Goal: Information Seeking & Learning: Learn about a topic

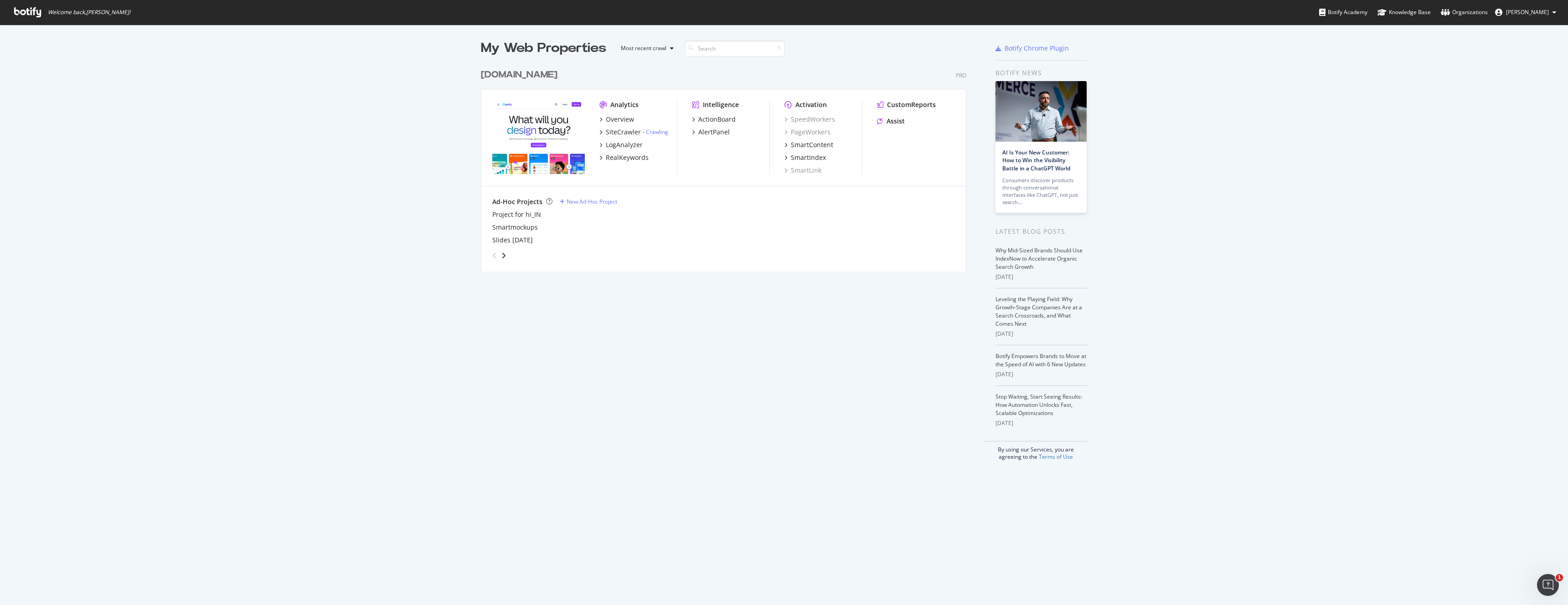
scroll to position [605, 1568]
click at [555, 146] on img "grid" at bounding box center [538, 137] width 92 height 73
click at [892, 117] on div "Assist" at bounding box center [895, 122] width 18 height 9
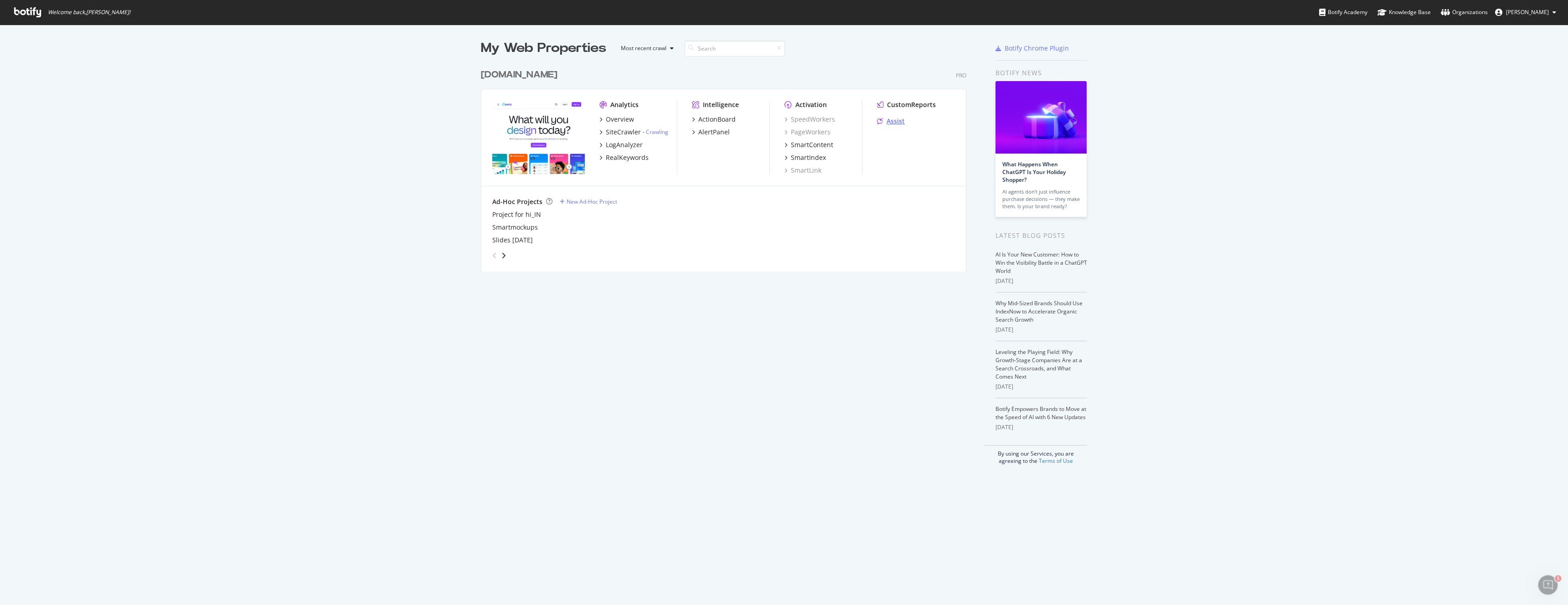
click at [888, 120] on div "Assist" at bounding box center [895, 122] width 18 height 9
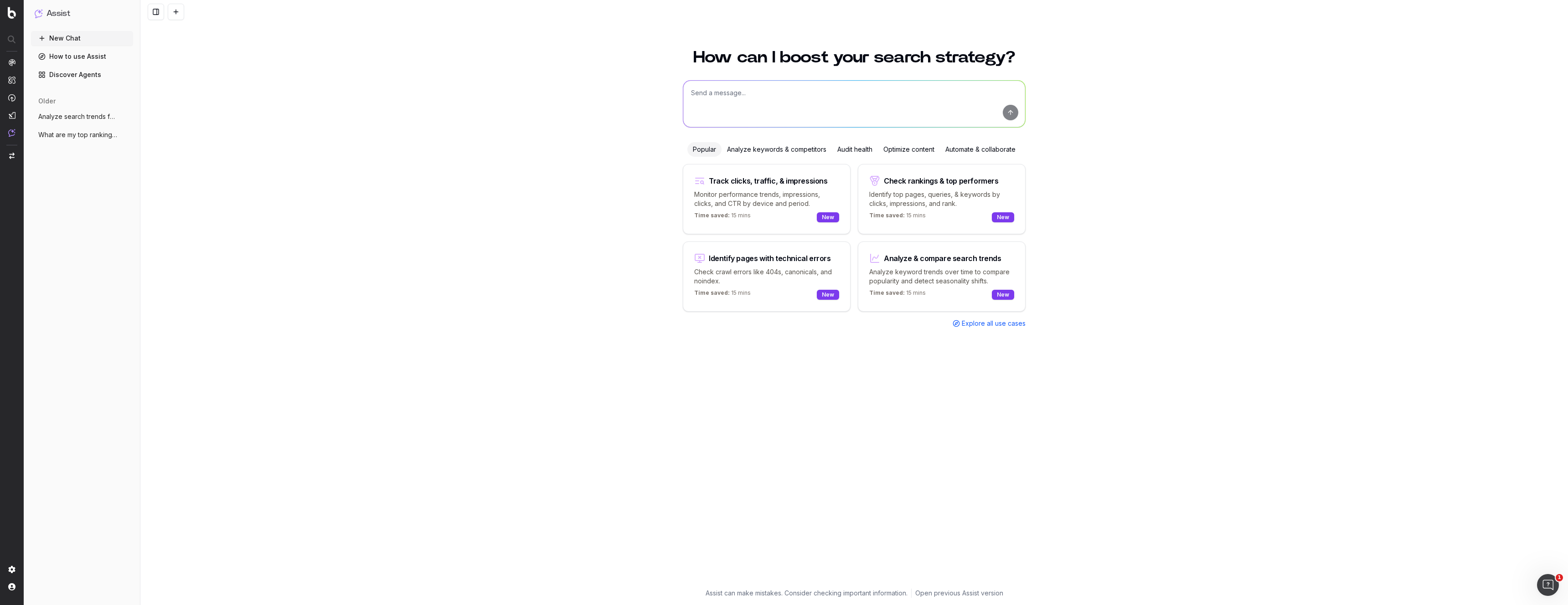
click at [53, 135] on span "What are my top ranking pages?" at bounding box center [78, 135] width 81 height 9
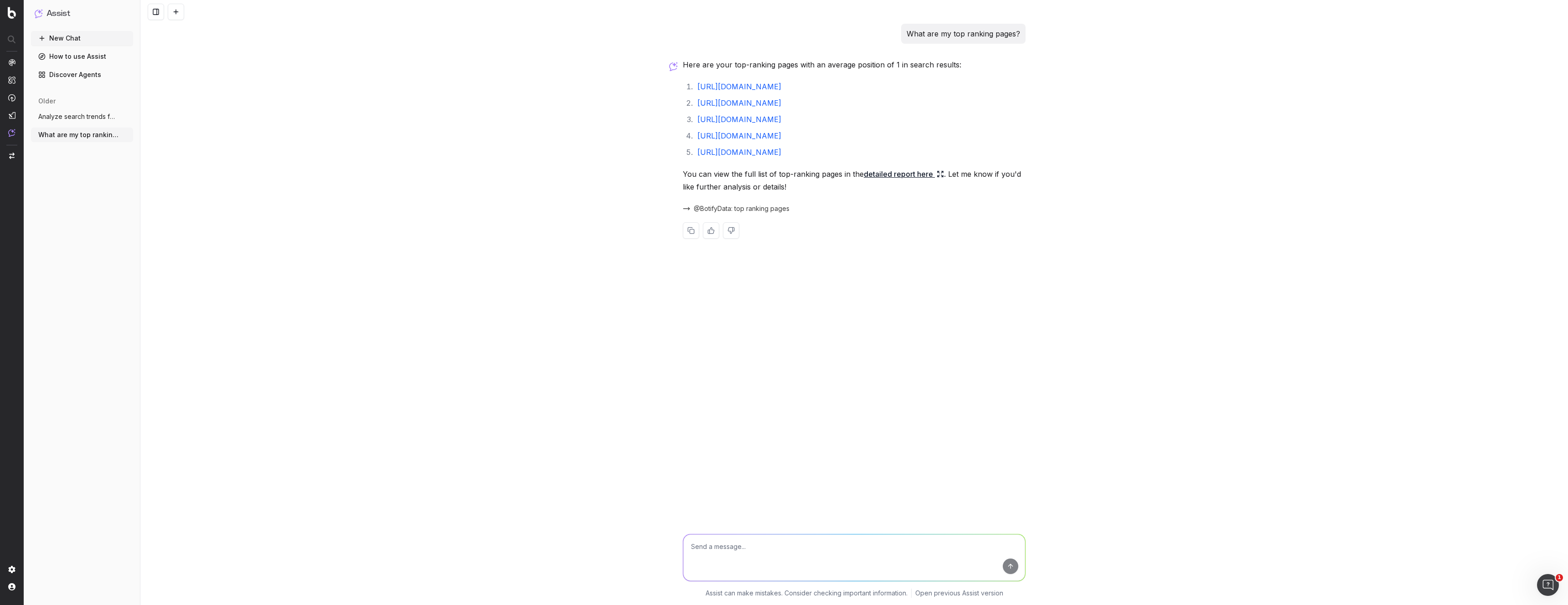
click at [80, 113] on span "Analyze search trends for: ai image gene" at bounding box center [78, 117] width 81 height 9
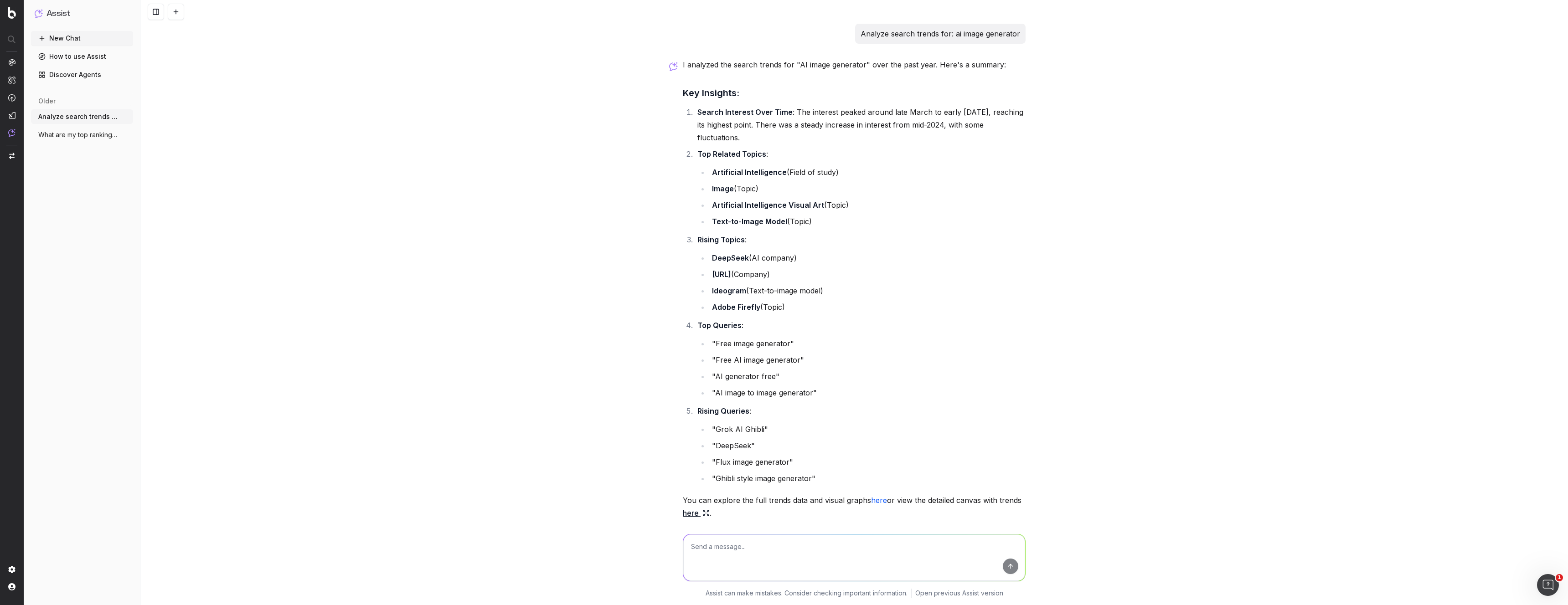
click at [70, 60] on link "How to use Assist" at bounding box center [81, 56] width 102 height 14
click at [70, 56] on link "How to use Assist" at bounding box center [81, 56] width 102 height 14
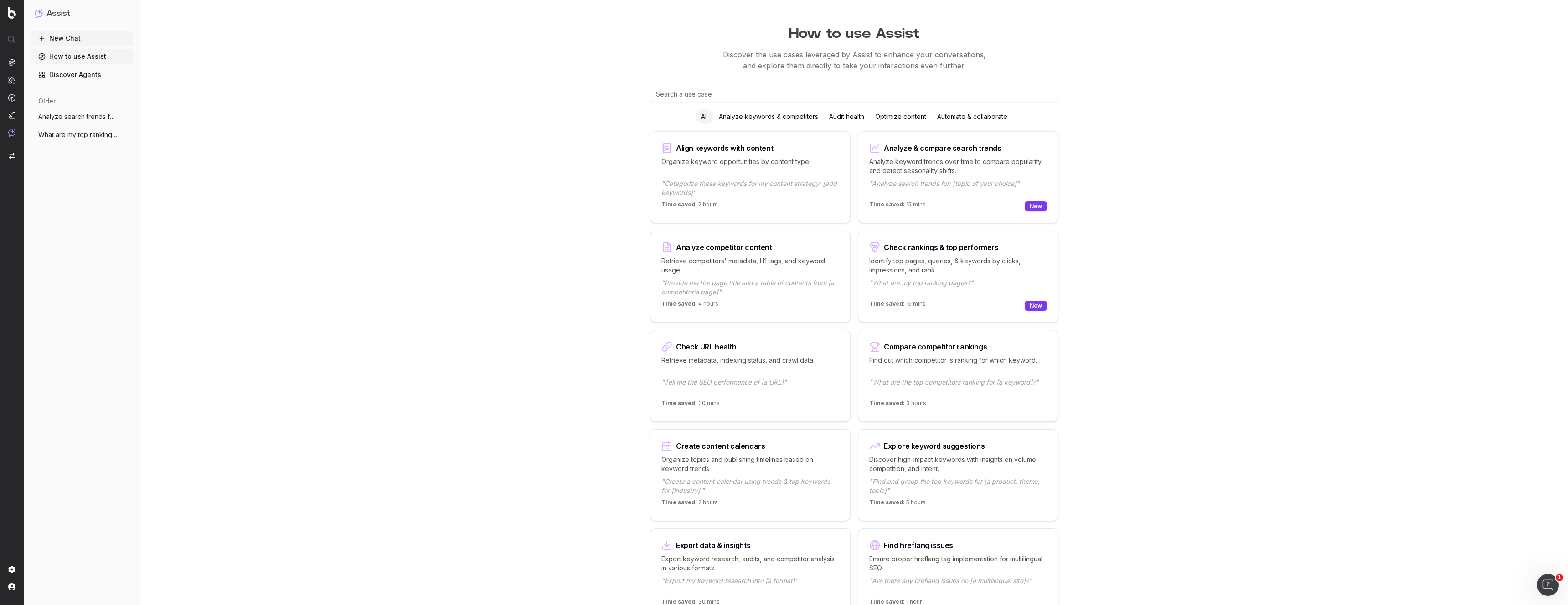
click at [726, 93] on input "text" at bounding box center [854, 93] width 409 height 17
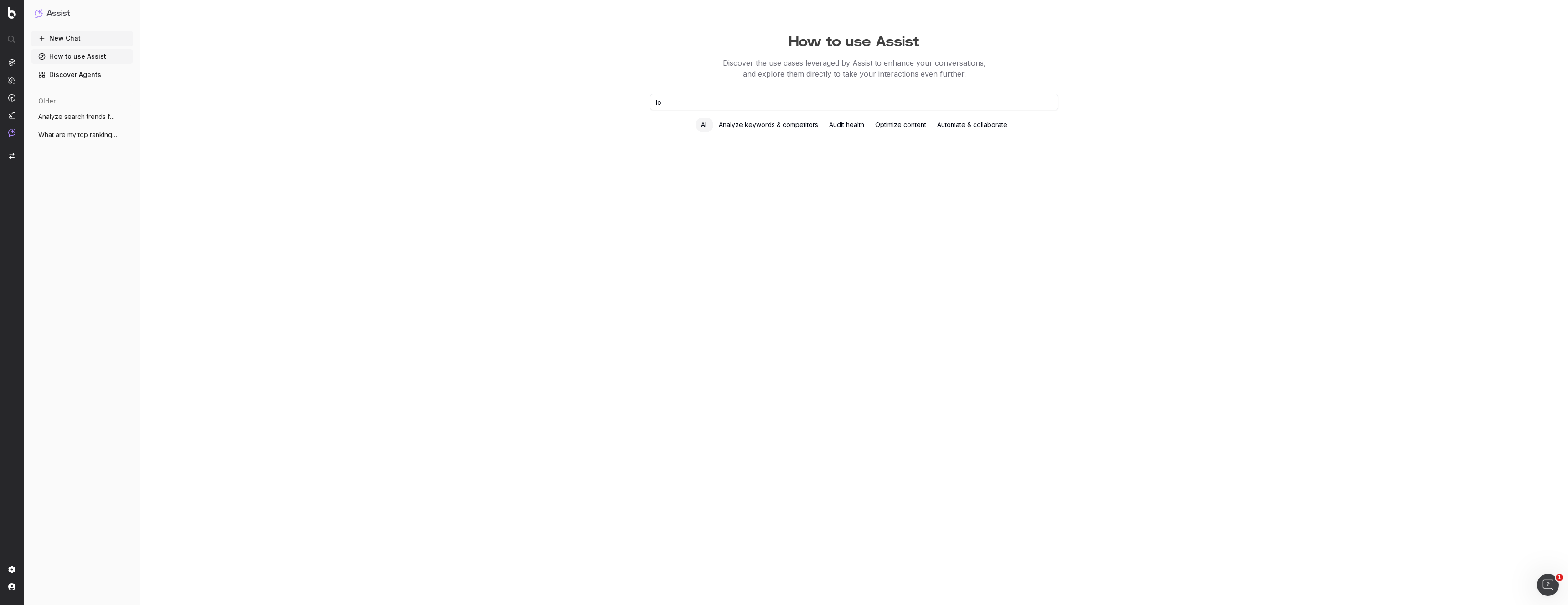
type input "l"
type input "c"
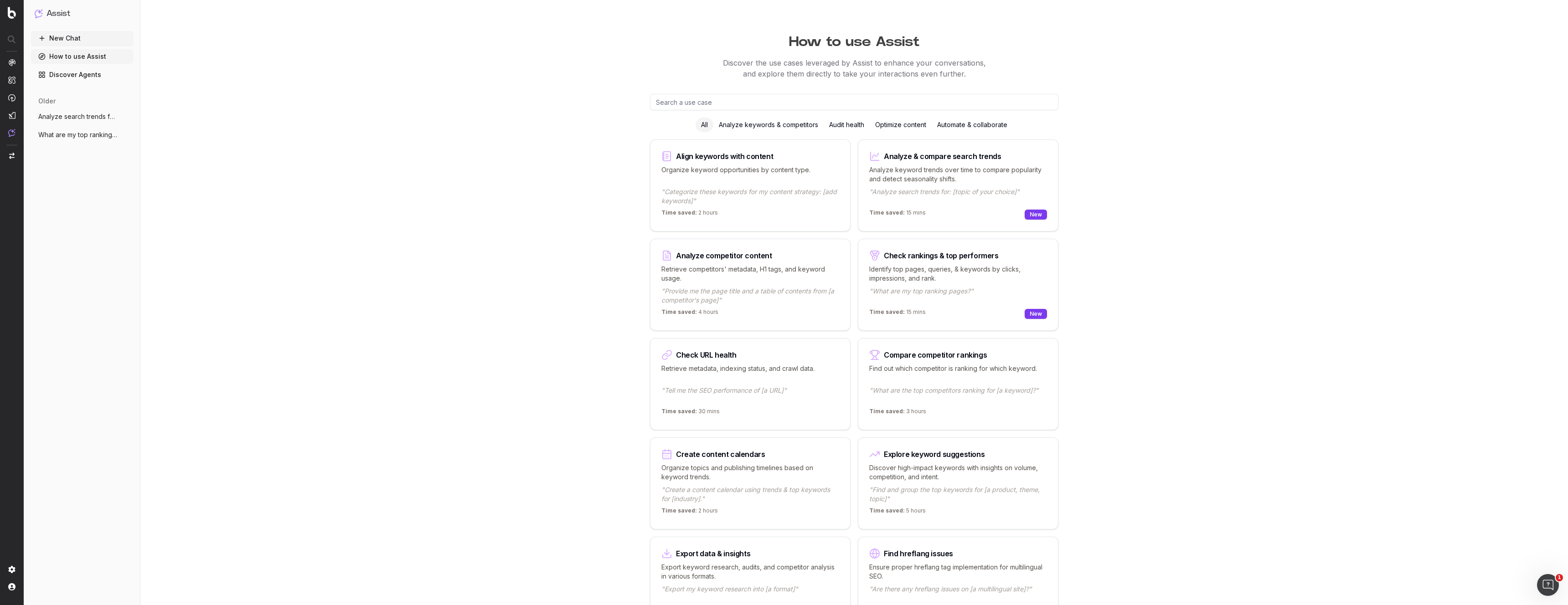
click at [85, 76] on link "Discover Agents" at bounding box center [81, 74] width 102 height 14
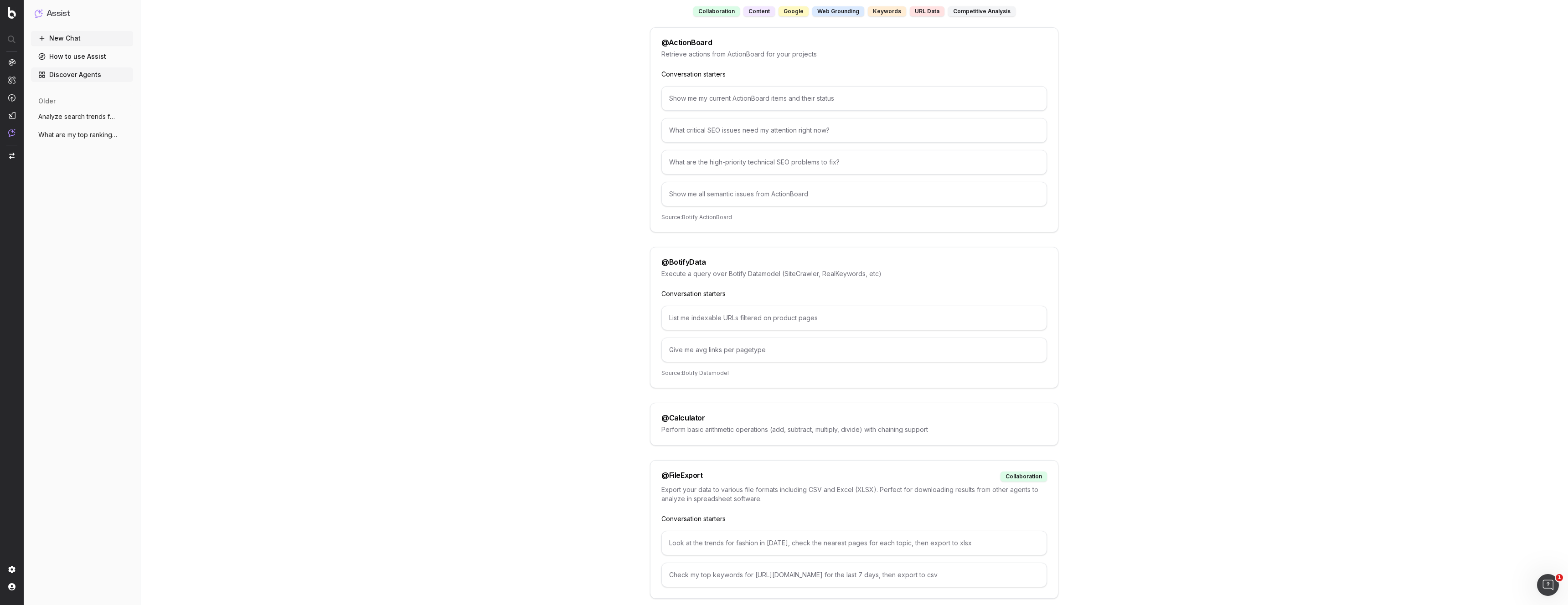
scroll to position [108, 0]
click at [827, 320] on div "List me indexable URLs filtered on product pages" at bounding box center [854, 320] width 386 height 24
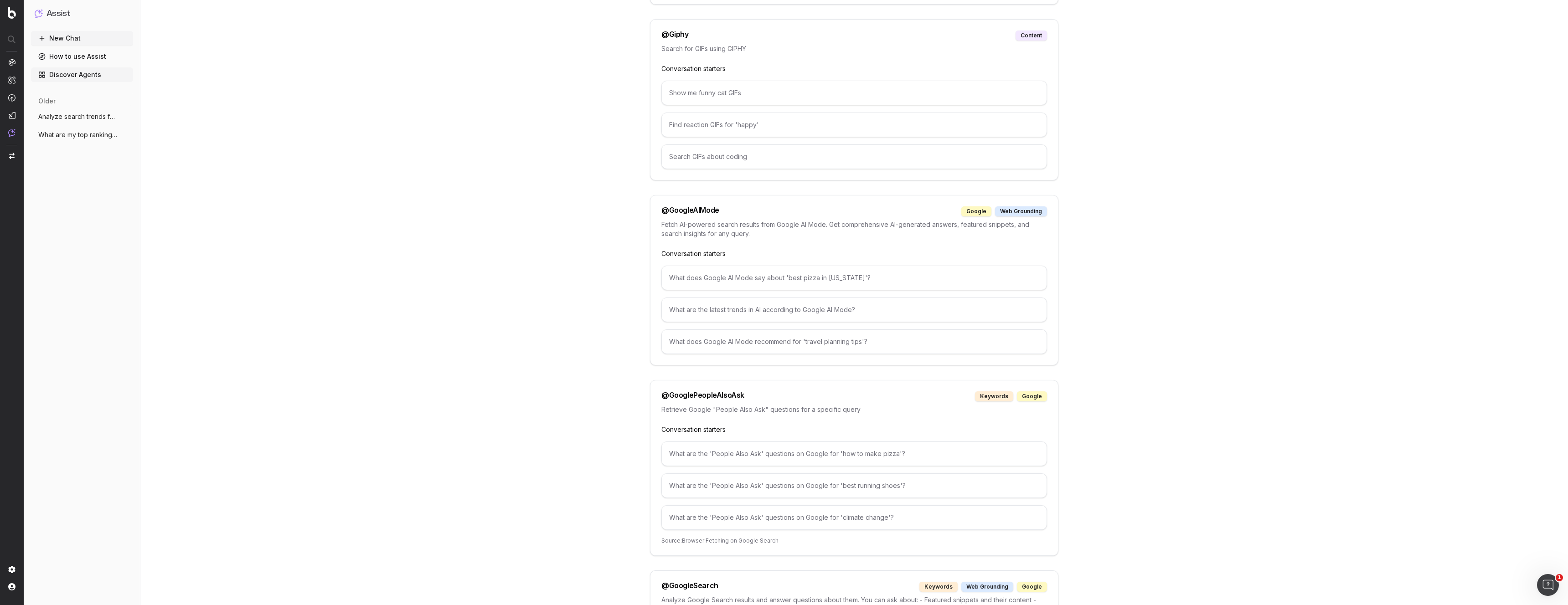
scroll to position [705, 0]
click at [699, 276] on div "What does Google AI Mode say about 'best pizza in New York'?" at bounding box center [854, 278] width 386 height 24
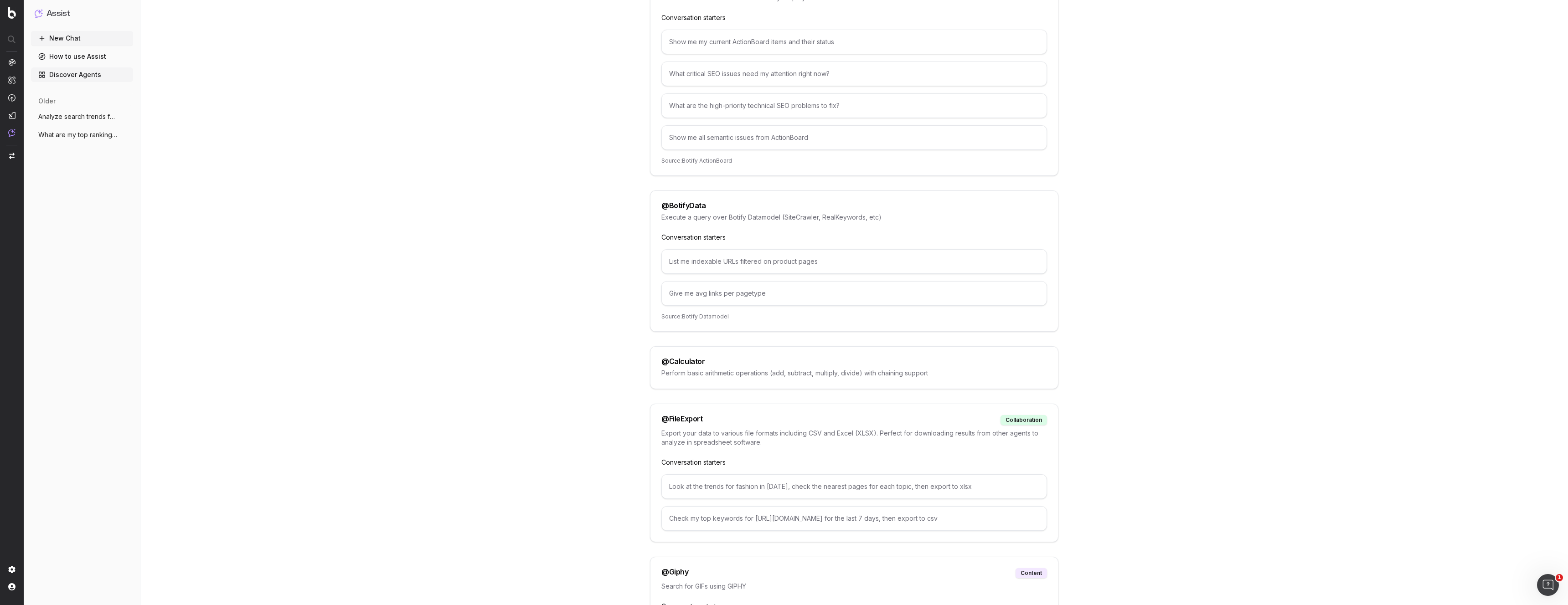
scroll to position [0, 0]
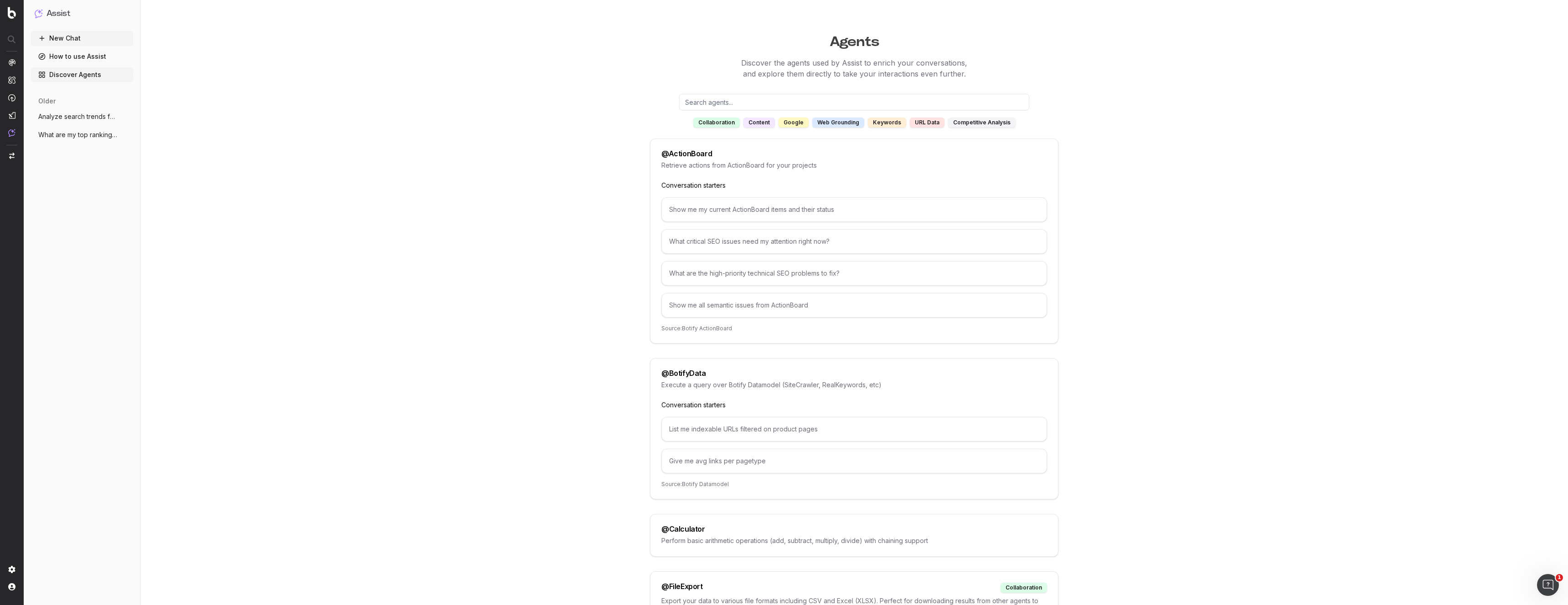
click at [802, 122] on div "google" at bounding box center [793, 122] width 30 height 10
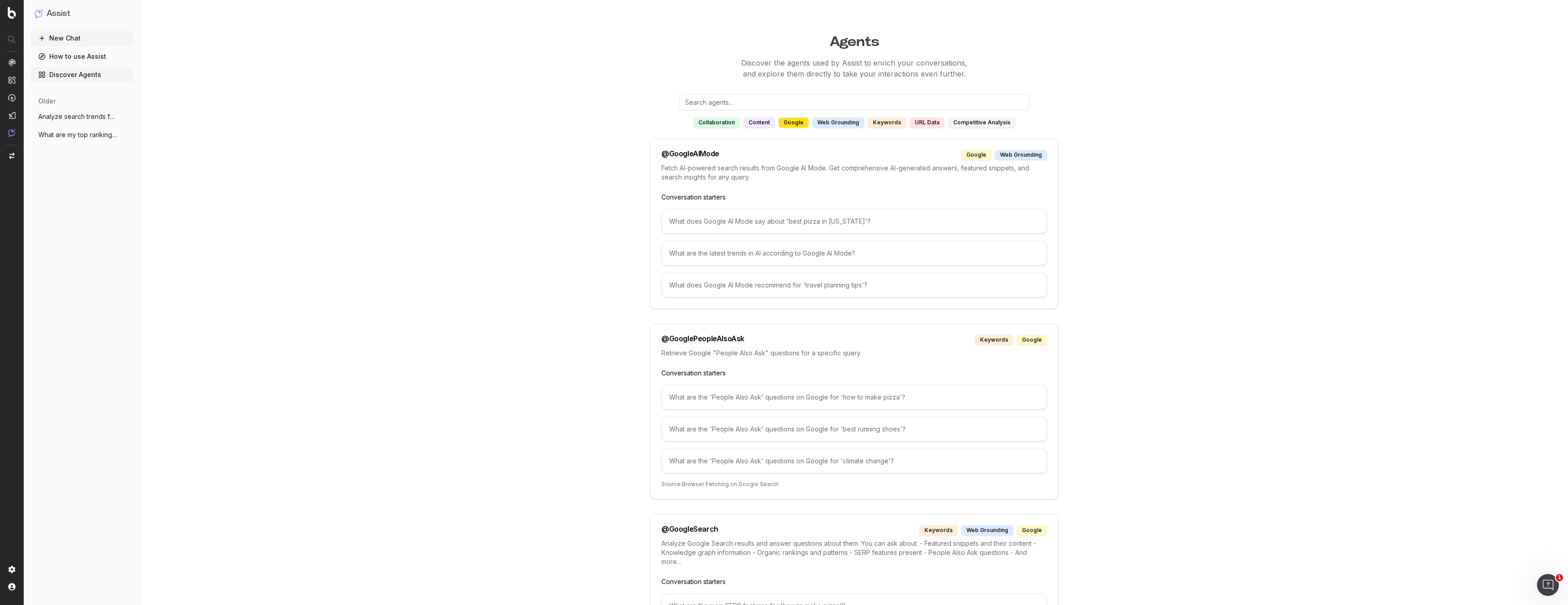
click at [796, 123] on div "google" at bounding box center [793, 122] width 30 height 10
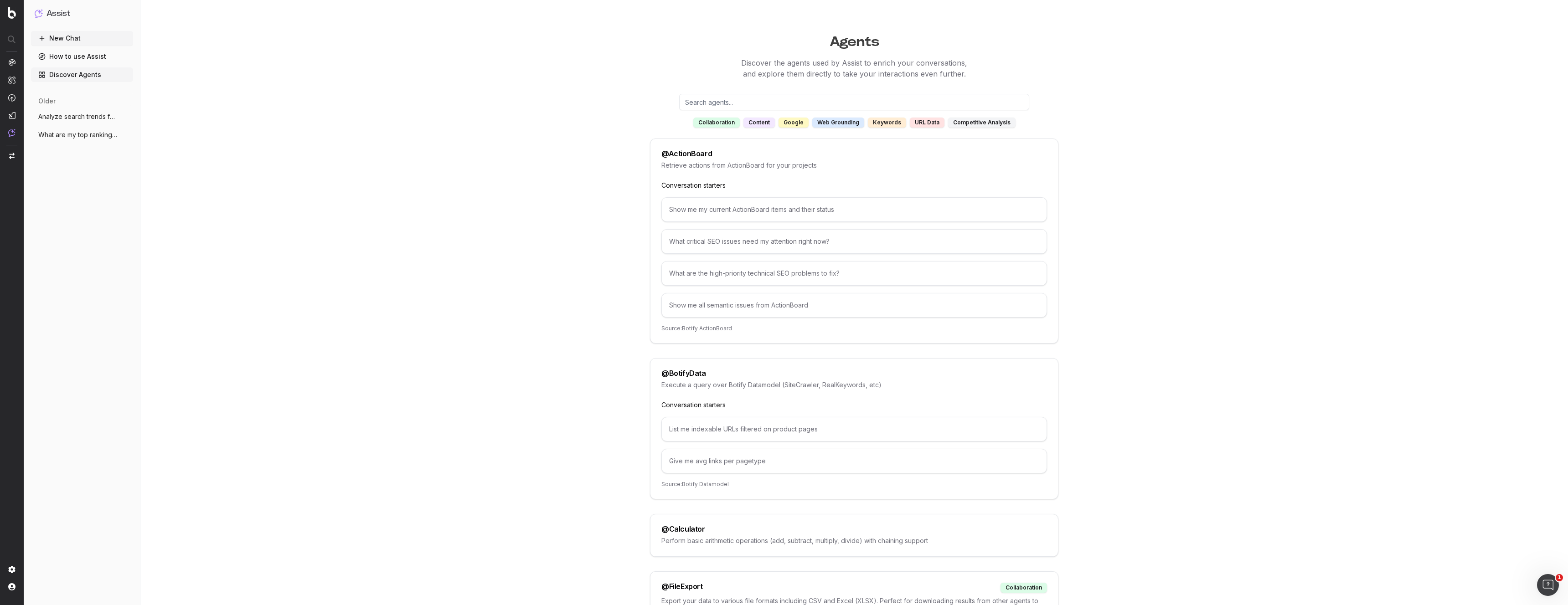
click at [72, 54] on link "How to use Assist" at bounding box center [81, 56] width 102 height 14
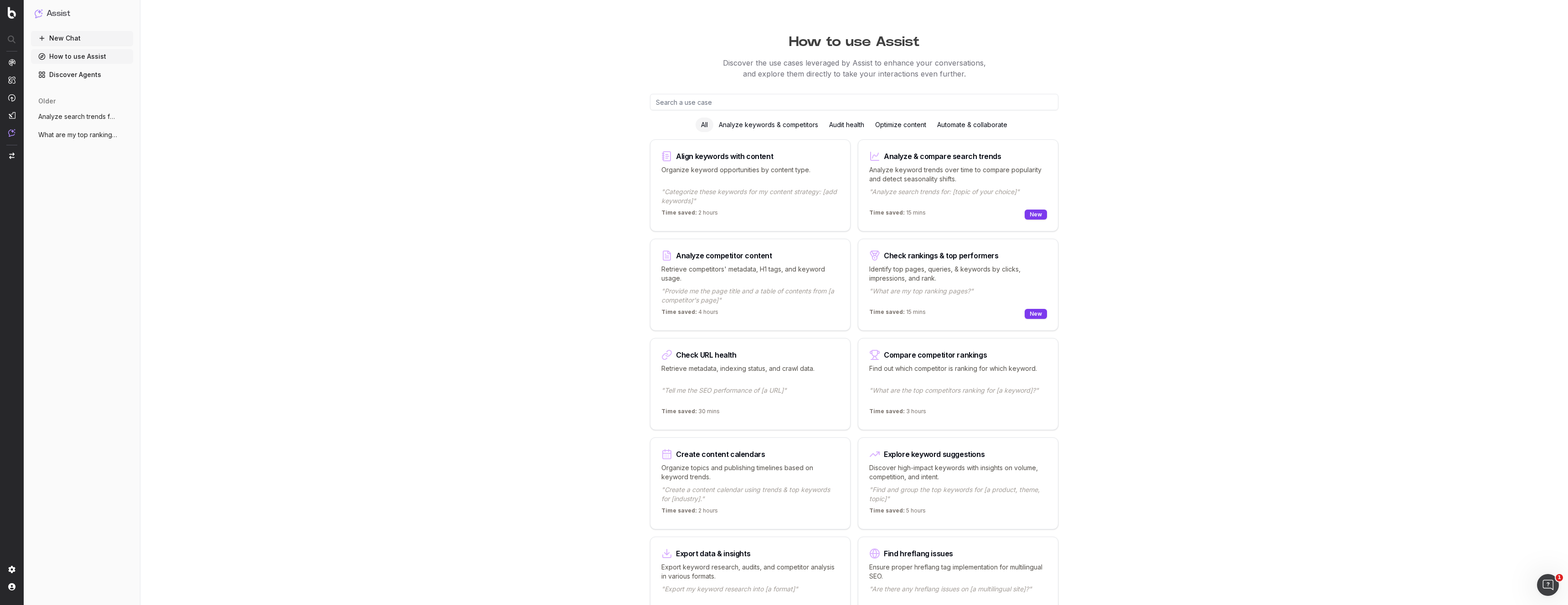
click at [70, 58] on link "How to use Assist" at bounding box center [81, 56] width 102 height 14
click at [79, 77] on link "Discover Agents" at bounding box center [81, 74] width 102 height 14
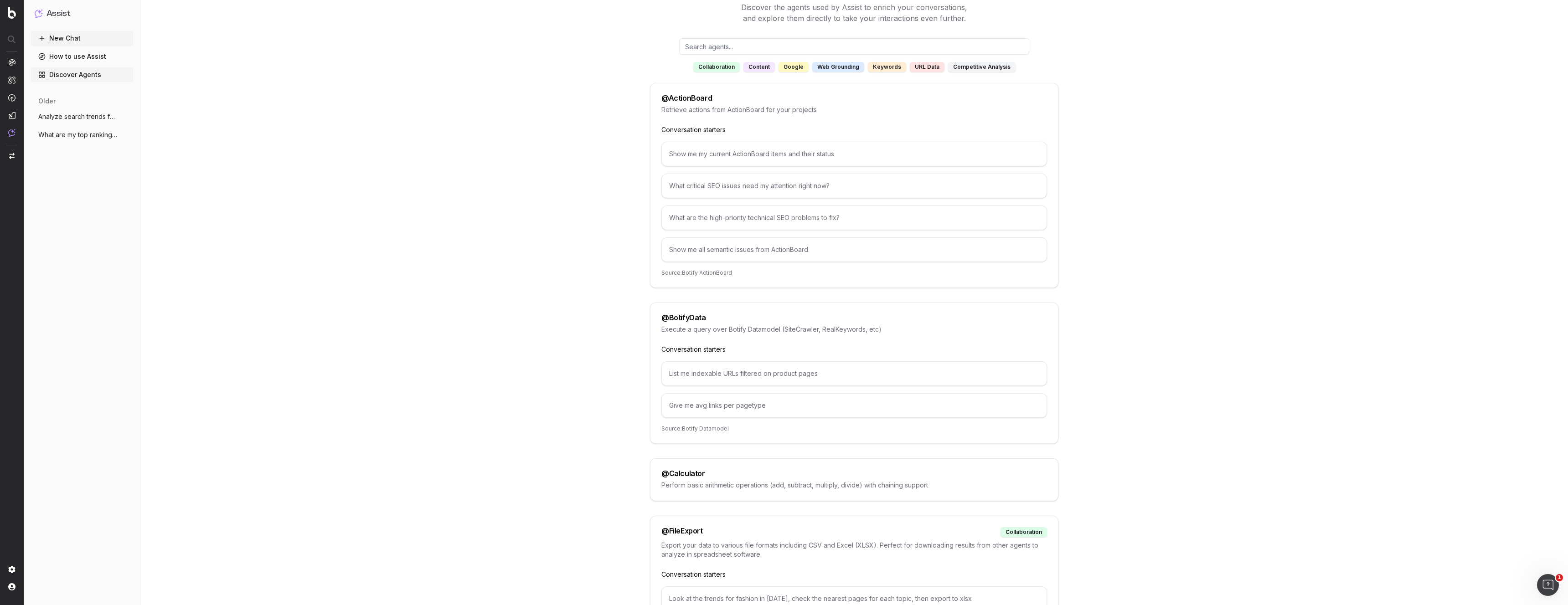
scroll to position [60, 0]
click at [974, 64] on div "competitive analysis" at bounding box center [982, 62] width 67 height 10
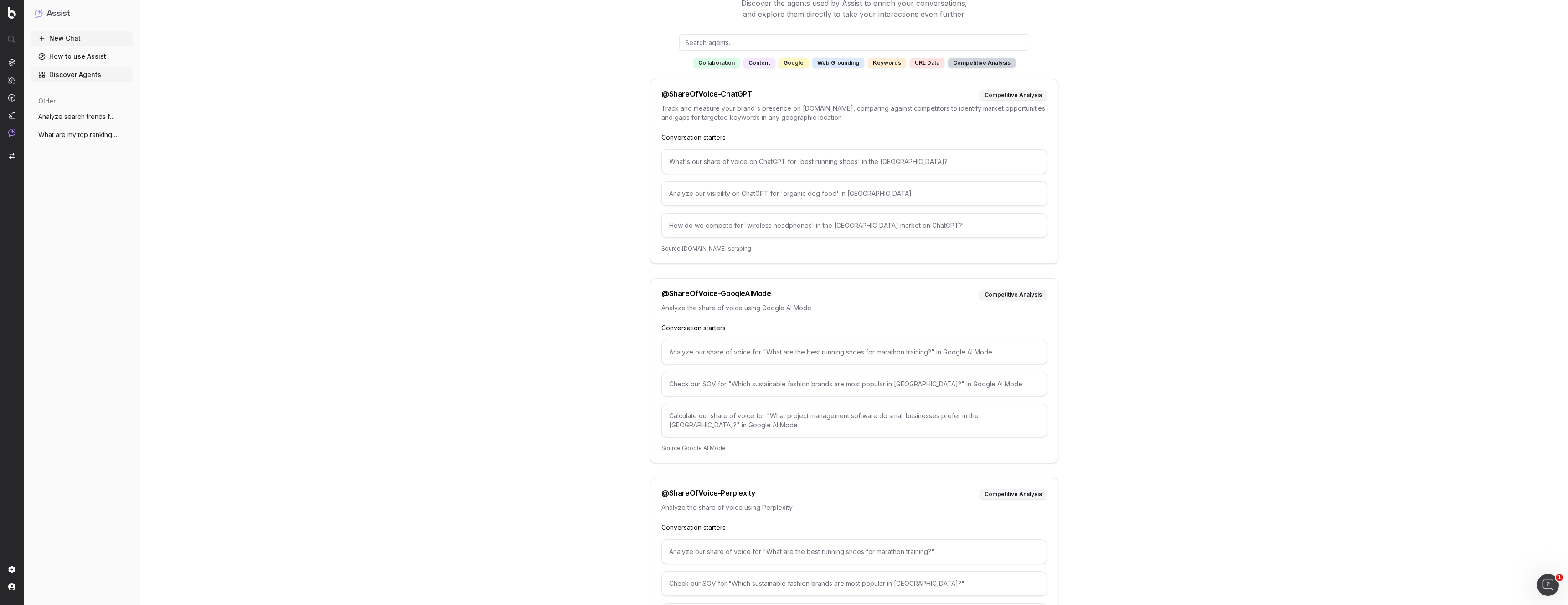
click at [556, 173] on div "Agents Discover the agents used by Assist to enrich your conversations, and exp…" at bounding box center [854, 316] width 700 height 693
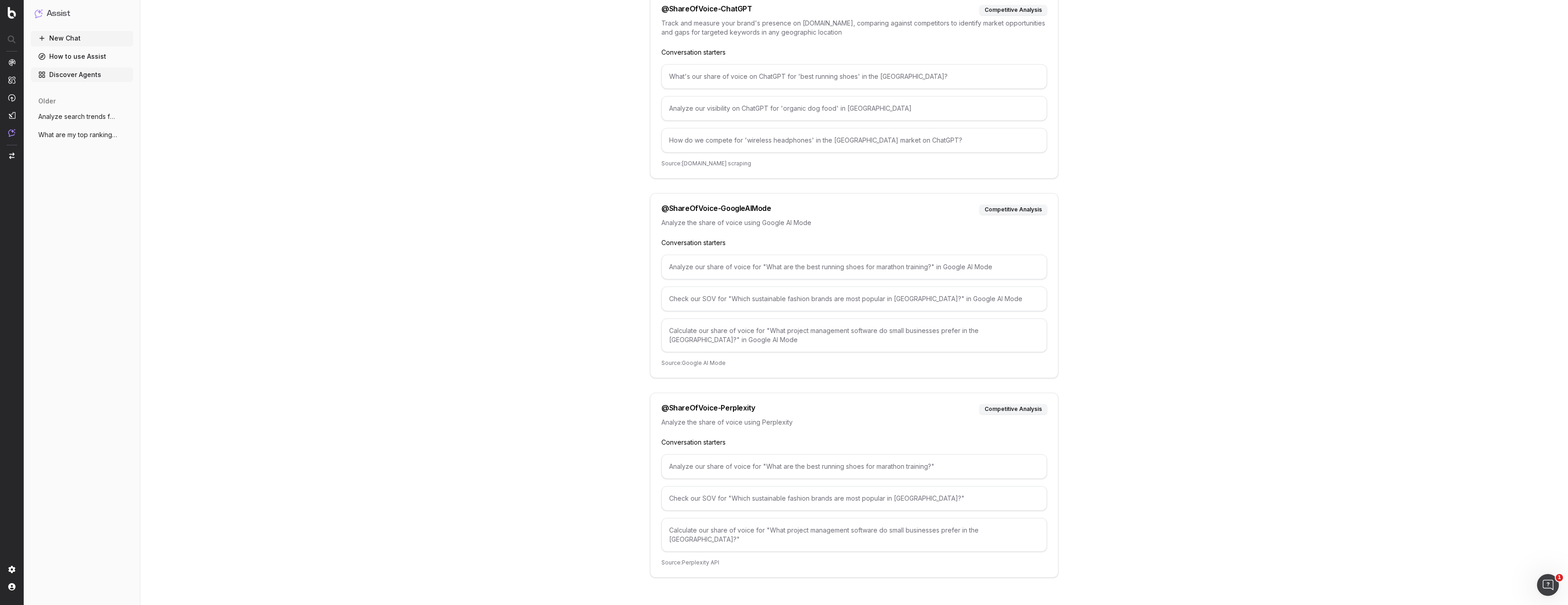
scroll to position [0, 0]
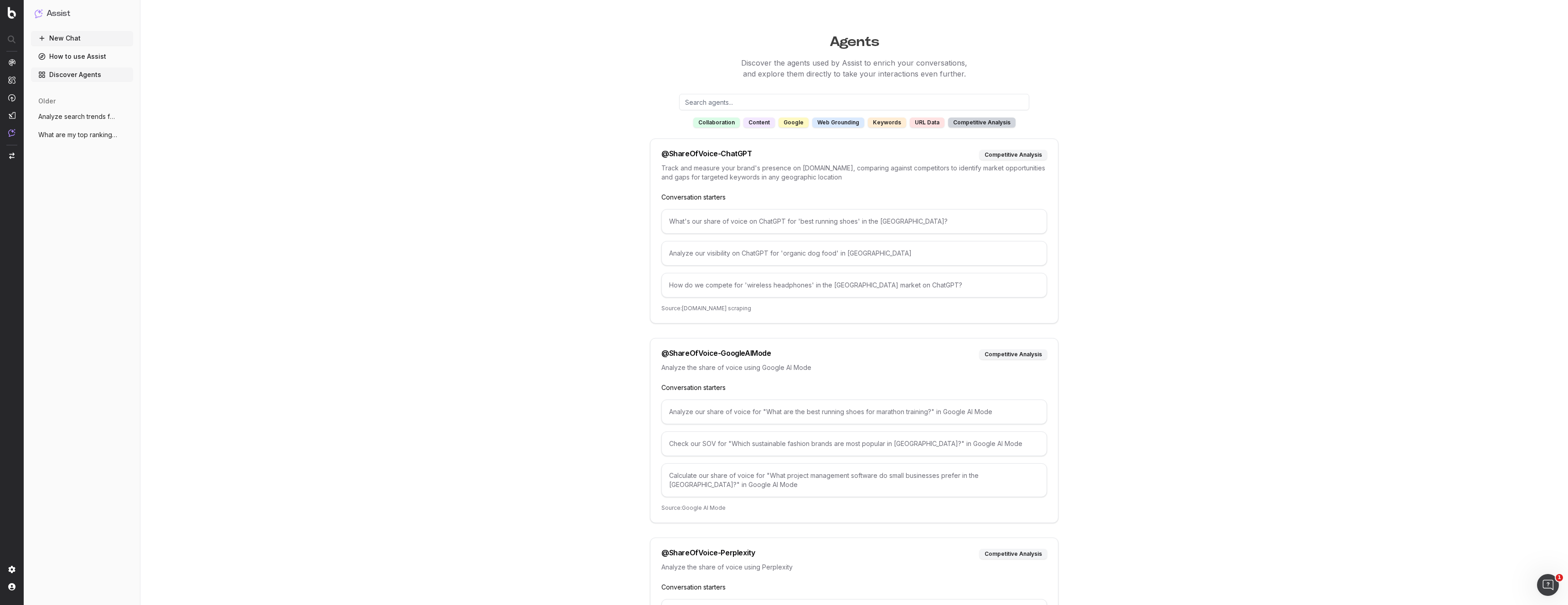
click at [776, 225] on div "What's our share of voice on ChatGPT for 'best running shoes' in the US?" at bounding box center [854, 221] width 386 height 24
click at [714, 300] on div "@ ShareOfVoice-ChatGPT competitive analysis Track and measure your brand's pres…" at bounding box center [854, 231] width 409 height 185
click at [753, 259] on div "Analyze our visibility on ChatGPT for 'organic dog food' in Canada" at bounding box center [854, 253] width 386 height 24
click at [703, 100] on input "text" at bounding box center [854, 102] width 350 height 17
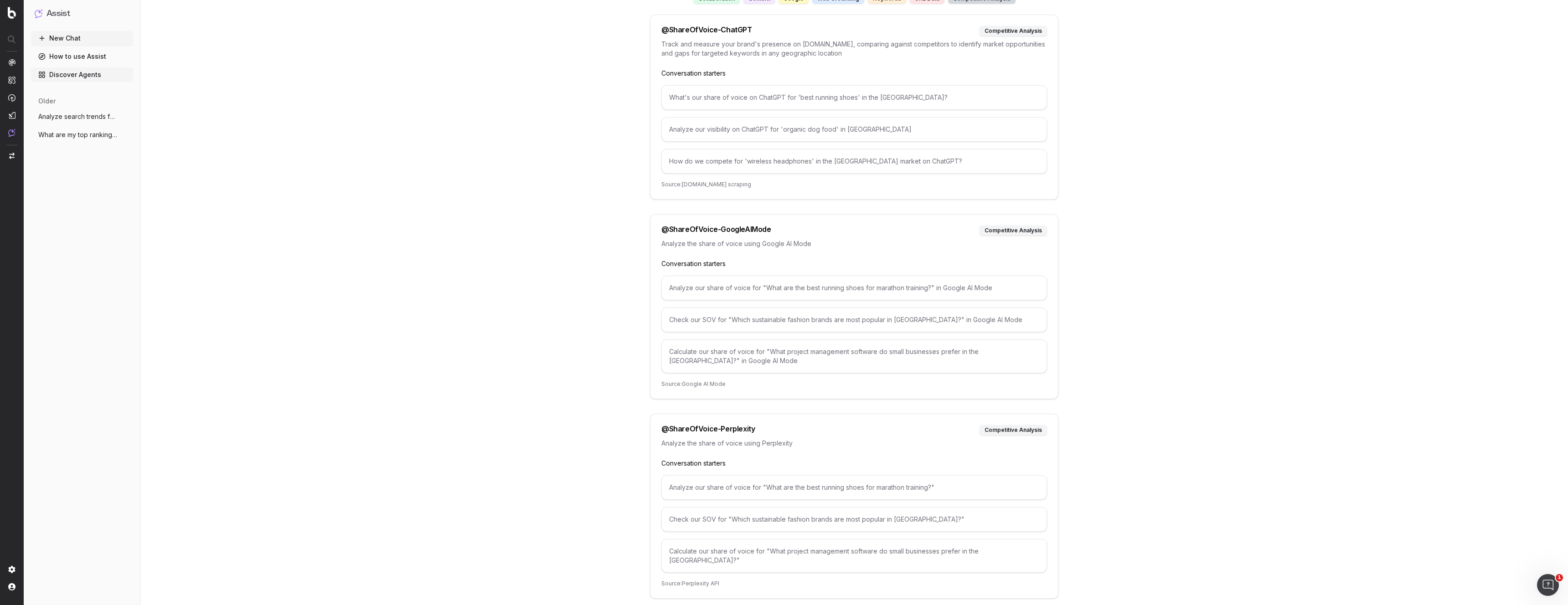
scroll to position [124, 0]
click at [845, 489] on div "Analyze our share of voice for "What are the best running shoes for marathon tr…" at bounding box center [854, 487] width 386 height 24
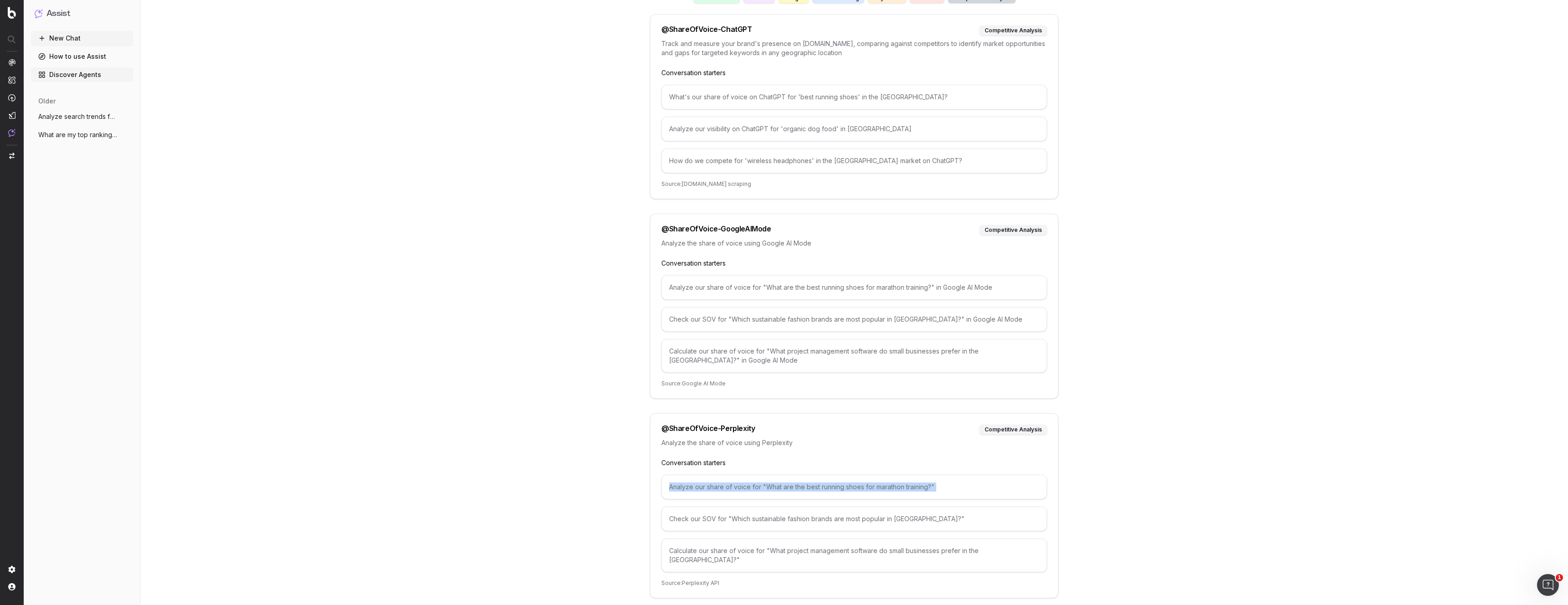
click at [845, 489] on div "Analyze our share of voice for "What are the best running shoes for marathon tr…" at bounding box center [854, 487] width 386 height 24
copy div "Analyze our share of voice for "What are the best running shoes for marathon tr…"
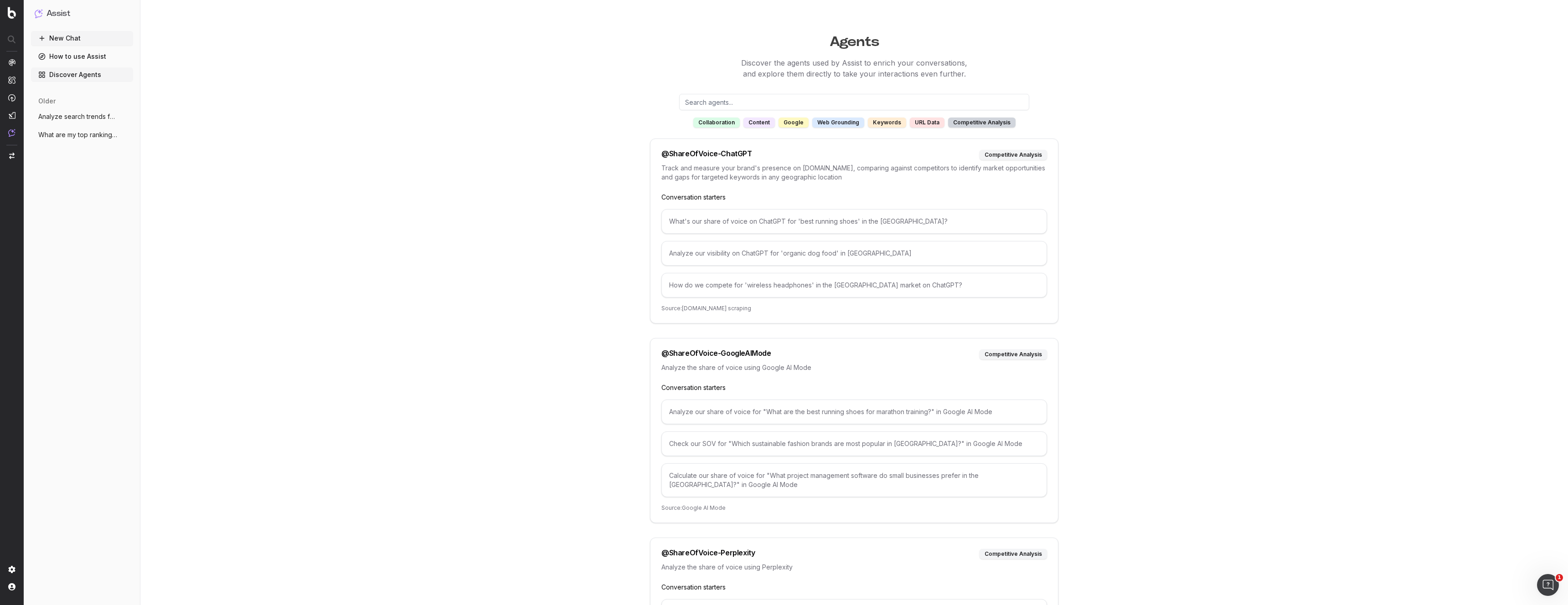
scroll to position [145, 0]
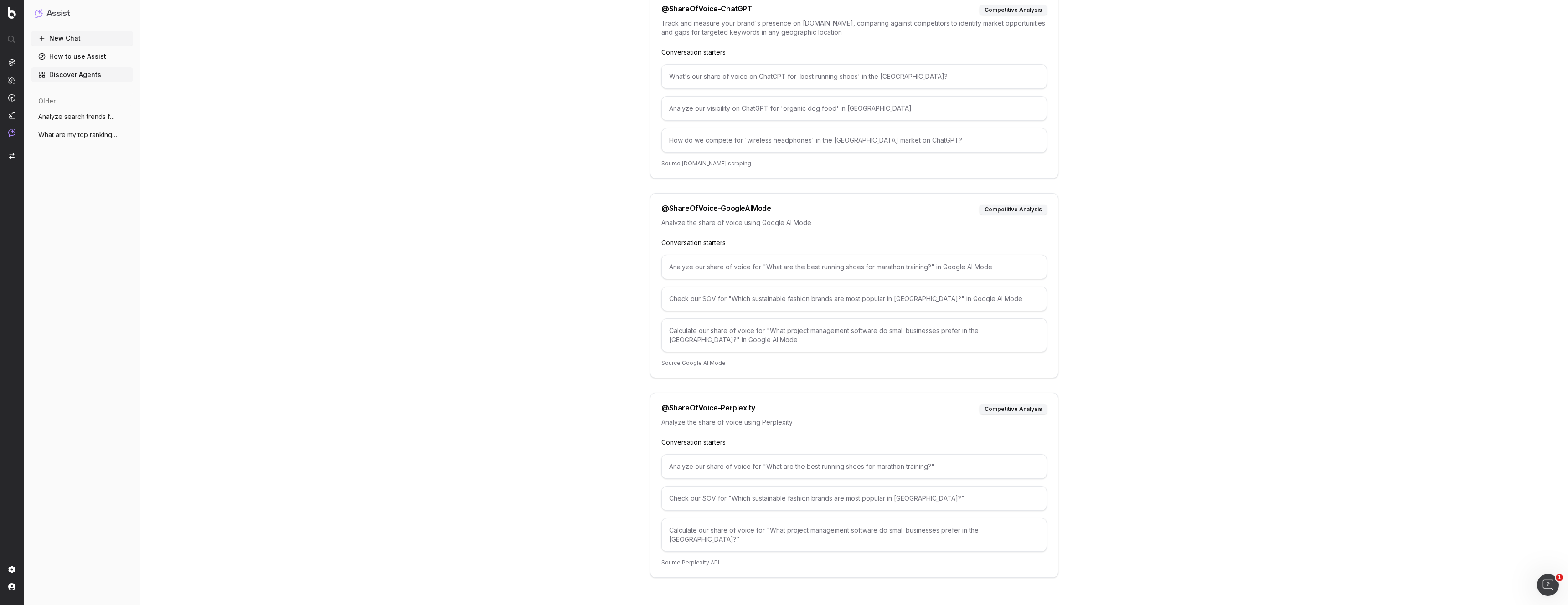
click at [485, 391] on div "Agents Discover the agents used by Assist to enrich your conversations, and exp…" at bounding box center [854, 235] width 1427 height 759
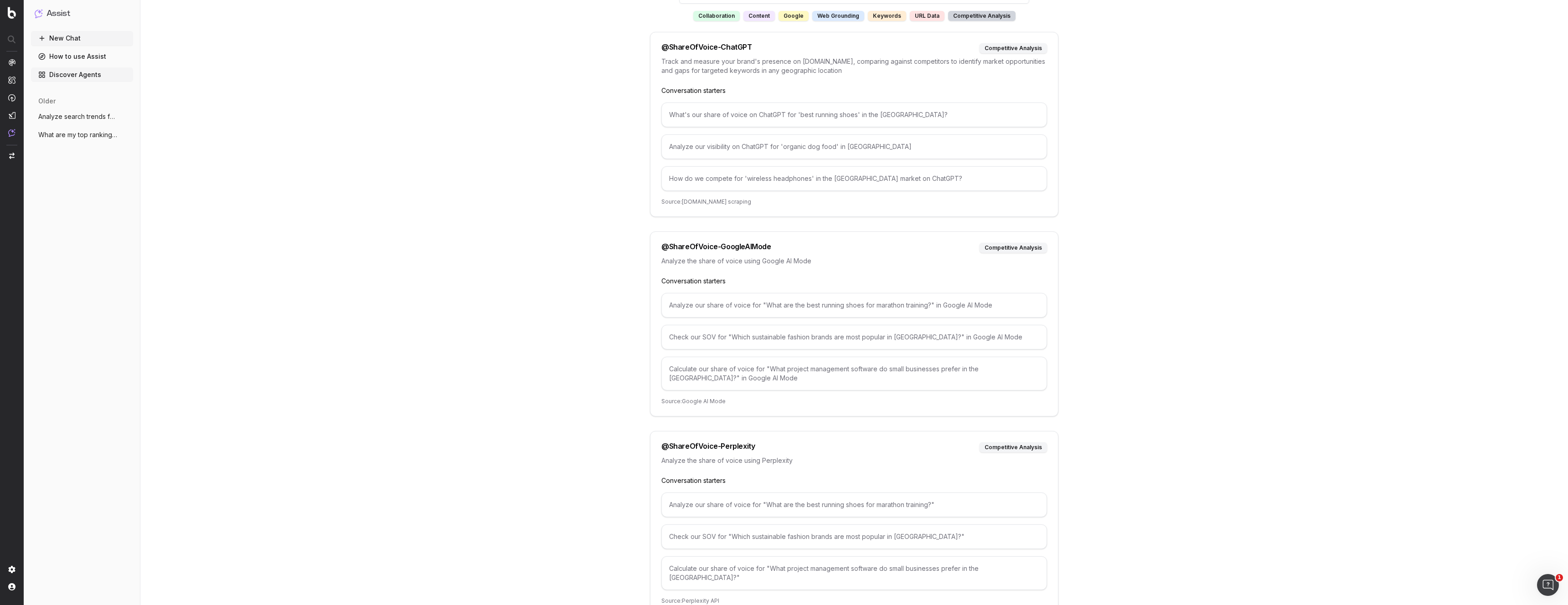
scroll to position [106, 0]
click at [791, 117] on div "What's our share of voice on ChatGPT for 'best running shoes' in the US?" at bounding box center [854, 115] width 386 height 24
copy div "What's our share of voice on ChatGPT for 'best running shoes' in the US?"
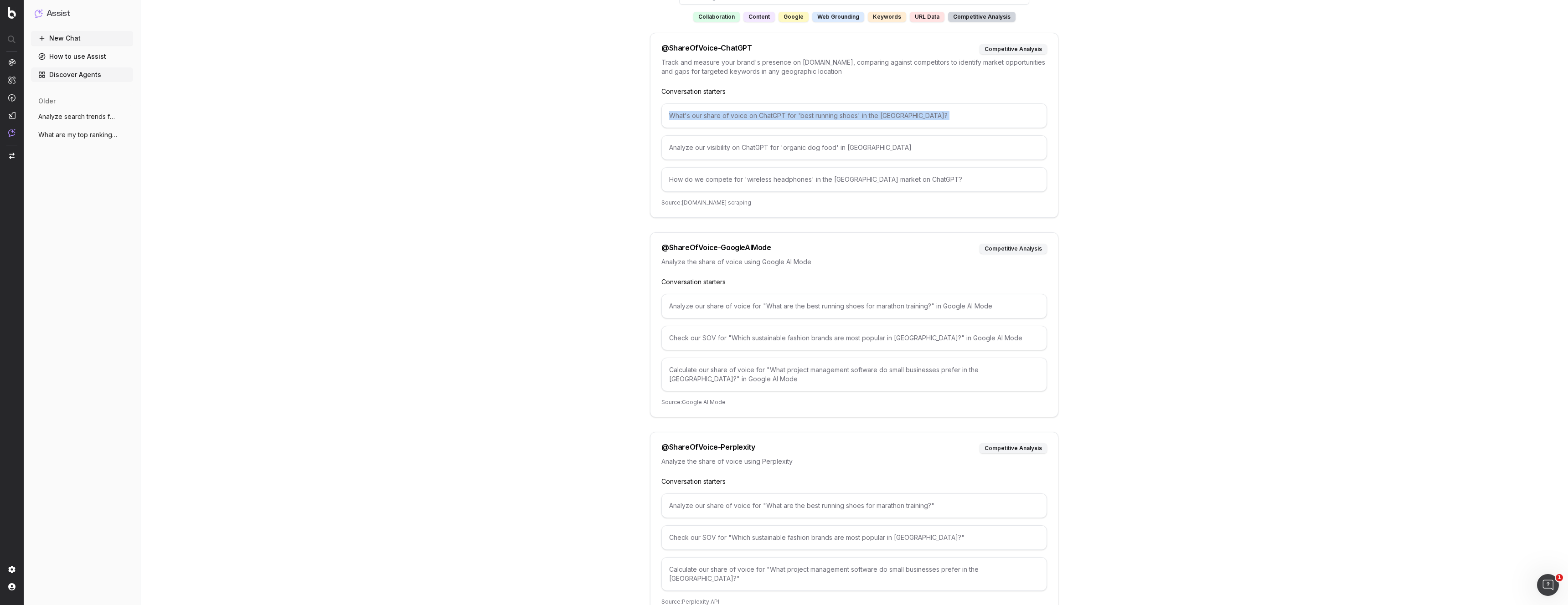
click at [62, 39] on button "New Chat" at bounding box center [81, 38] width 102 height 14
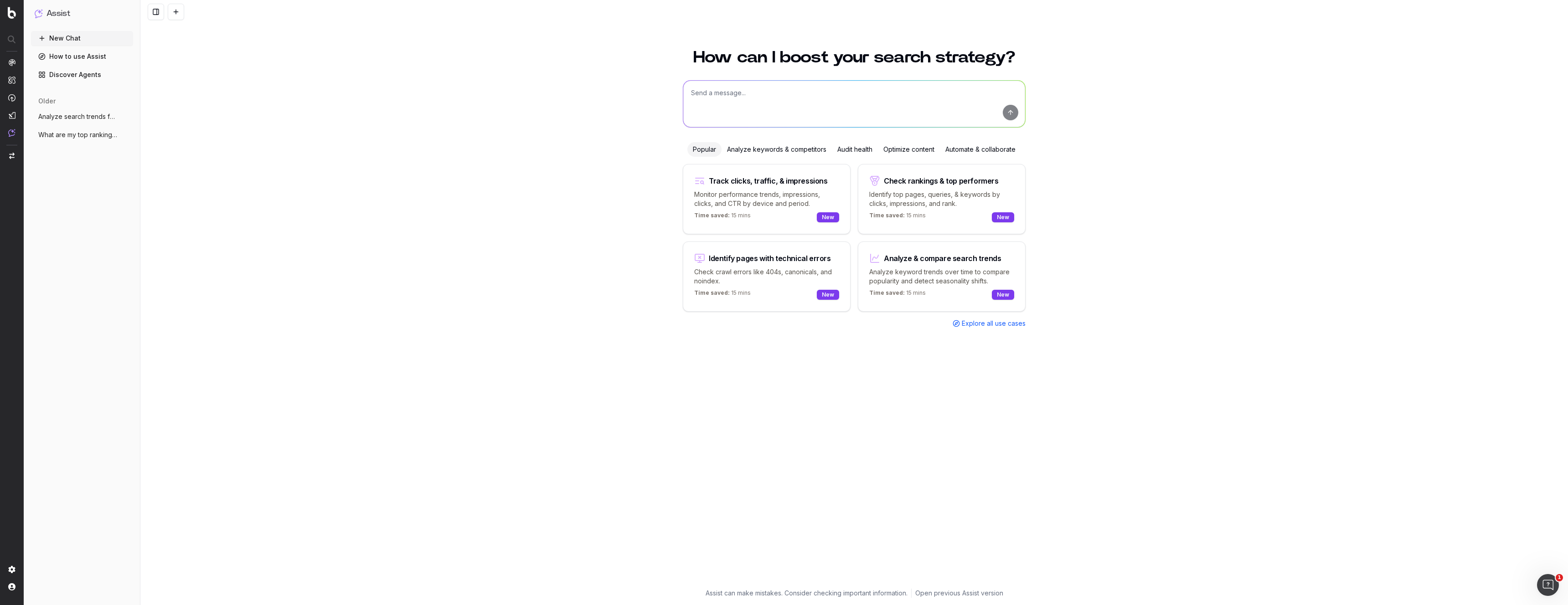
click at [57, 35] on button "New Chat" at bounding box center [81, 38] width 102 height 14
click at [888, 97] on textarea at bounding box center [854, 103] width 342 height 47
click at [785, 92] on textarea at bounding box center [854, 103] width 342 height 47
paste textarea "What's our share of voice on ChatGPT for 'best running shoes' in the US?"
drag, startPoint x: 822, startPoint y: 93, endPoint x: 854, endPoint y: 93, distance: 32.0
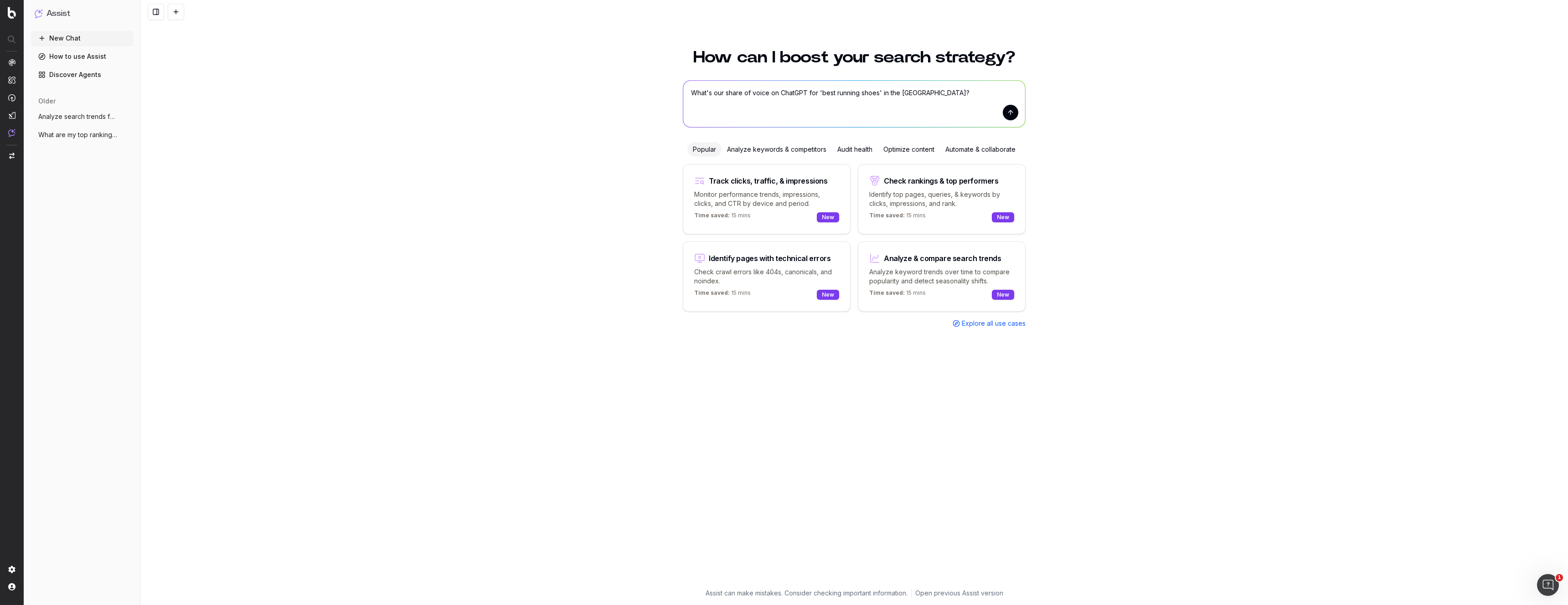
click at [823, 93] on textarea "What's our share of voice on ChatGPT for 'best running shoes' in the US?" at bounding box center [854, 103] width 342 height 47
drag, startPoint x: 863, startPoint y: 93, endPoint x: 822, endPoint y: 91, distance: 41.0
click at [821, 92] on textarea "What's our share of voice on ChatGPT for 'best running shoes' in the US?" at bounding box center [854, 103] width 342 height 47
click at [954, 96] on textarea "What's our share of voice on ChatGPT for 'AI image generator' in the US?" at bounding box center [854, 103] width 342 height 47
type textarea "What's our share of voice on ChatGPT for 'AI image generator' in the US?"
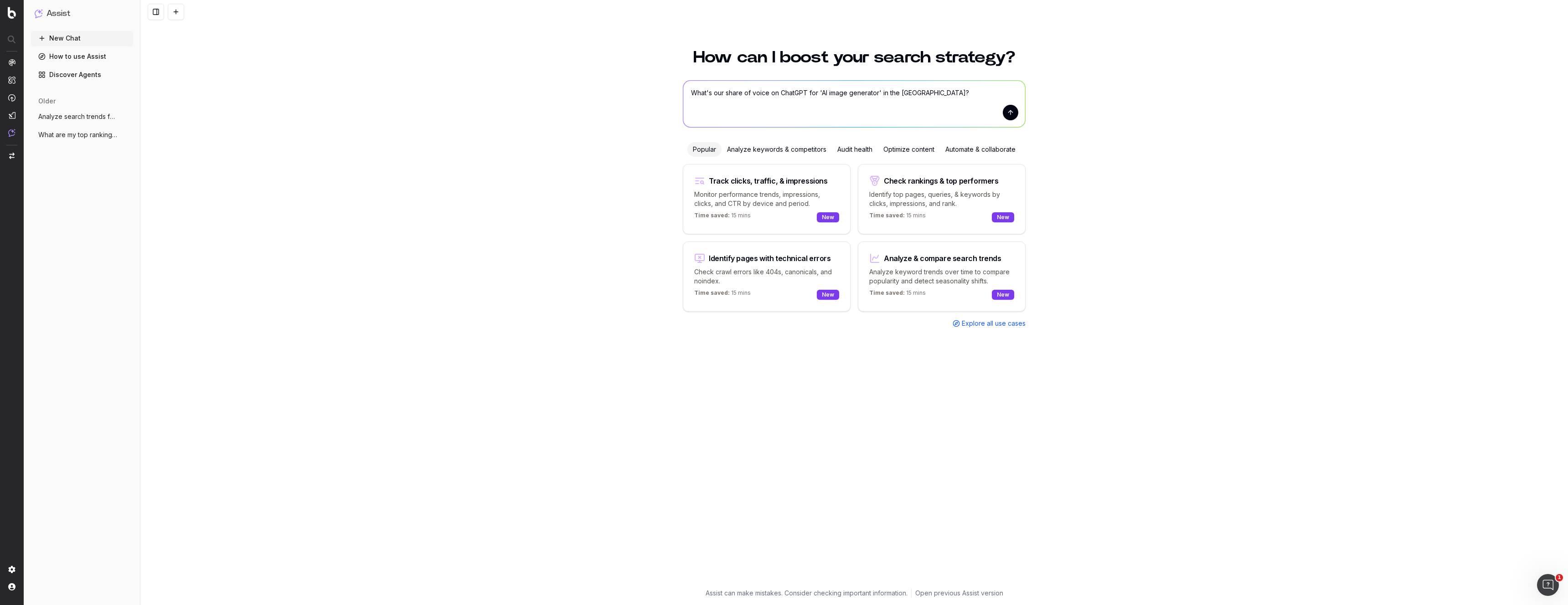
click at [1012, 114] on button "submit" at bounding box center [1011, 113] width 16 height 16
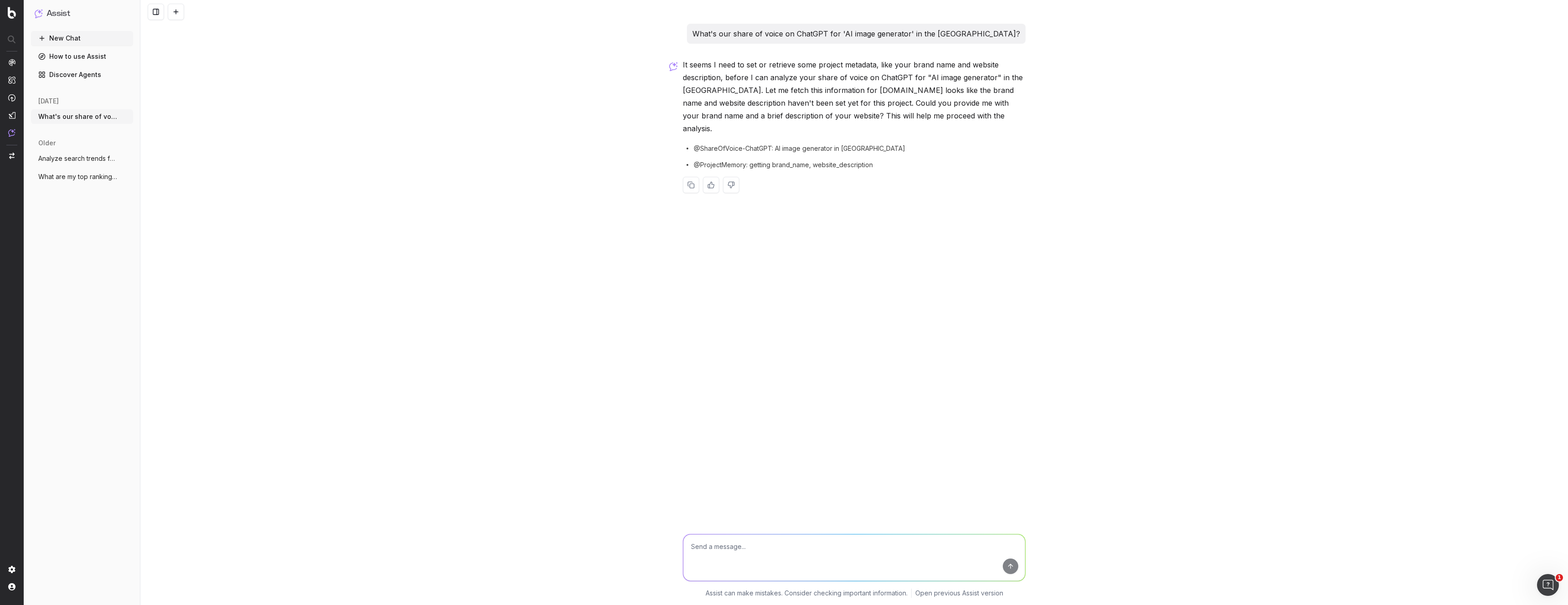
click at [821, 82] on p "It seems I need to set or retrieve some project metadata, like your brand name …" at bounding box center [854, 96] width 343 height 77
click at [771, 547] on textarea at bounding box center [854, 558] width 342 height 47
type textarea "C"
click at [694, 547] on textarea "the brand is Canva." at bounding box center [854, 558] width 342 height 47
click at [693, 547] on textarea "the brand is Canva." at bounding box center [854, 558] width 342 height 47
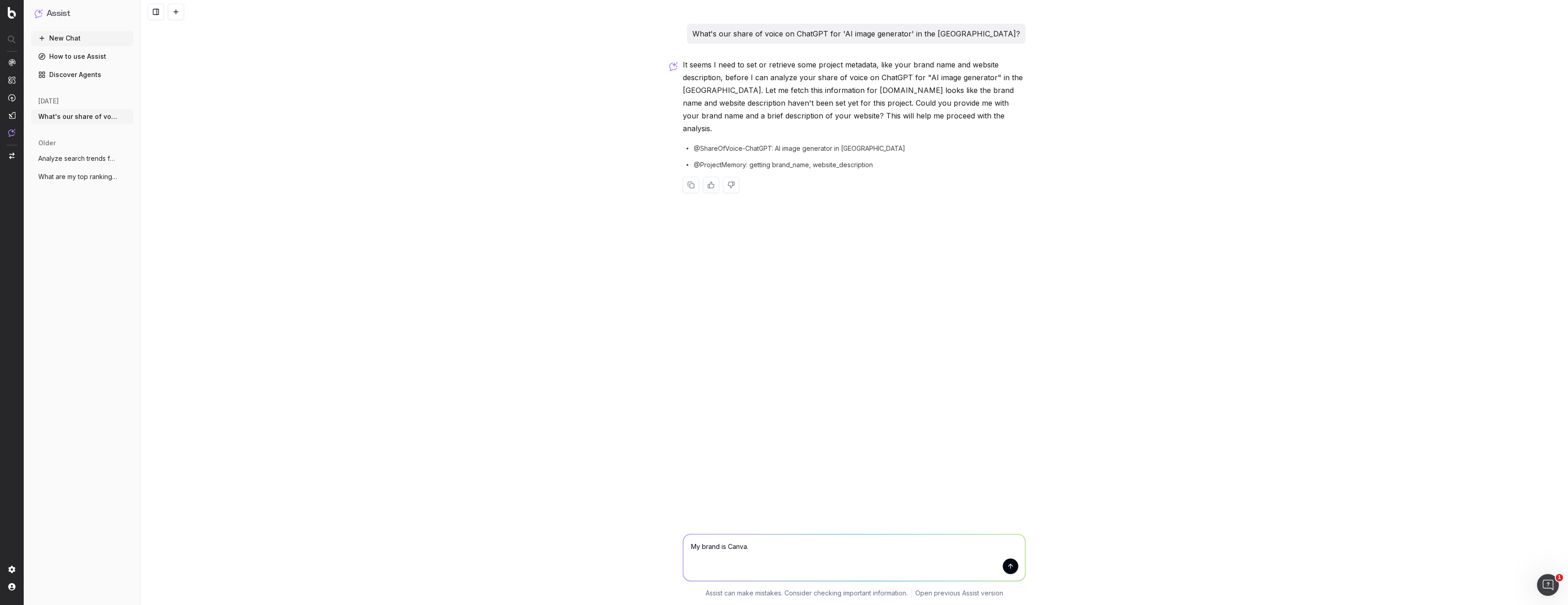
click at [760, 551] on textarea "My brand is Canva." at bounding box center [854, 558] width 342 height 47
drag, startPoint x: 812, startPoint y: 547, endPoint x: 755, endPoint y: 547, distance: 57.0
click at [755, 547] on textarea "My brand is Canva, a design platform" at bounding box center [854, 558] width 342 height 47
paste textarea "Canva is an Australian multinational proprietary software company that offers a…"
click at [756, 545] on textarea "My brand is Canva, aCanva is an Australian multinational proprietary software c…" at bounding box center [854, 558] width 342 height 47
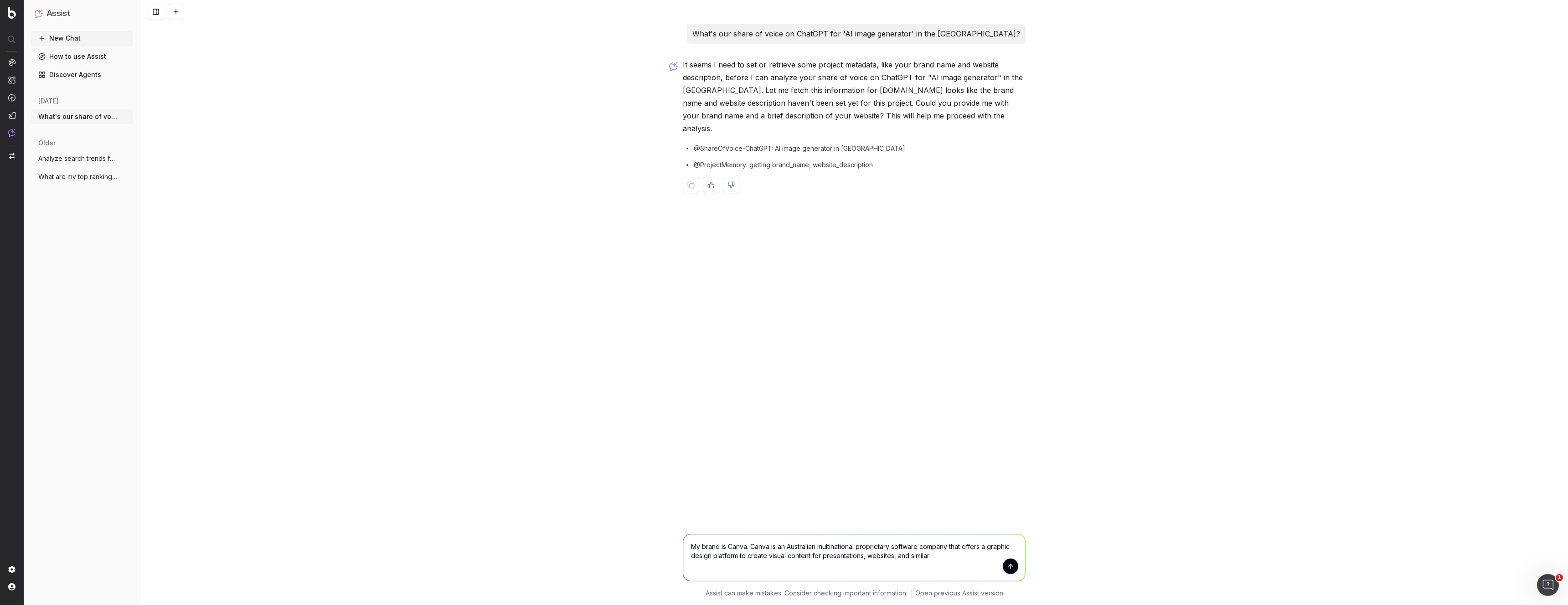
click at [805, 547] on textarea "My brand is Canva. Canva is an Australian multinational proprietary software co…" at bounding box center [854, 558] width 342 height 47
click at [893, 547] on textarea "My brand is Canva. Canva is an Australian multinational proprietary software co…" at bounding box center [854, 558] width 342 height 47
type textarea "My brand is Canva. Canva is a software company that offers a graphic design pla…"
click at [1012, 566] on button "submit" at bounding box center [1011, 566] width 16 height 16
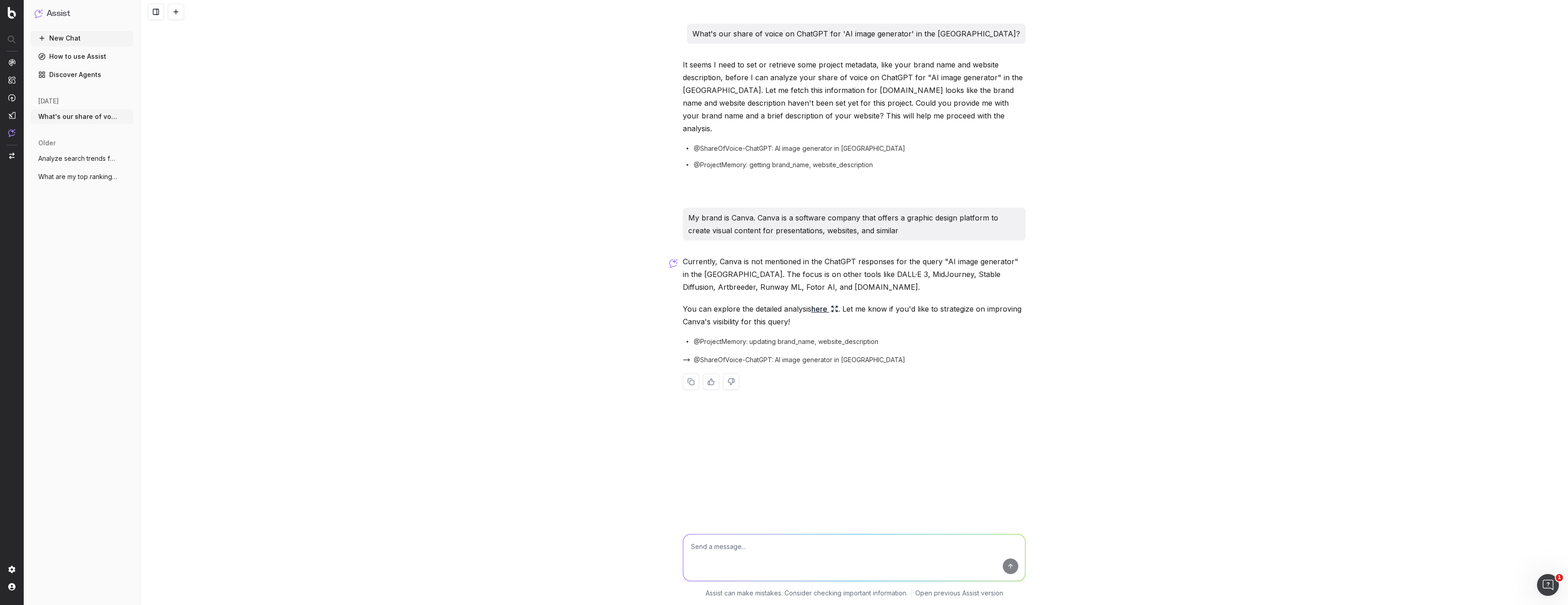
click at [859, 224] on p "My brand is Canva. Canva is a software company that offers a graphic design pla…" at bounding box center [854, 224] width 332 height 25
click at [899, 242] on div "What's our share of voice on ChatGPT for 'AI image generator' in the US? It see…" at bounding box center [854, 214] width 350 height 381
click at [814, 261] on p "Currently, Canva is not mentioned in the ChatGPT responses for the query "AI im…" at bounding box center [854, 274] width 343 height 38
click at [821, 302] on link "here" at bounding box center [825, 309] width 27 height 13
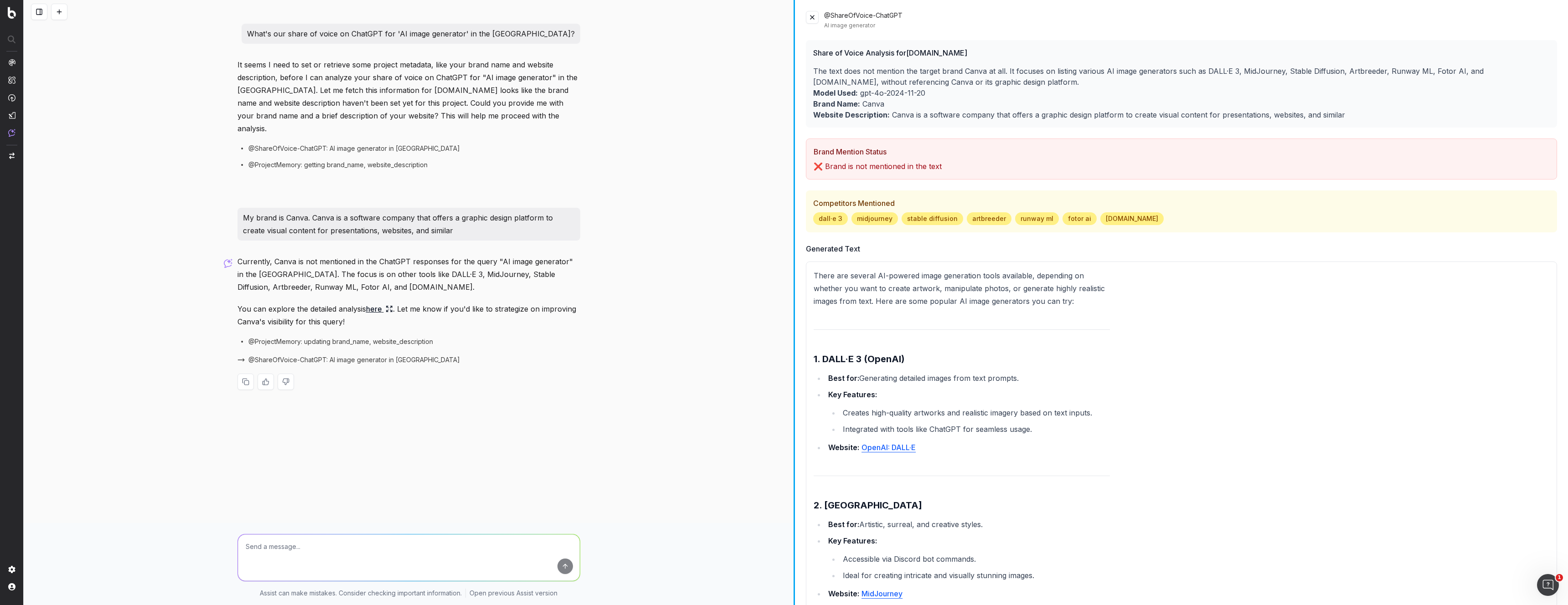
click at [793, 168] on div "What's our share of voice on ChatGPT for 'AI image generator' in the US? It see…" at bounding box center [796, 302] width 1544 height 605
click at [320, 355] on span "@ShareOfVoice-ChatGPT: AI image generator in [GEOGRAPHIC_DATA]" at bounding box center [354, 360] width 212 height 9
click at [385, 355] on span "@ShareOfVoice-ChatGPT: AI image generator in [GEOGRAPHIC_DATA]" at bounding box center [354, 360] width 212 height 9
click at [317, 337] on span "@ProjectMemory: updating brand_name, website_description" at bounding box center [341, 342] width 185 height 9
click at [876, 214] on span "midjourney" at bounding box center [874, 219] width 47 height 13
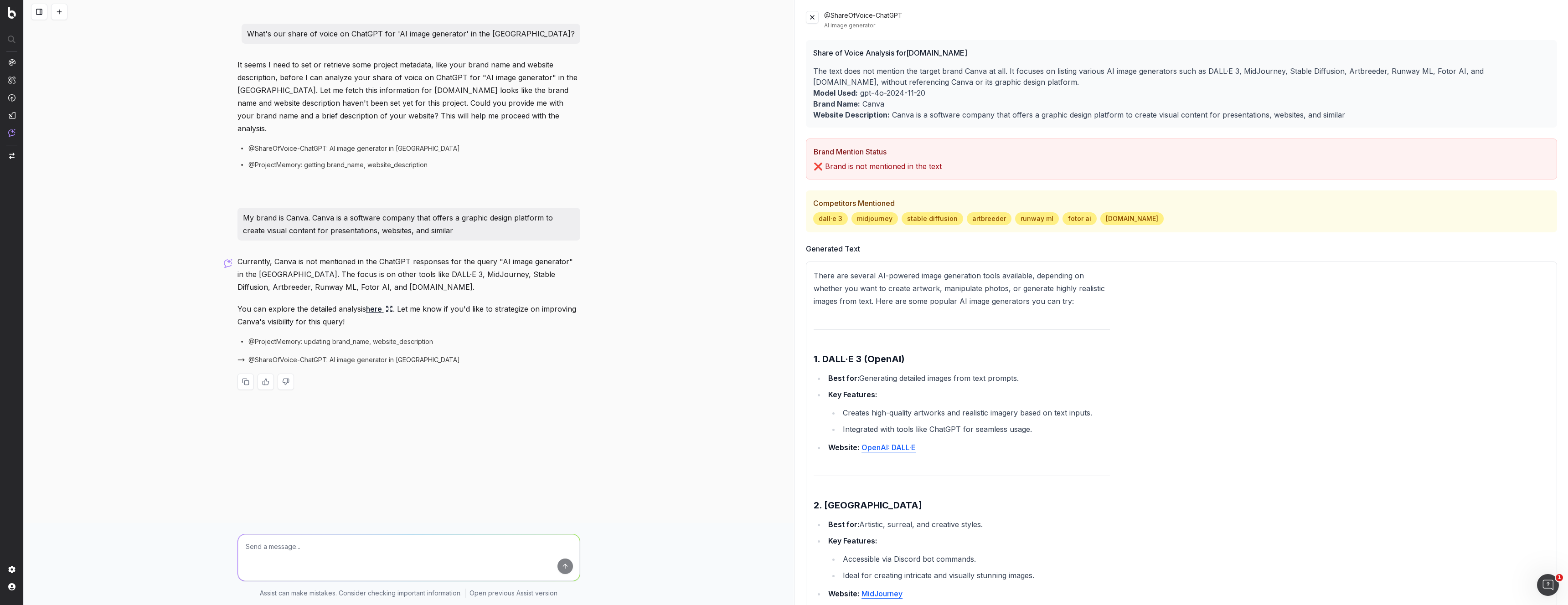
click at [904, 103] on p "Brand Name: Canva" at bounding box center [1182, 104] width 737 height 11
click at [907, 64] on div "Share of Voice Analysis for ChatGPT.com The text does not mention the target br…" at bounding box center [1182, 84] width 752 height 88
drag, startPoint x: 975, startPoint y: 69, endPoint x: 1045, endPoint y: 70, distance: 70.0
click at [1045, 70] on p "The text does not mention the target brand Canva at all. It focuses on listing …" at bounding box center [1182, 77] width 737 height 22
click at [1050, 72] on p "The text does not mention the target brand Canva at all. It focuses on listing …" at bounding box center [1182, 77] width 737 height 22
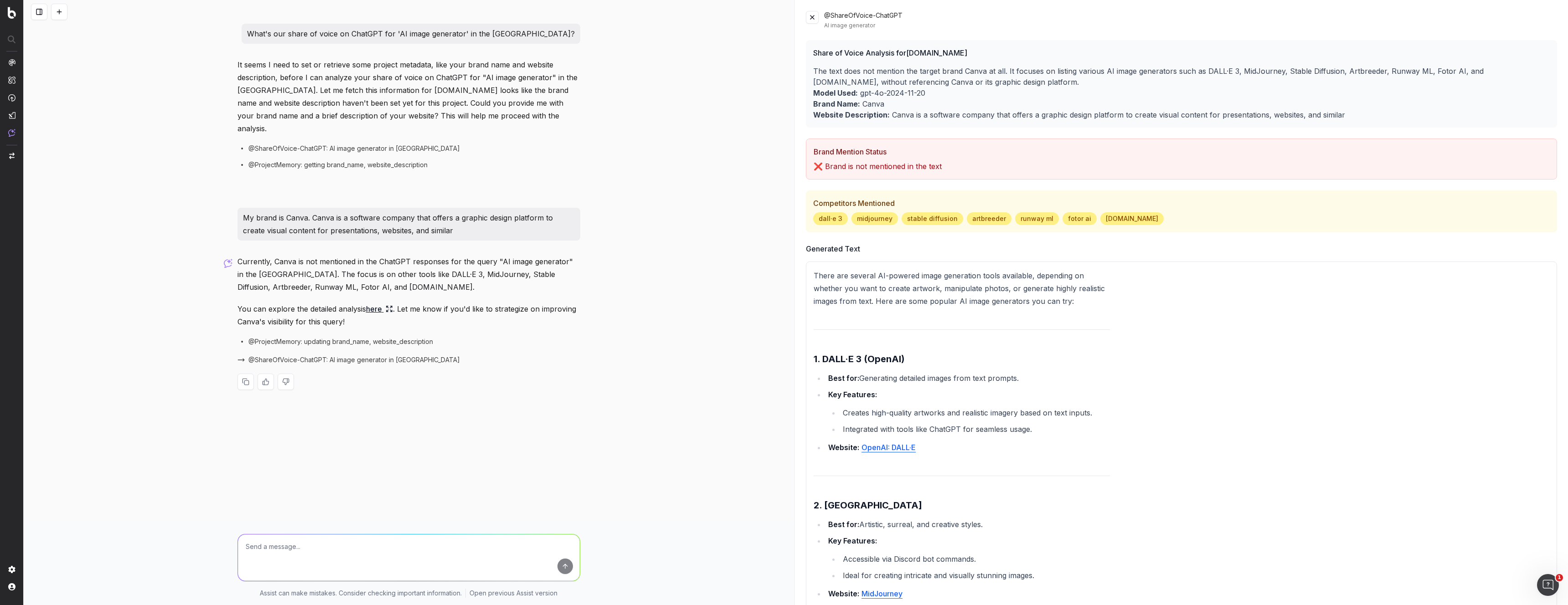
click at [890, 166] on p "❌ Brand is not mentioned in the text" at bounding box center [1182, 167] width 736 height 11
click at [542, 302] on p "You can explore the detailed analysis here . Let me know if you'd like to strat…" at bounding box center [409, 315] width 343 height 25
click at [400, 545] on textarea at bounding box center [409, 558] width 342 height 47
drag, startPoint x: 494, startPoint y: 296, endPoint x: 499, endPoint y: 304, distance: 9.4
click at [499, 304] on p "You can explore the detailed analysis here . Let me know if you'd like to strat…" at bounding box center [409, 315] width 343 height 25
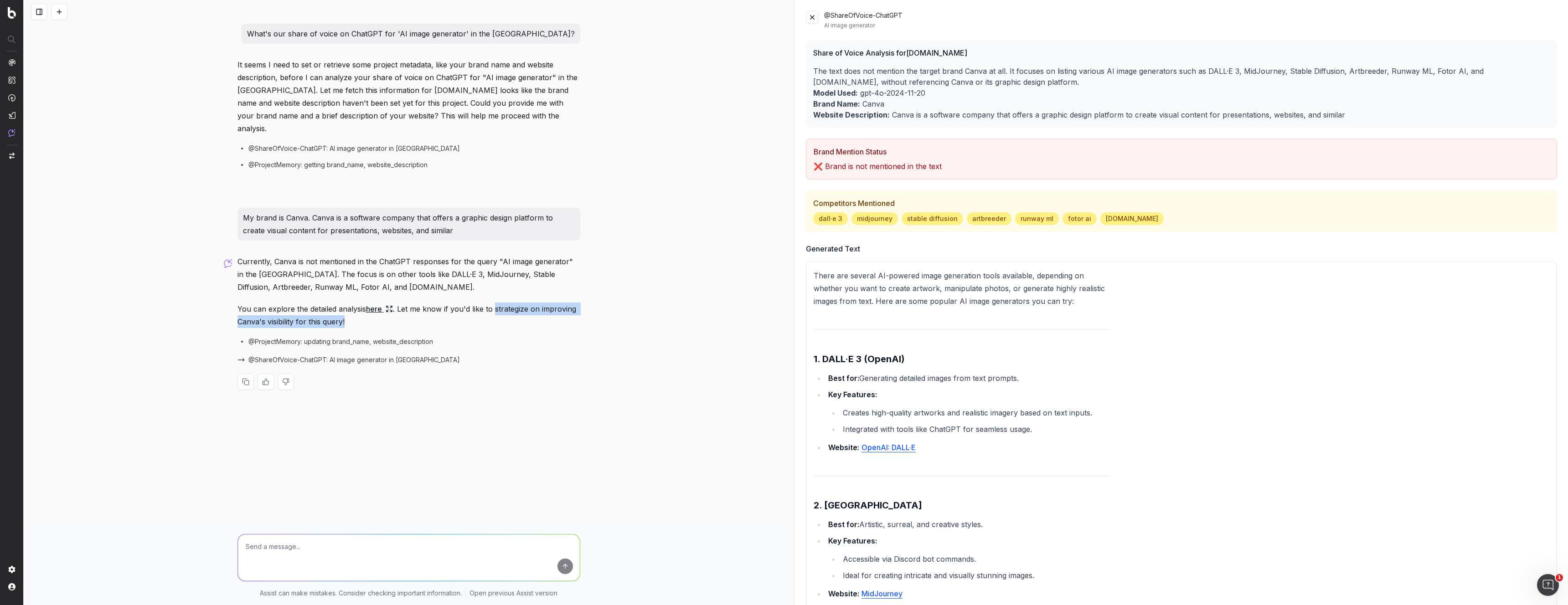
copy p "strategize on improving Canva's visibility for this query!"
click at [367, 545] on textarea at bounding box center [409, 558] width 342 height 47
paste textarea "strategize on improving Canva's visibility for this query!"
click at [244, 547] on textarea "strategize on improving Canva's visibility for this query!" at bounding box center [409, 558] width 342 height 47
click at [537, 554] on textarea "Yes, can you tell me how Canva can strategize on improving Canva's visibility f…" at bounding box center [409, 558] width 342 height 47
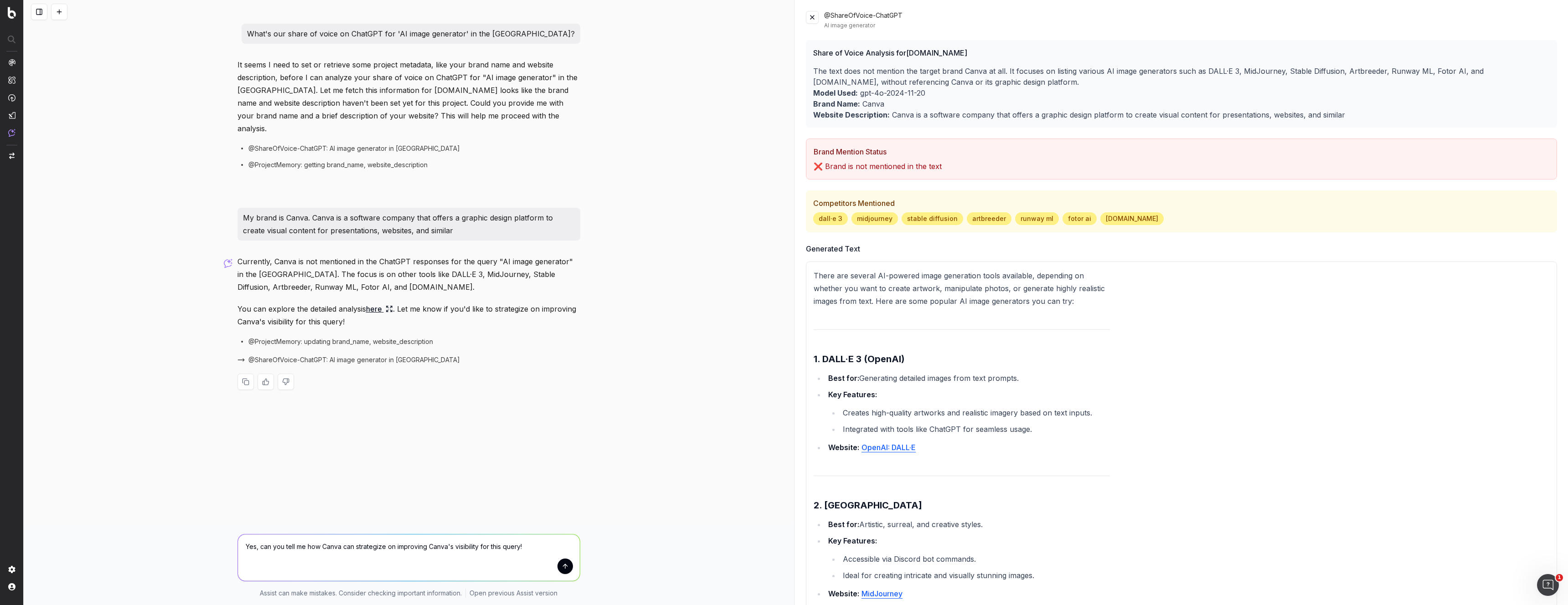
type textarea "Yes, can you tell me how Canva can strategize on improving Canva's visibility f…"
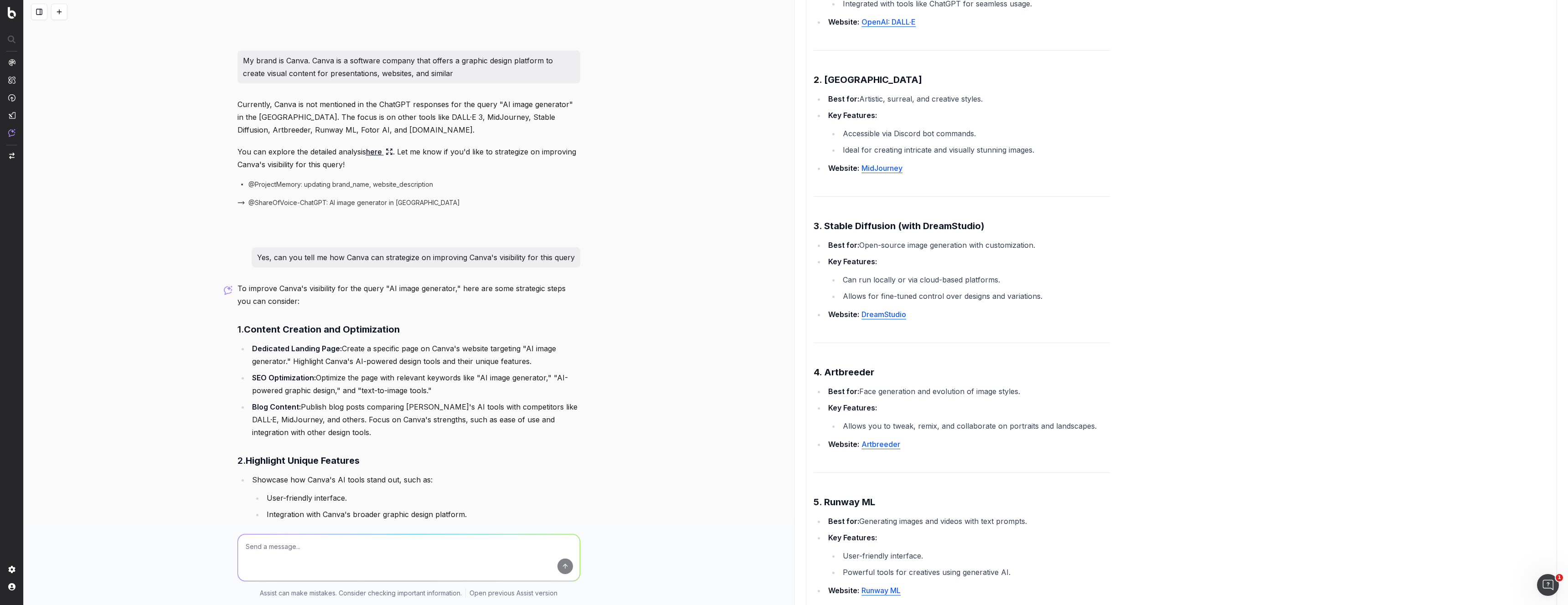
scroll to position [782, 0]
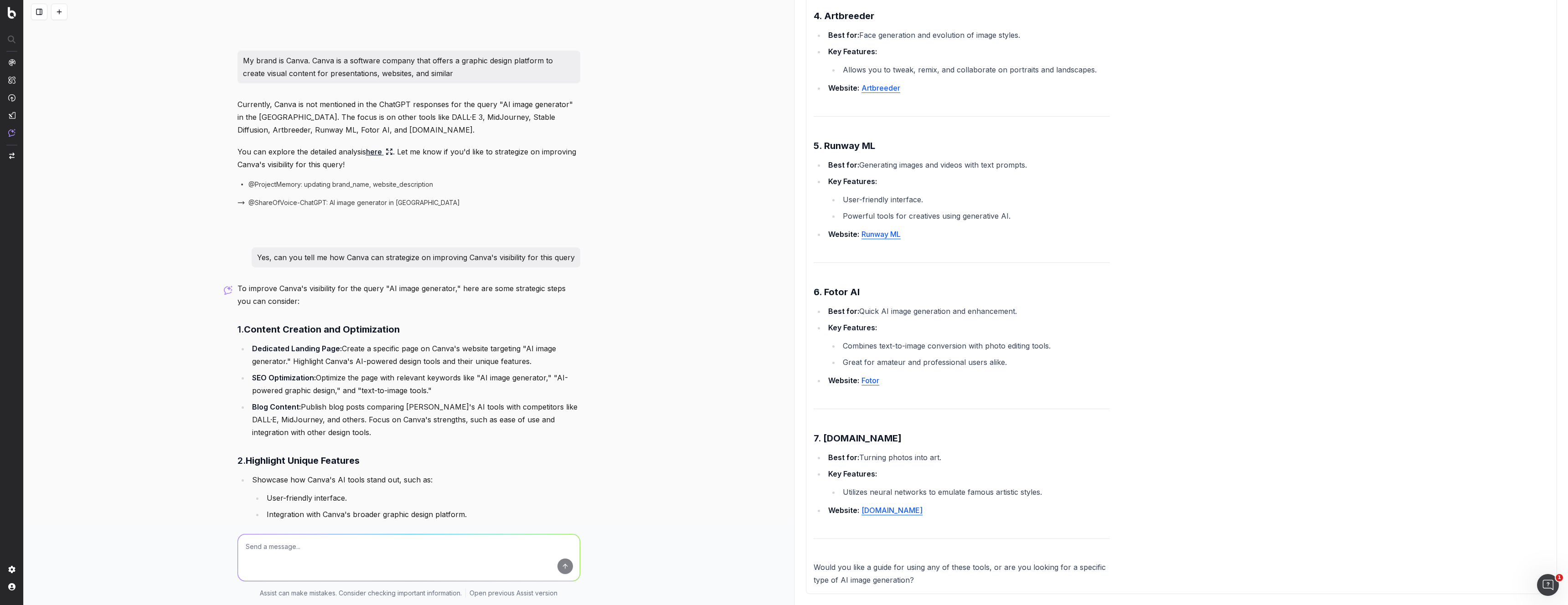
click at [921, 573] on p "Would you like a guide for using any of these tools, or are you looking for a s…" at bounding box center [962, 573] width 296 height 25
drag, startPoint x: 886, startPoint y: 566, endPoint x: 976, endPoint y: 578, distance: 90.8
click at [976, 578] on p "Would you like a guide for using any of these tools, or are you looking for a s…" at bounding box center [962, 573] width 296 height 25
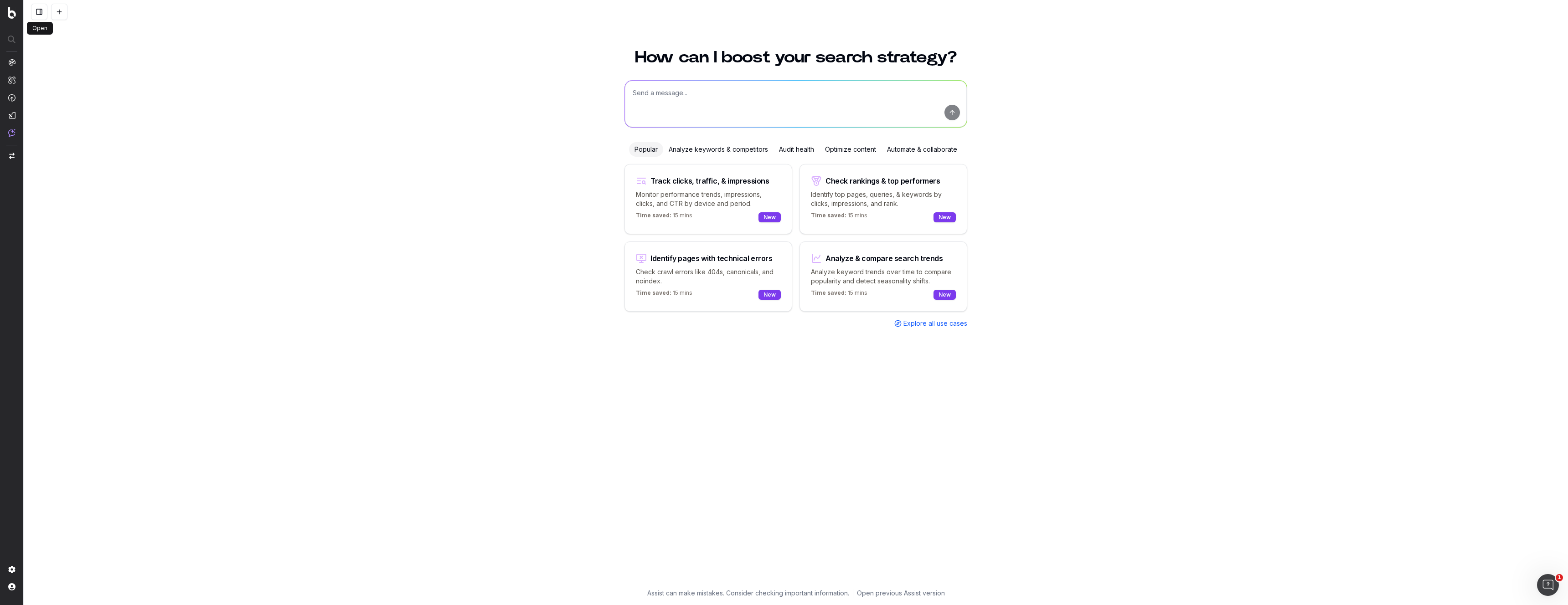
click at [40, 10] on button at bounding box center [39, 12] width 17 height 17
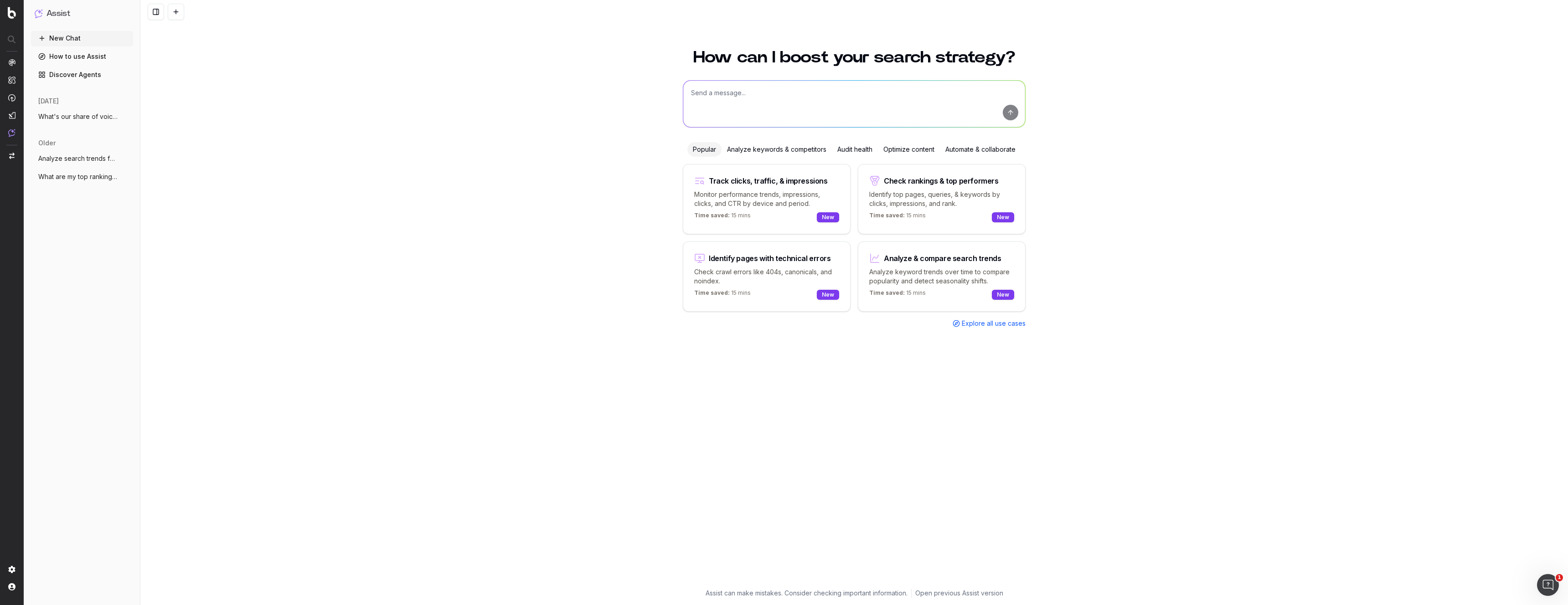
click at [70, 73] on link "Discover Agents" at bounding box center [81, 74] width 102 height 14
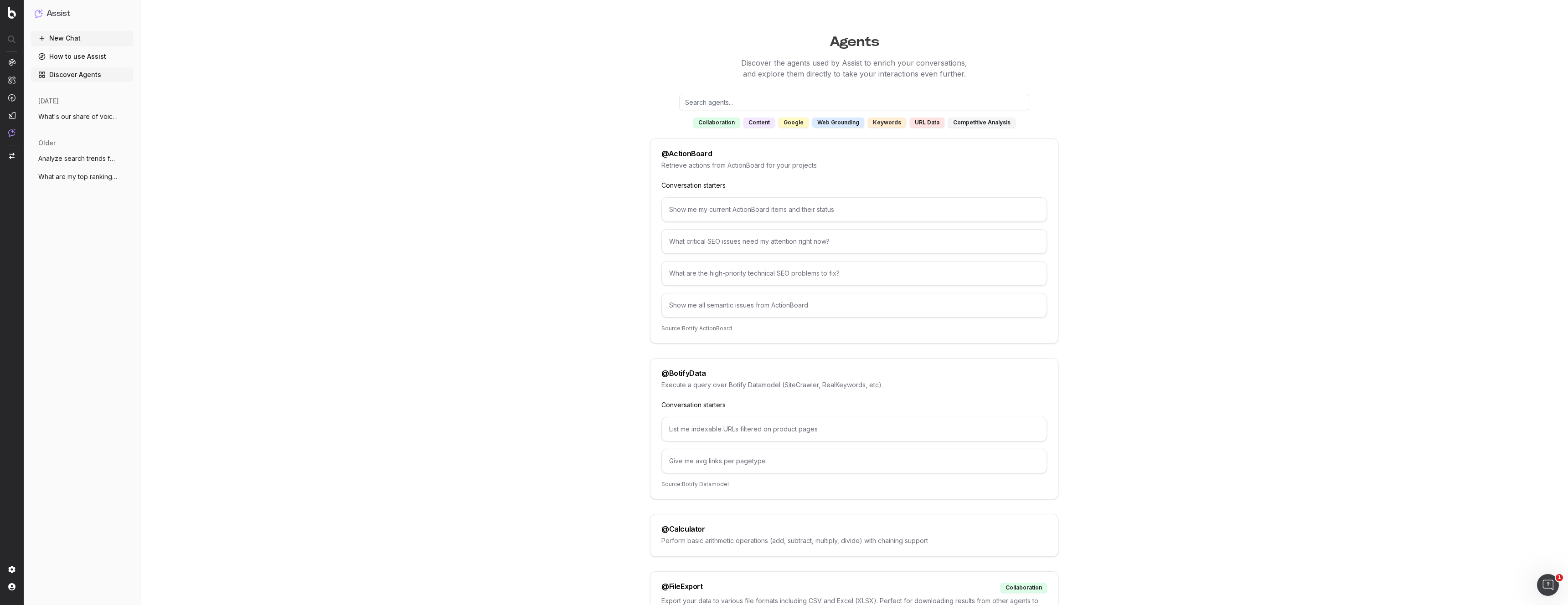
click at [987, 120] on div "competitive analysis" at bounding box center [982, 122] width 67 height 10
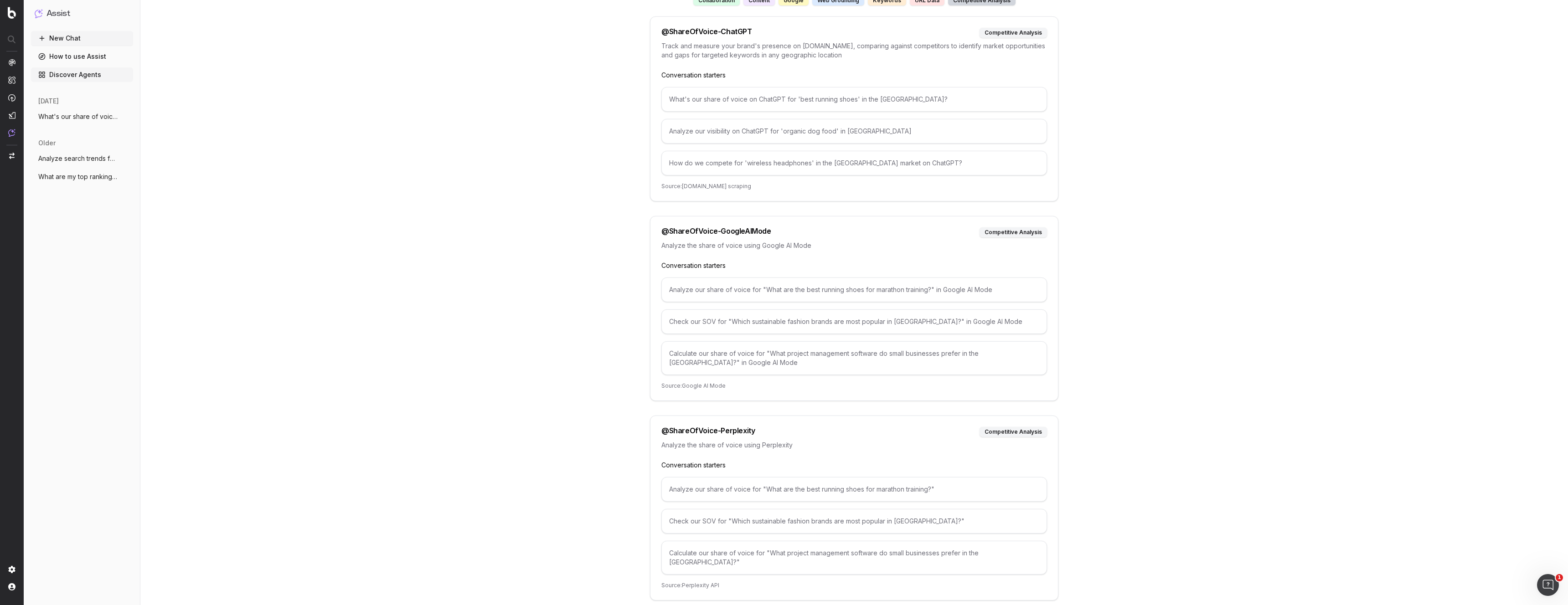
scroll to position [131, 0]
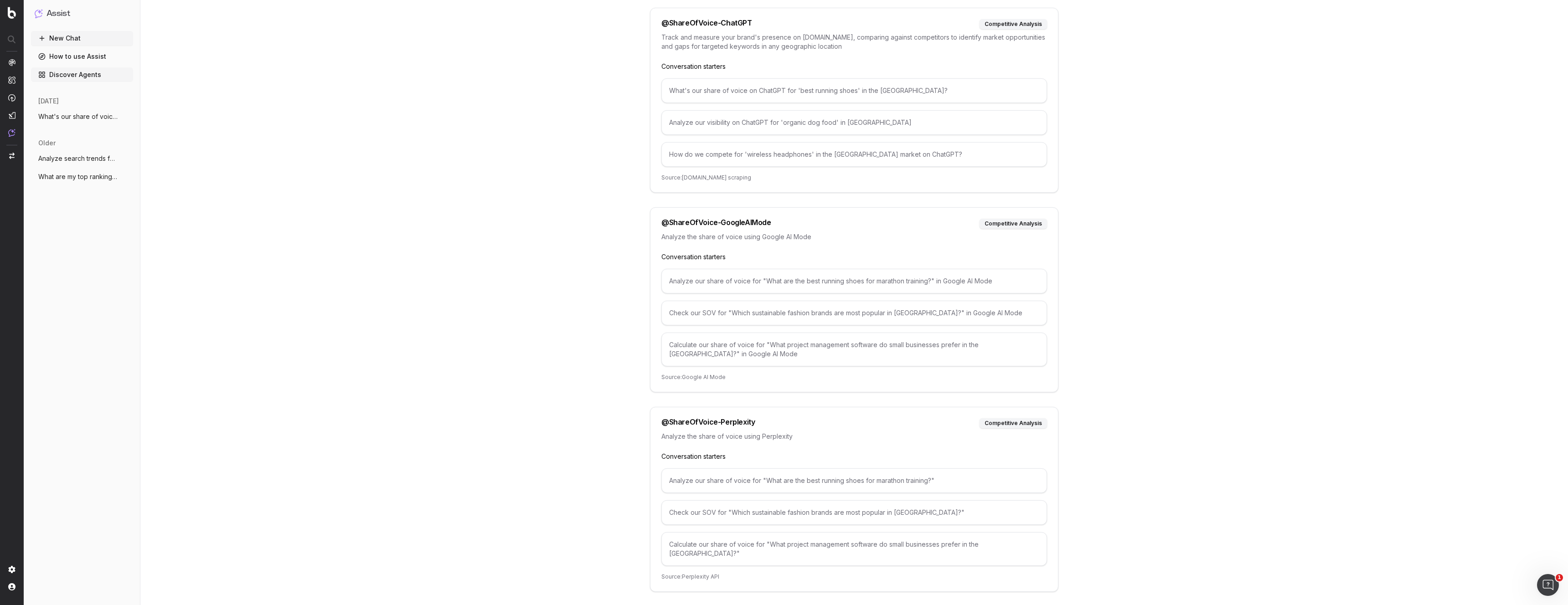
click at [83, 113] on span "What's our share of voice on ChatGPT for" at bounding box center [78, 117] width 81 height 9
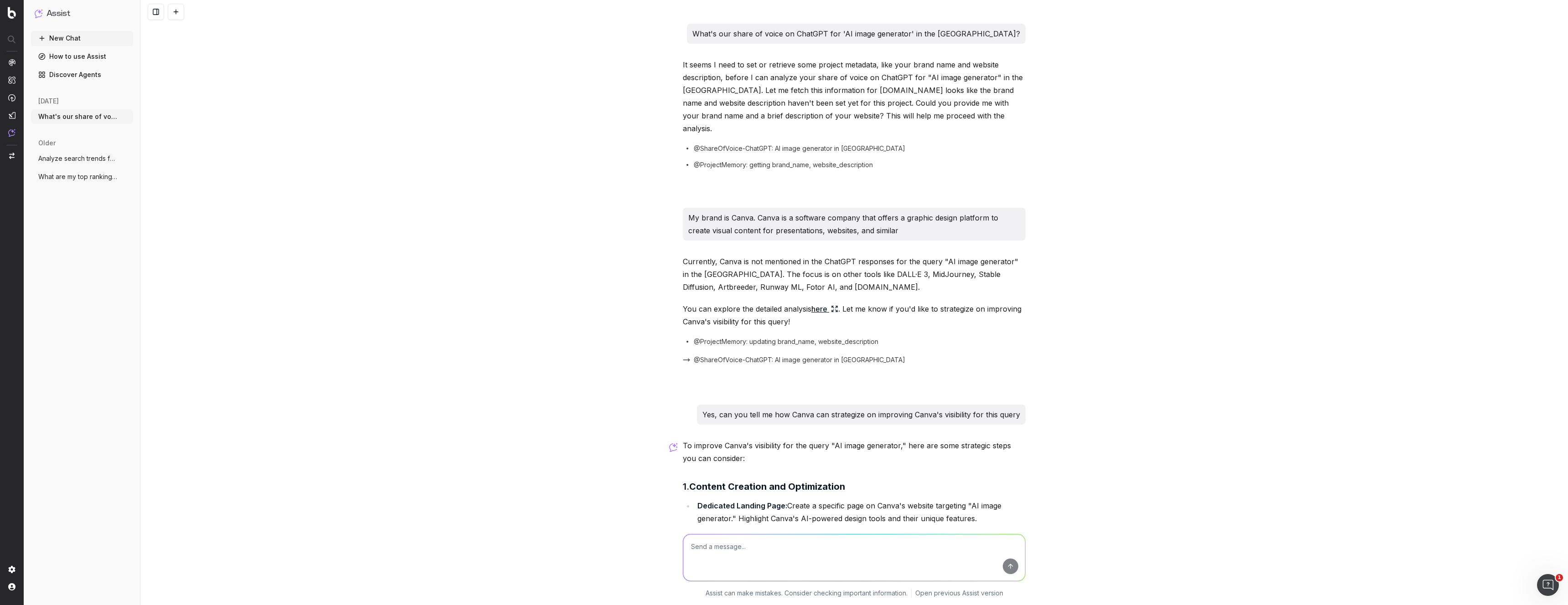
scroll to position [680, 0]
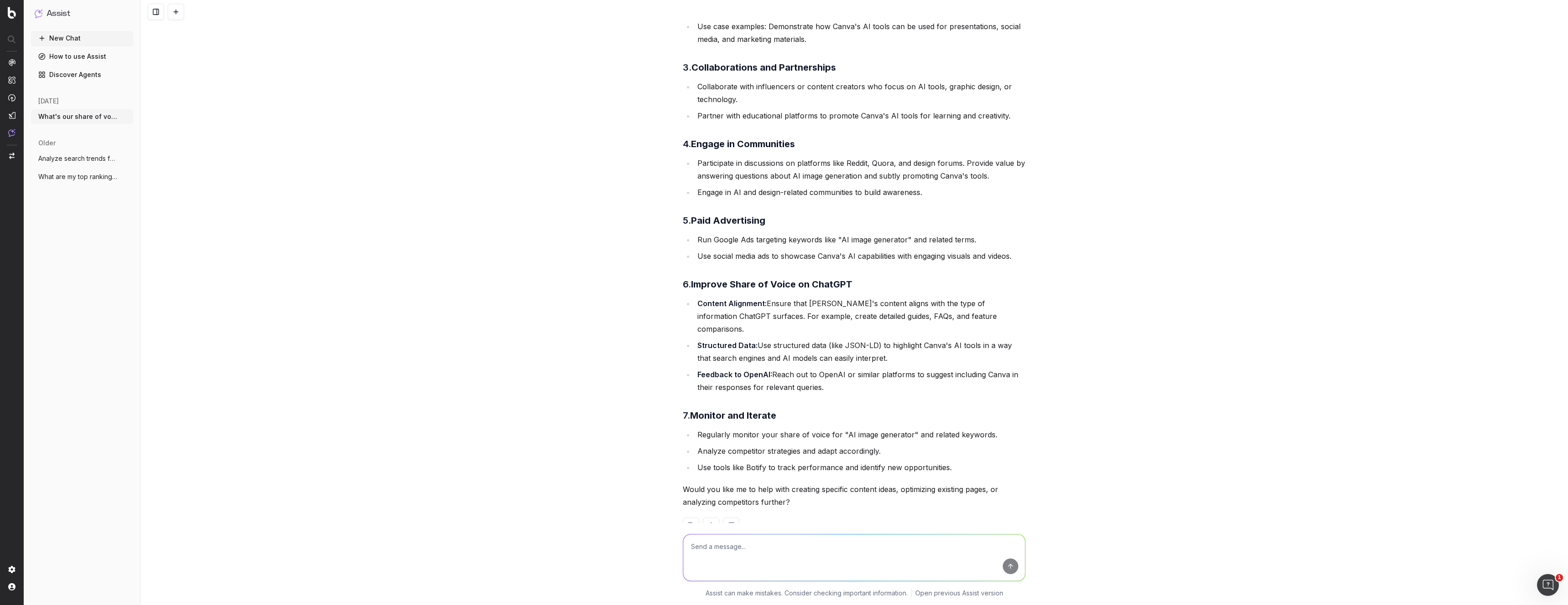
click at [87, 73] on link "Discover Agents" at bounding box center [81, 74] width 102 height 14
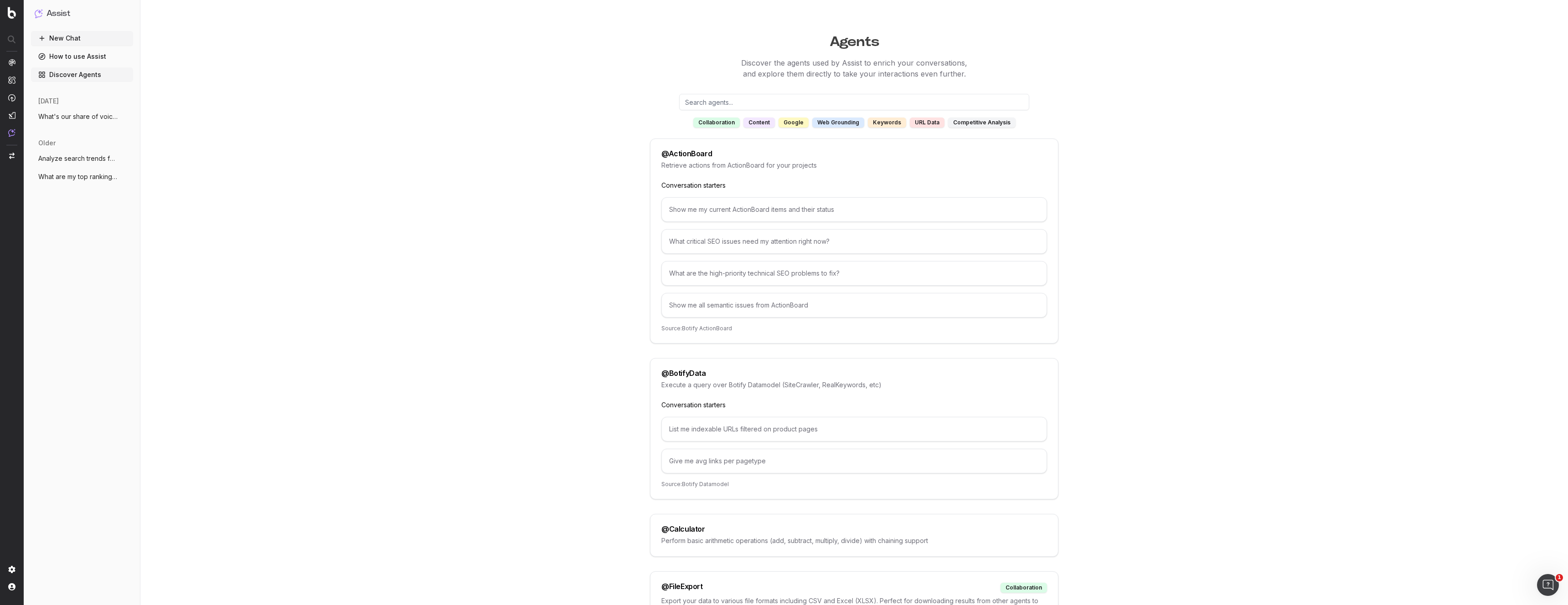
click at [989, 126] on div "competitive analysis" at bounding box center [982, 122] width 67 height 10
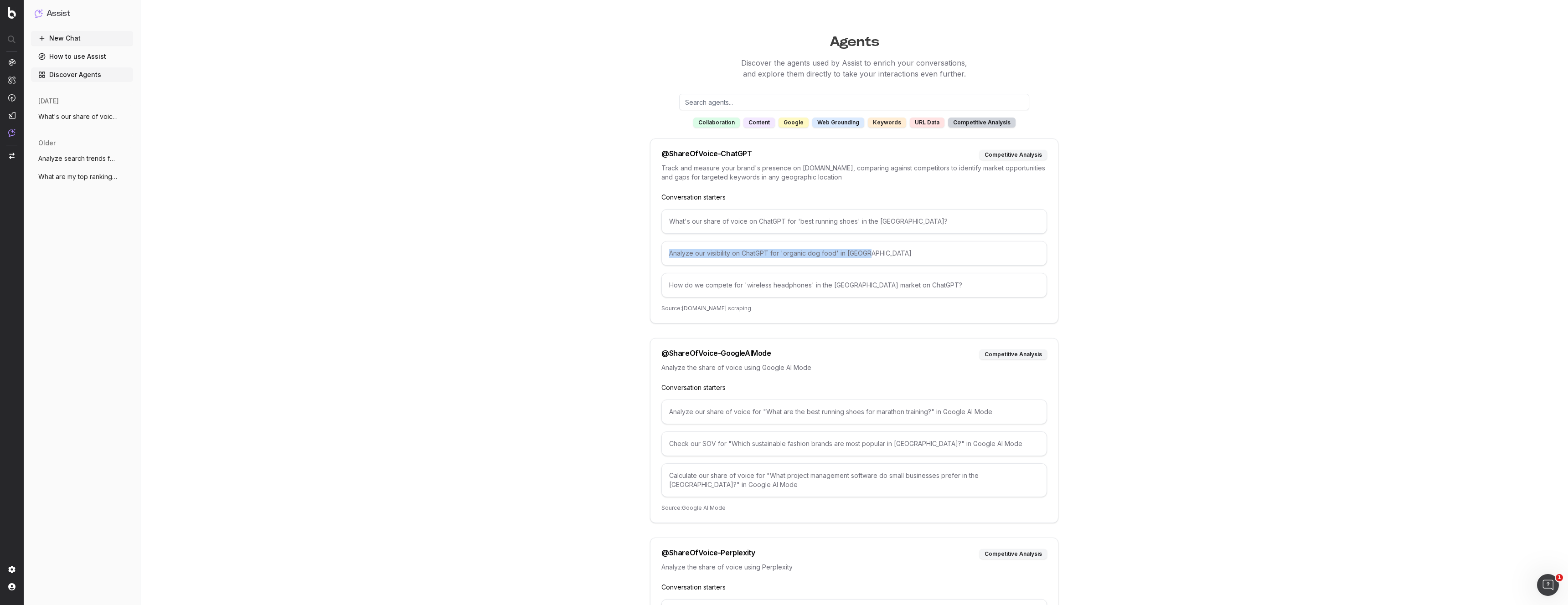
drag, startPoint x: 687, startPoint y: 256, endPoint x: 902, endPoint y: 260, distance: 215.0
click at [902, 260] on div "Analyze our visibility on ChatGPT for 'organic dog food' in [GEOGRAPHIC_DATA]" at bounding box center [854, 253] width 386 height 24
copy div "Analyze our visibility on ChatGPT for 'organic dog food' in [GEOGRAPHIC_DATA]"
click at [86, 57] on link "How to use Assist" at bounding box center [81, 56] width 102 height 14
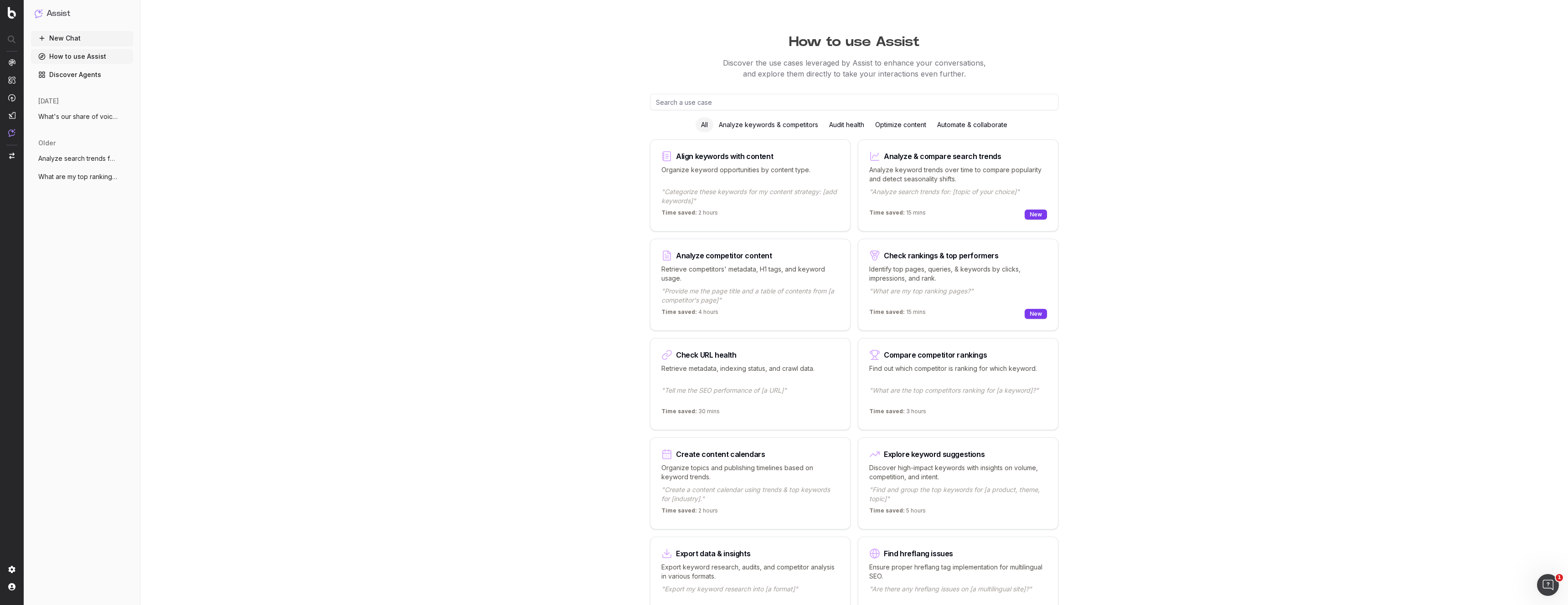
click at [84, 118] on span "What's our share of voice on ChatGPT for" at bounding box center [78, 117] width 81 height 9
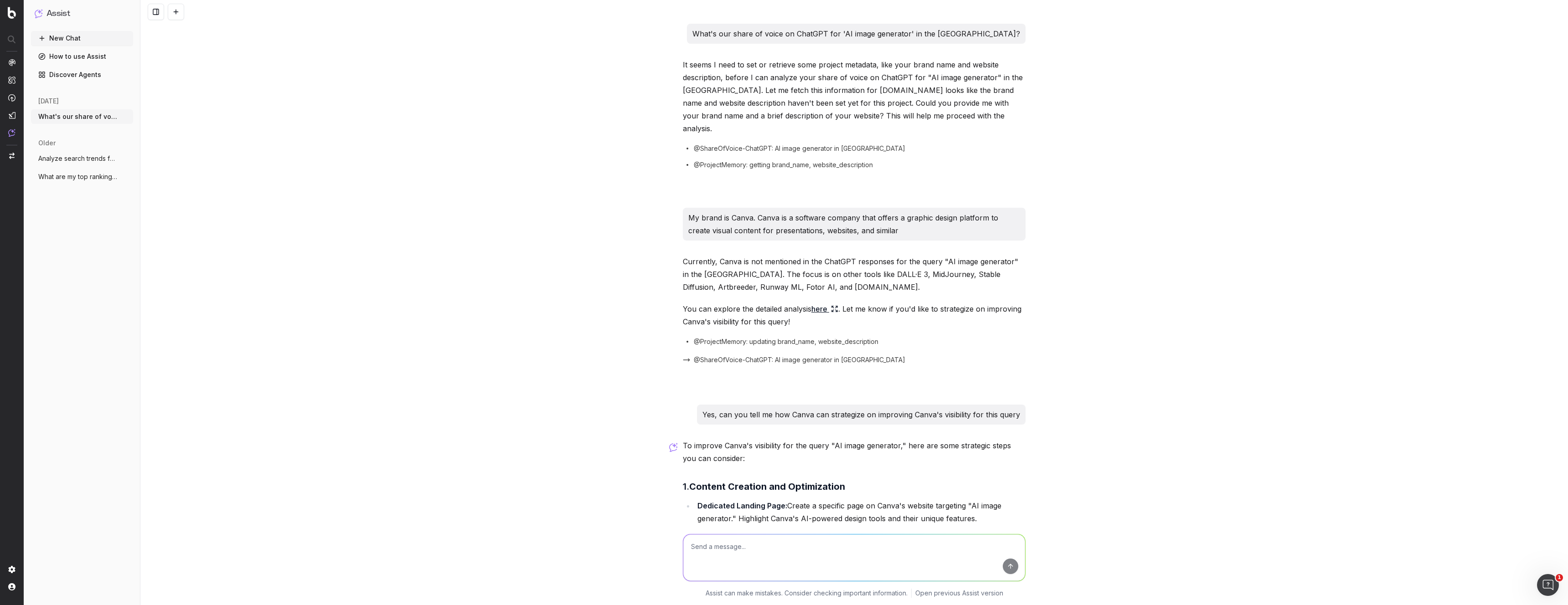
scroll to position [680, 0]
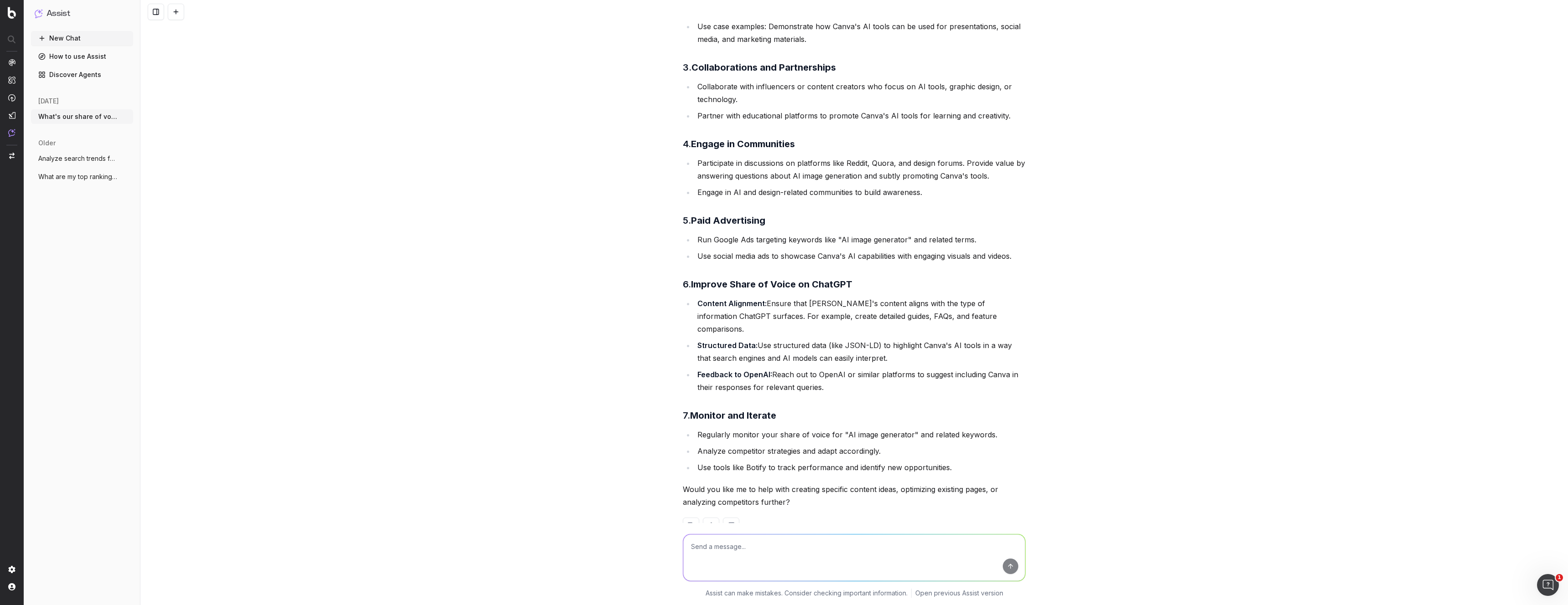
click at [717, 548] on textarea at bounding box center [854, 558] width 342 height 47
paste textarea "Analyze our visibility on ChatGPT for 'organic dog food' in [GEOGRAPHIC_DATA]"
click at [721, 547] on textarea "Analyze our visibility on ChatGPT for 'organic dog food' in [GEOGRAPHIC_DATA]" at bounding box center [854, 558] width 342 height 47
drag, startPoint x: 722, startPoint y: 547, endPoint x: 728, endPoint y: 543, distance: 7.2
click at [722, 547] on textarea "Analyze our visibility on ChatGPT for 'organic dog food' in [GEOGRAPHIC_DATA]" at bounding box center [854, 558] width 342 height 47
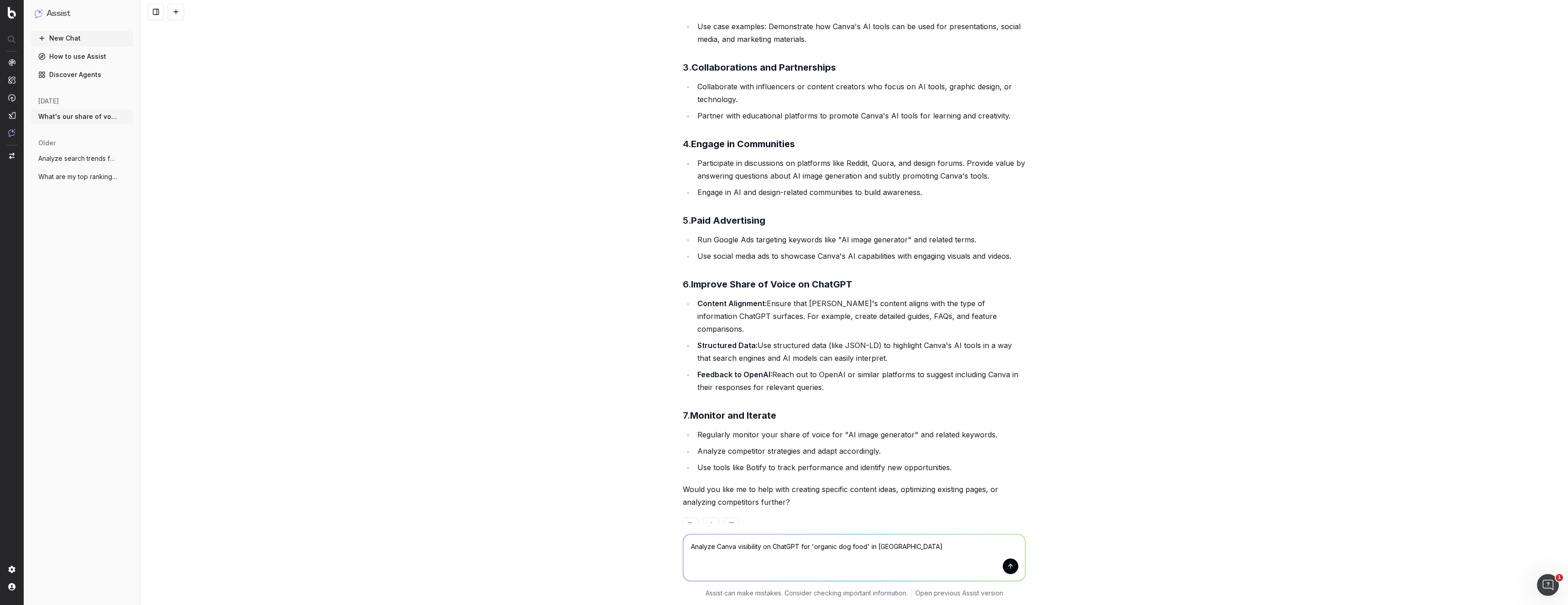
drag, startPoint x: 816, startPoint y: 547, endPoint x: 865, endPoint y: 545, distance: 49.0
click at [865, 545] on textarea "Analyze Canva visibility on ChatGPT for 'organic dog food' in Canada" at bounding box center [854, 558] width 342 height 47
click at [893, 551] on textarea "Analyze Canva visibility on ChatGPT for 'AI image generator' in Canada" at bounding box center [854, 558] width 342 height 47
paste textarea "[URL][DOMAIN_NAME]"
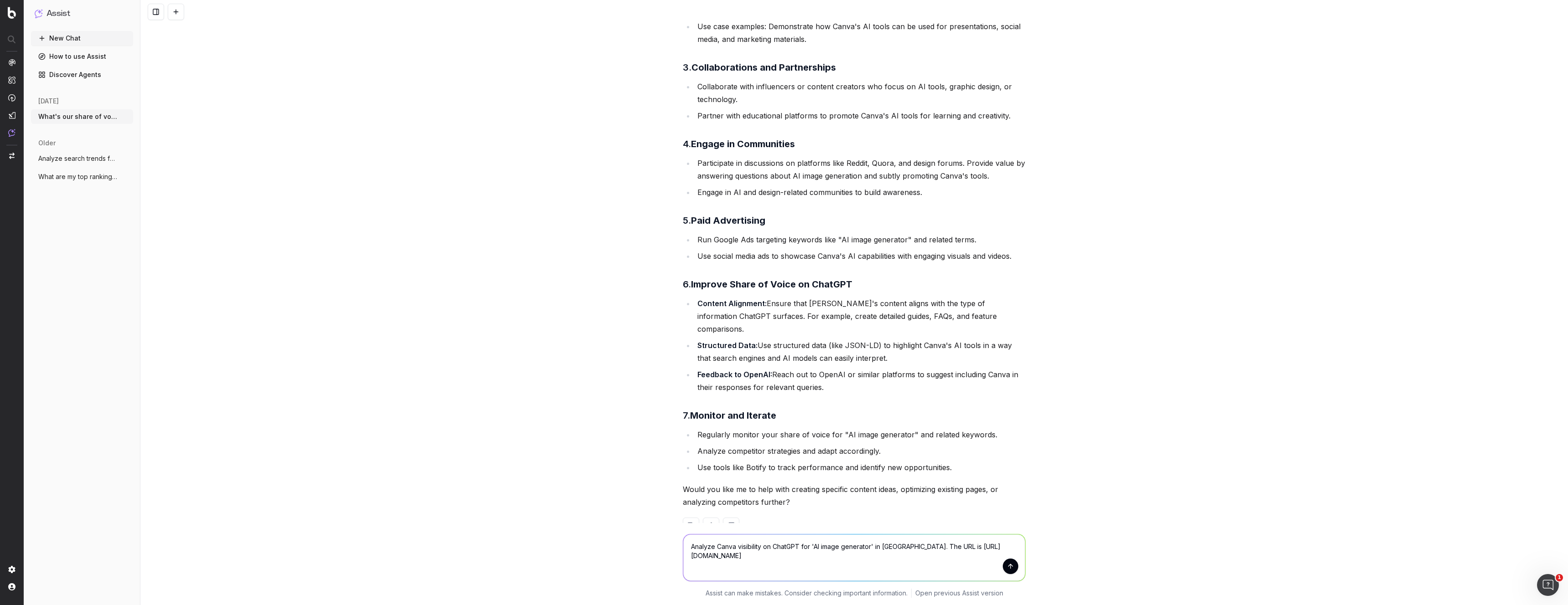
type textarea "Analyze Canva visibility on ChatGPT for 'AI image generator' in US. The URL is …"
click at [1012, 570] on button "submit" at bounding box center [1011, 566] width 16 height 16
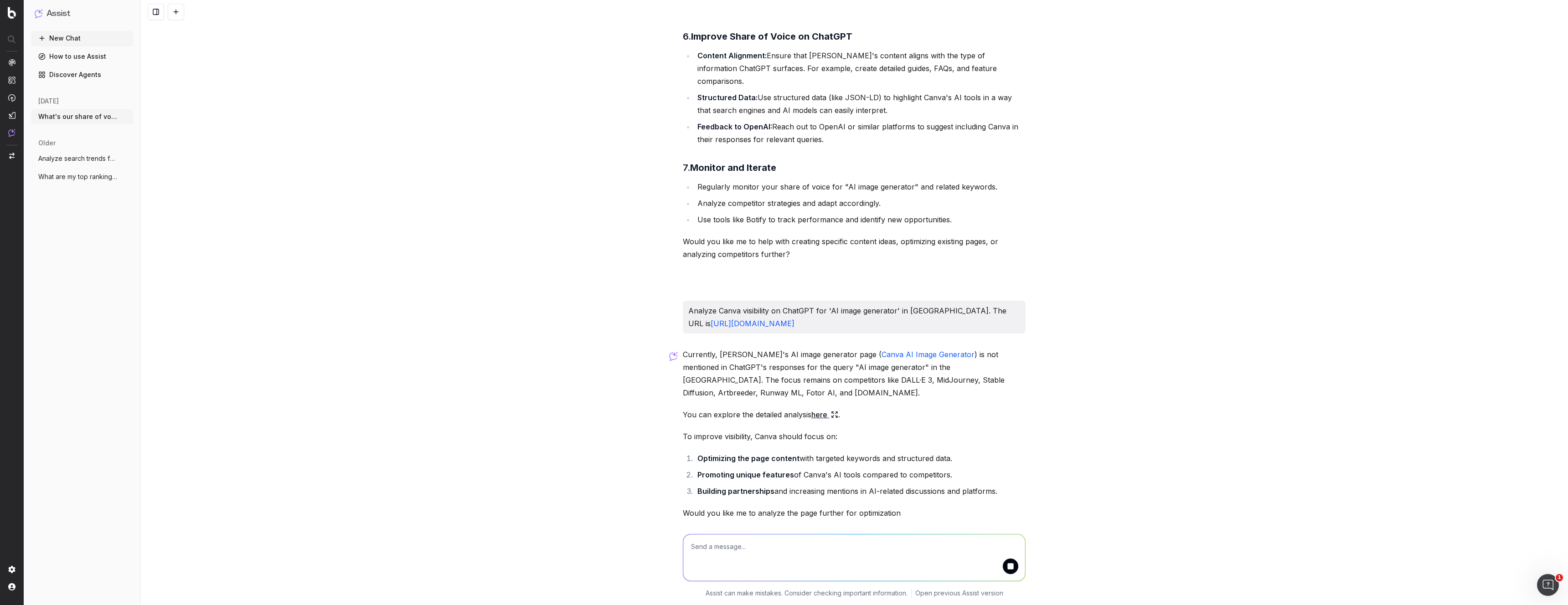
scroll to position [971, 0]
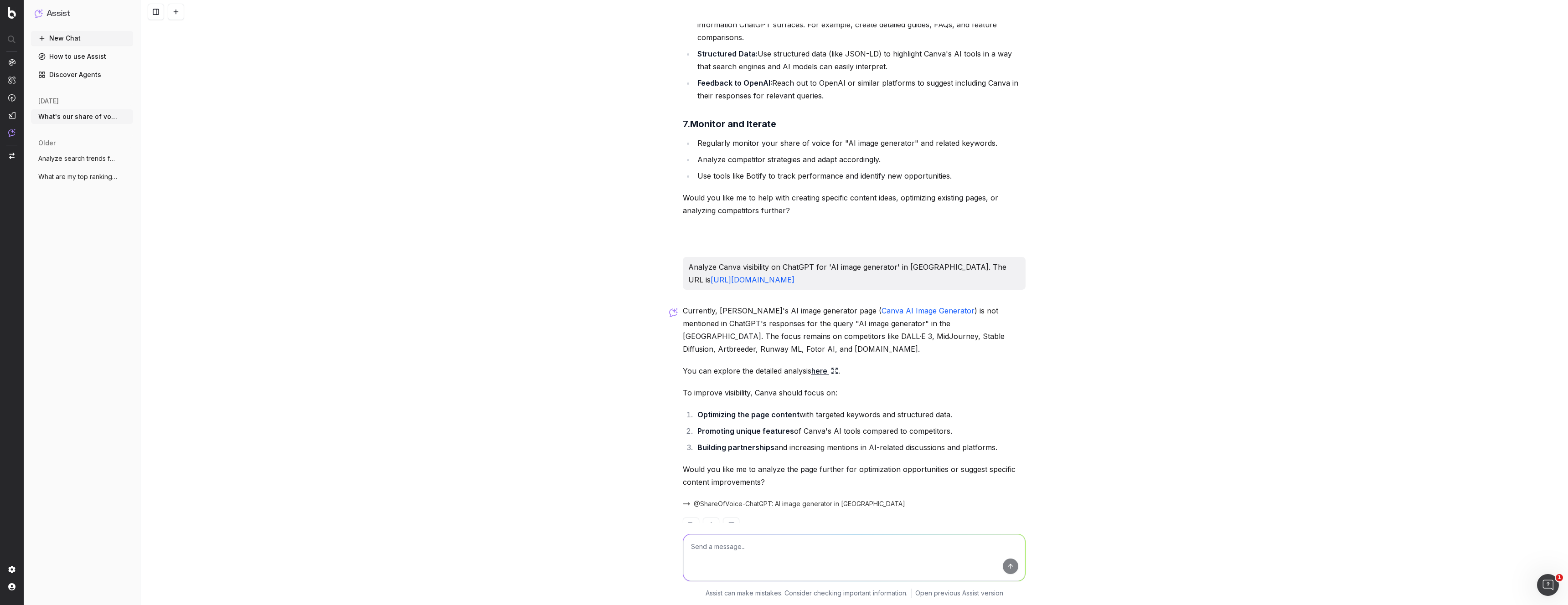
click at [775, 309] on p "Currently, Canva's AI image generator page ( Canva AI Image Generator ) is not …" at bounding box center [854, 329] width 343 height 51
click at [887, 315] on p "Currently, Canva's AI image generator page ( Canva AI Image Generator ) is not …" at bounding box center [854, 329] width 343 height 51
click at [758, 304] on p "Currently, Canva's AI image generator page ( Canva AI Image Generator ) is not …" at bounding box center [854, 329] width 343 height 51
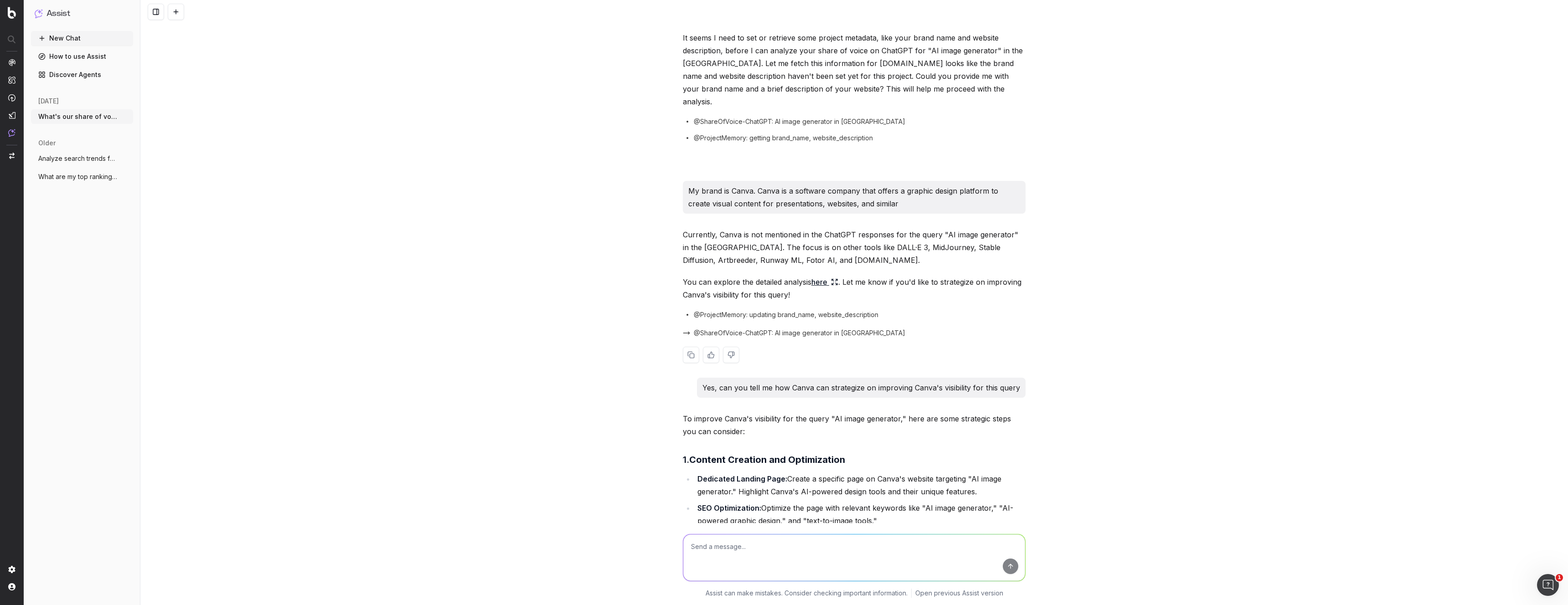
scroll to position [0, 0]
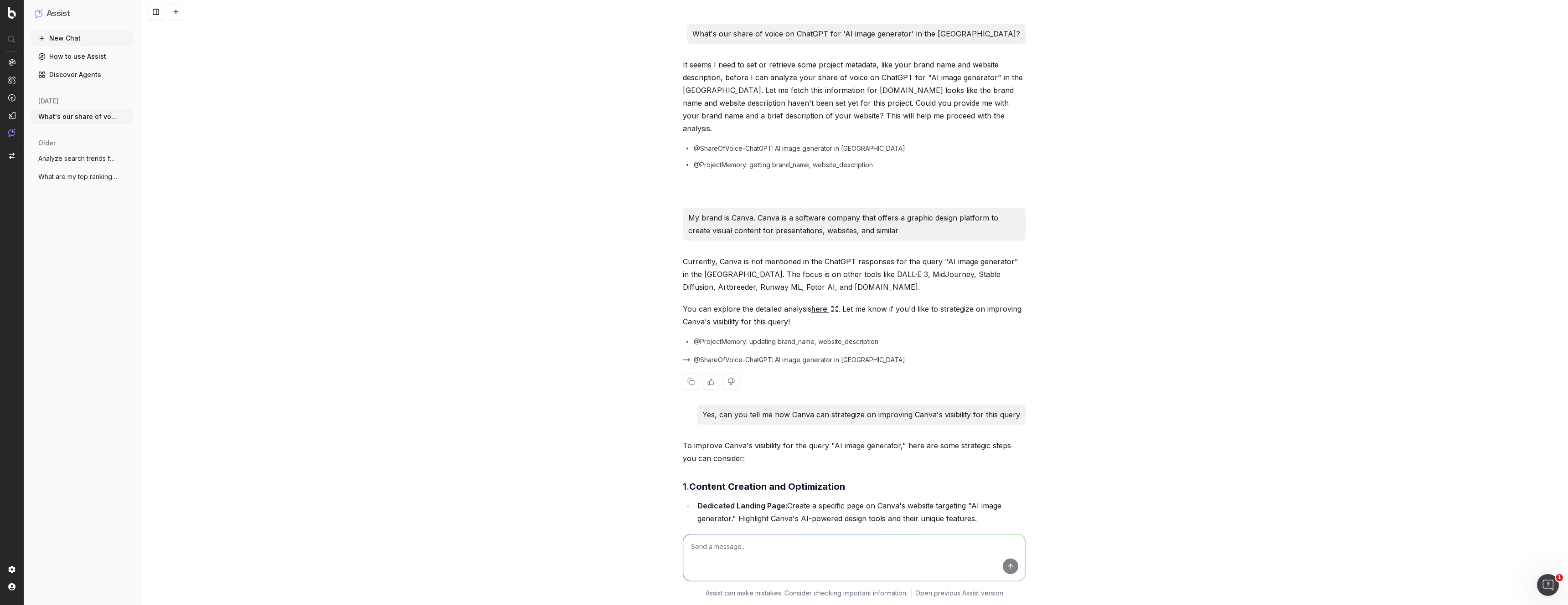
click at [821, 302] on link "here" at bounding box center [825, 309] width 27 height 13
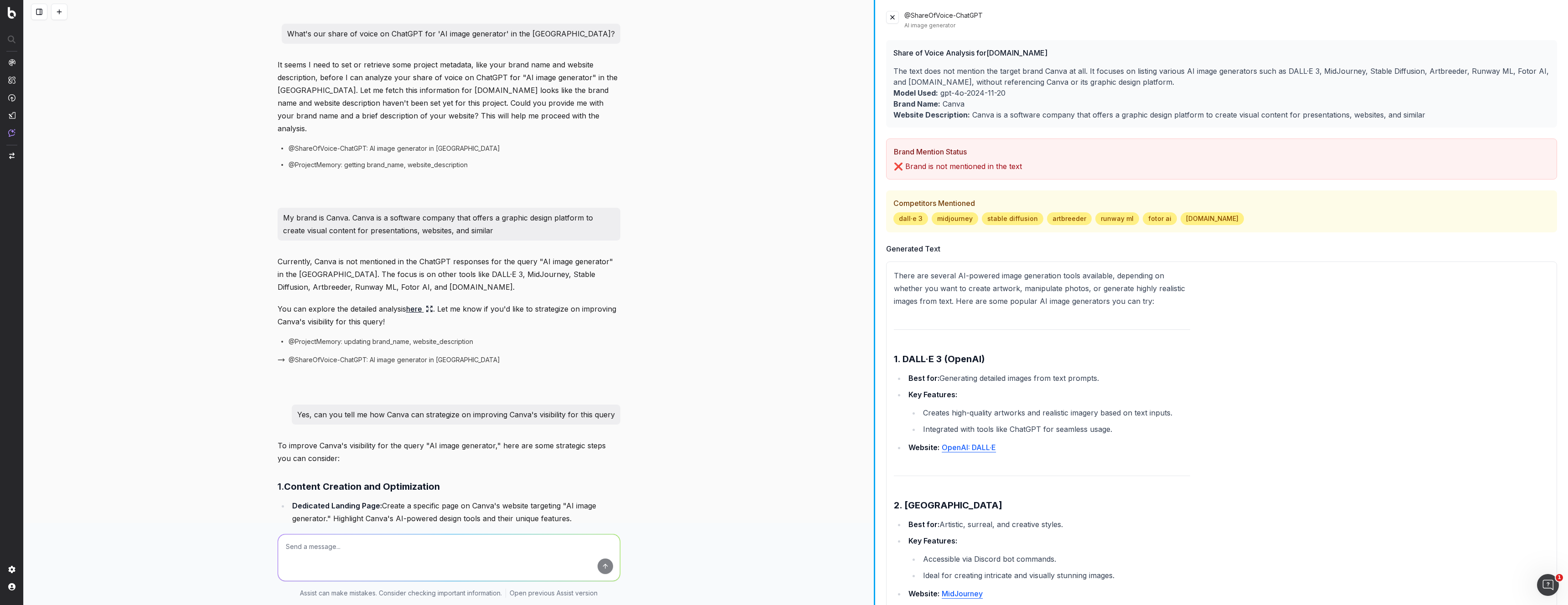
click at [875, 280] on div "What's our share of voice on ChatGPT for 'AI image generator' in the [GEOGRAPHI…" at bounding box center [796, 302] width 1544 height 605
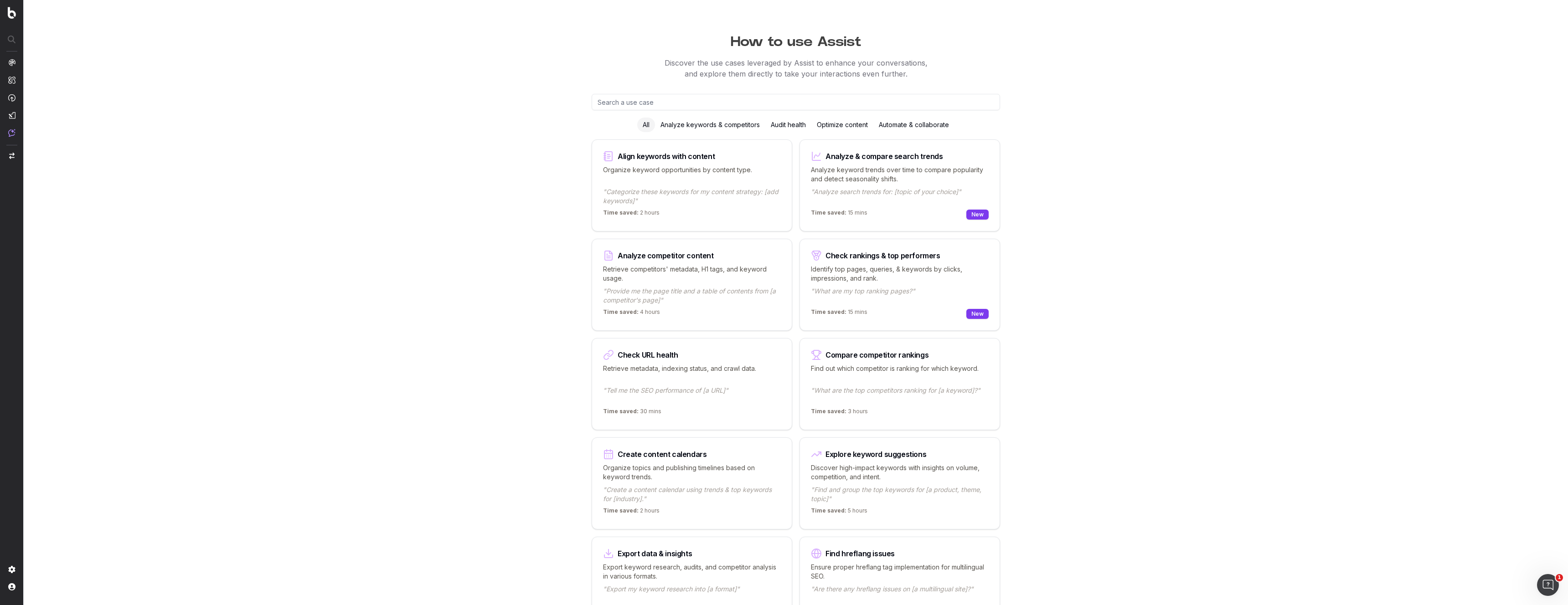
click at [707, 127] on div "Analyze keywords & competitors" at bounding box center [710, 125] width 111 height 14
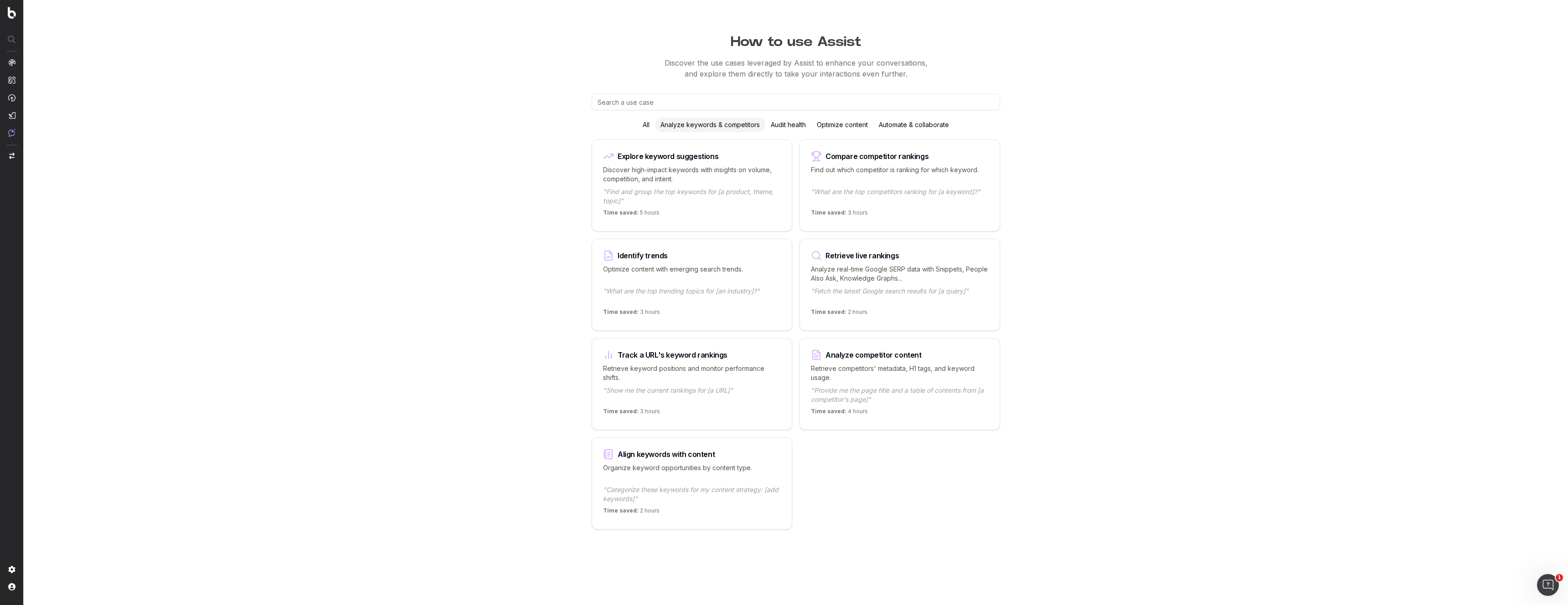
click at [701, 102] on input "text" at bounding box center [796, 102] width 409 height 17
click at [10, 132] on img at bounding box center [11, 133] width 7 height 8
click at [13, 133] on img at bounding box center [11, 133] width 7 height 8
click at [406, 150] on div "How to use Assist Discover the use cases leveraged by Assist to enhance your co…" at bounding box center [796, 302] width 1544 height 605
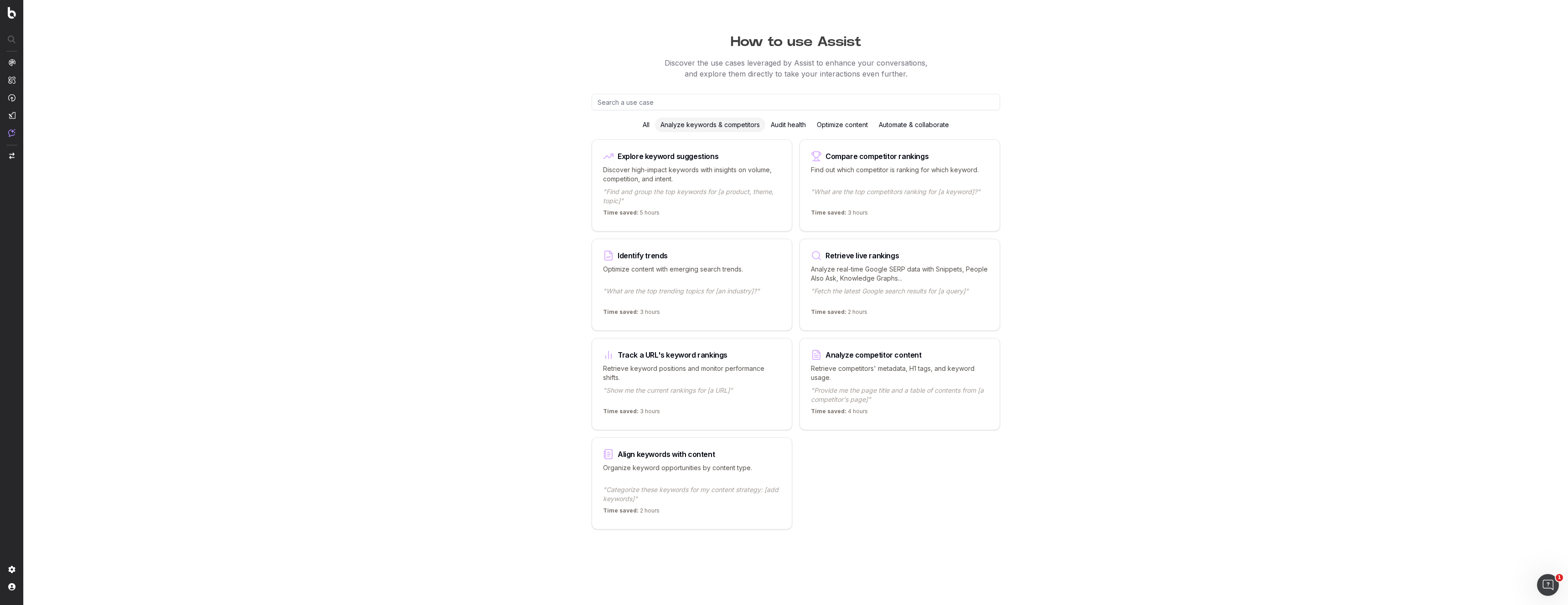
click at [721, 151] on div "Explore keyword suggestions" at bounding box center [692, 156] width 178 height 11
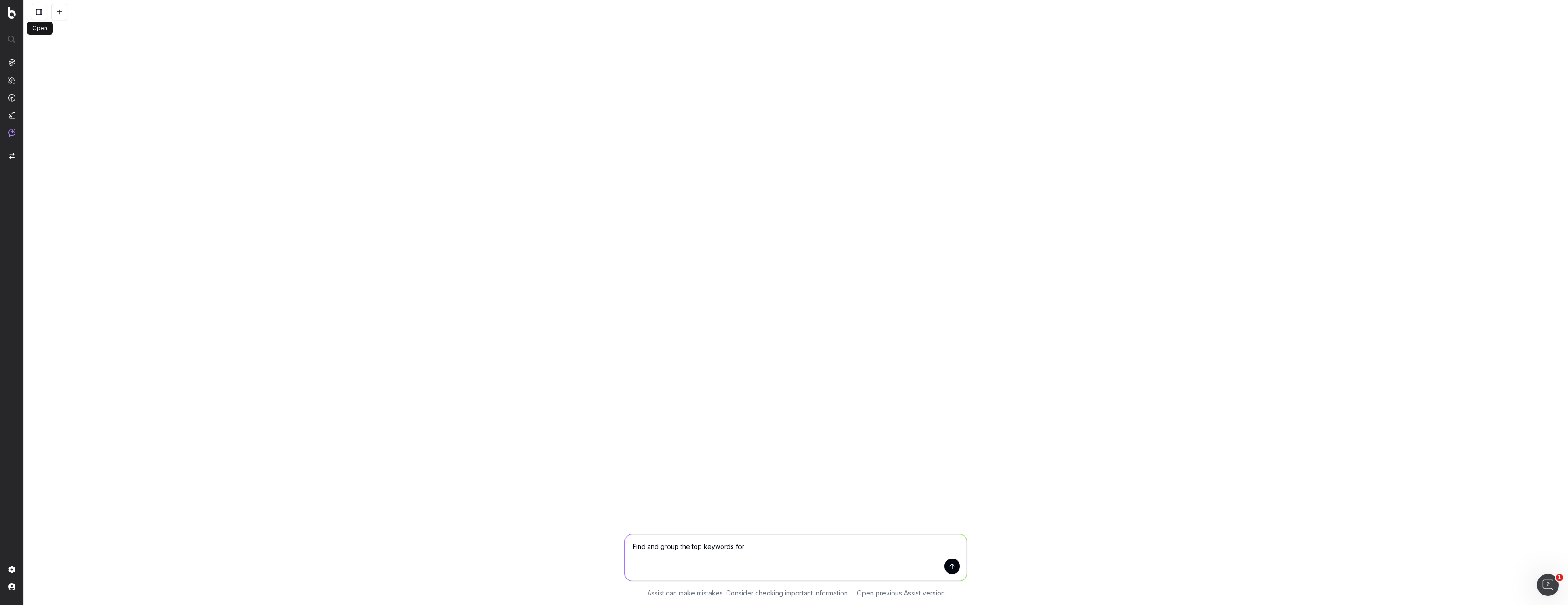
click at [36, 12] on button at bounding box center [39, 12] width 17 height 17
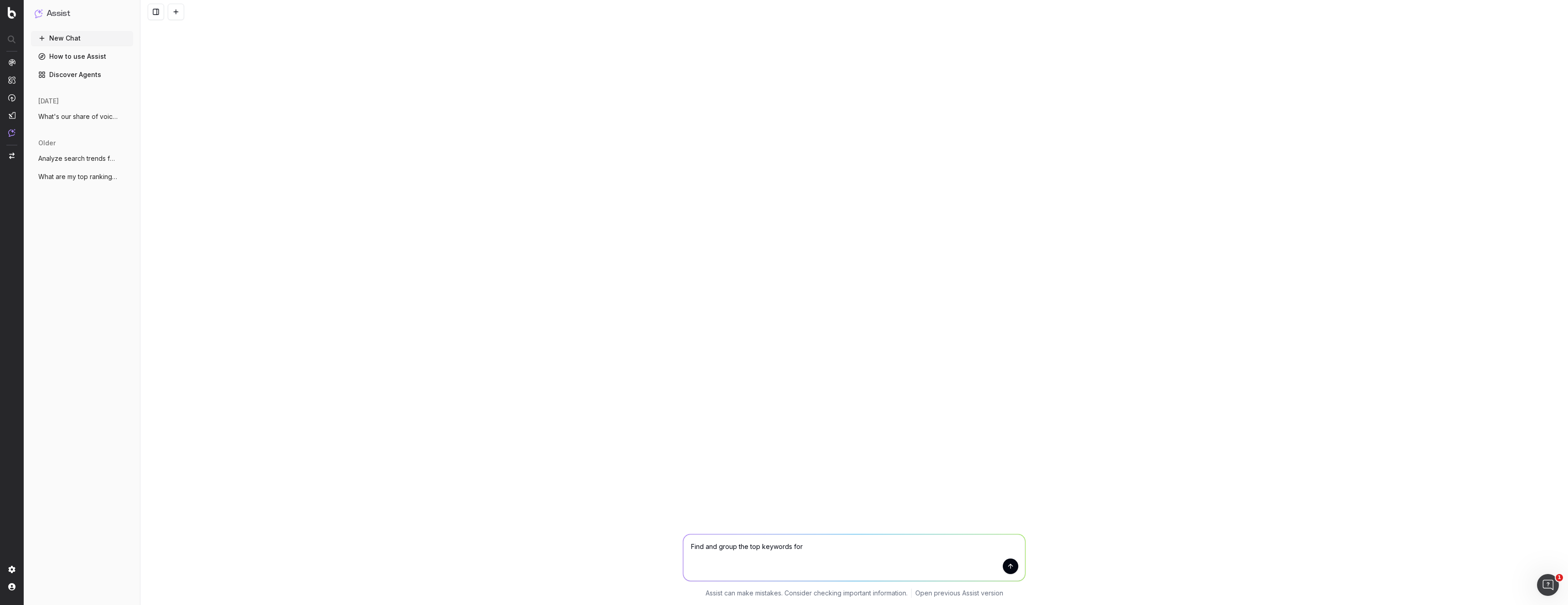
click at [812, 545] on textarea "Find and group the top keywords for" at bounding box center [854, 558] width 342 height 47
click at [705, 547] on textarea "Do I have a page" at bounding box center [854, 558] width 342 height 47
drag, startPoint x: 699, startPoint y: 547, endPoint x: 712, endPoint y: 548, distance: 13.0
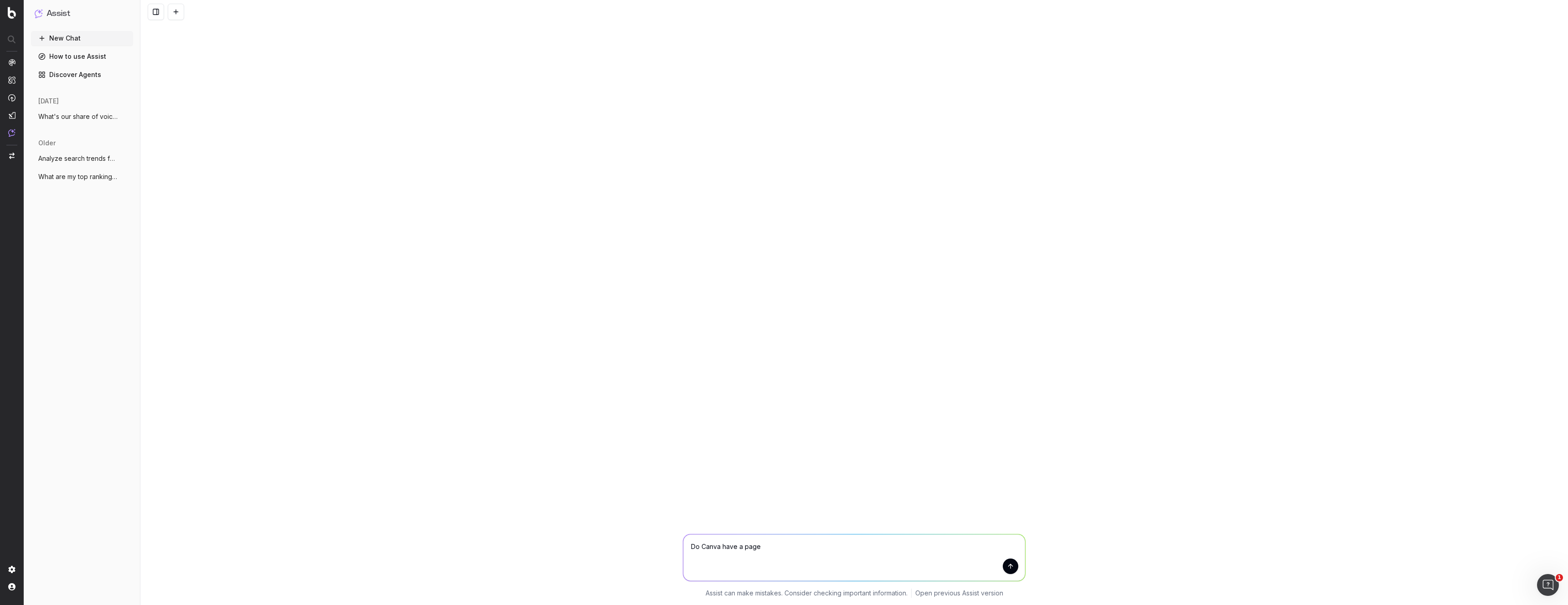
click at [703, 548] on textarea "Do Canva have a page" at bounding box center [854, 558] width 342 height 47
click at [795, 549] on textarea "Does anva have a page" at bounding box center [854, 558] width 342 height 47
drag, startPoint x: 707, startPoint y: 546, endPoint x: 762, endPoint y: 547, distance: 55.0
click at [708, 546] on textarea "Does anva have a page" at bounding box center [854, 558] width 342 height 47
click at [786, 547] on textarea "Does Canva have a page" at bounding box center [854, 558] width 342 height 47
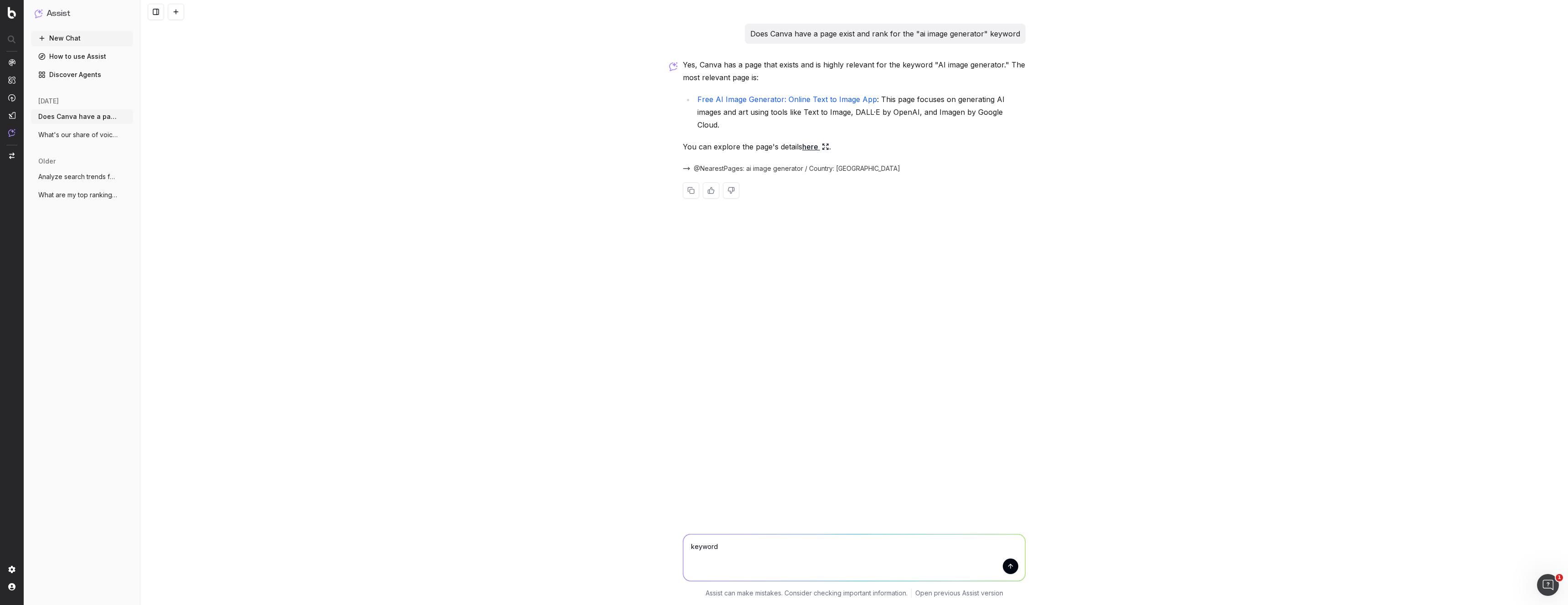
click at [815, 141] on link "here" at bounding box center [816, 147] width 27 height 13
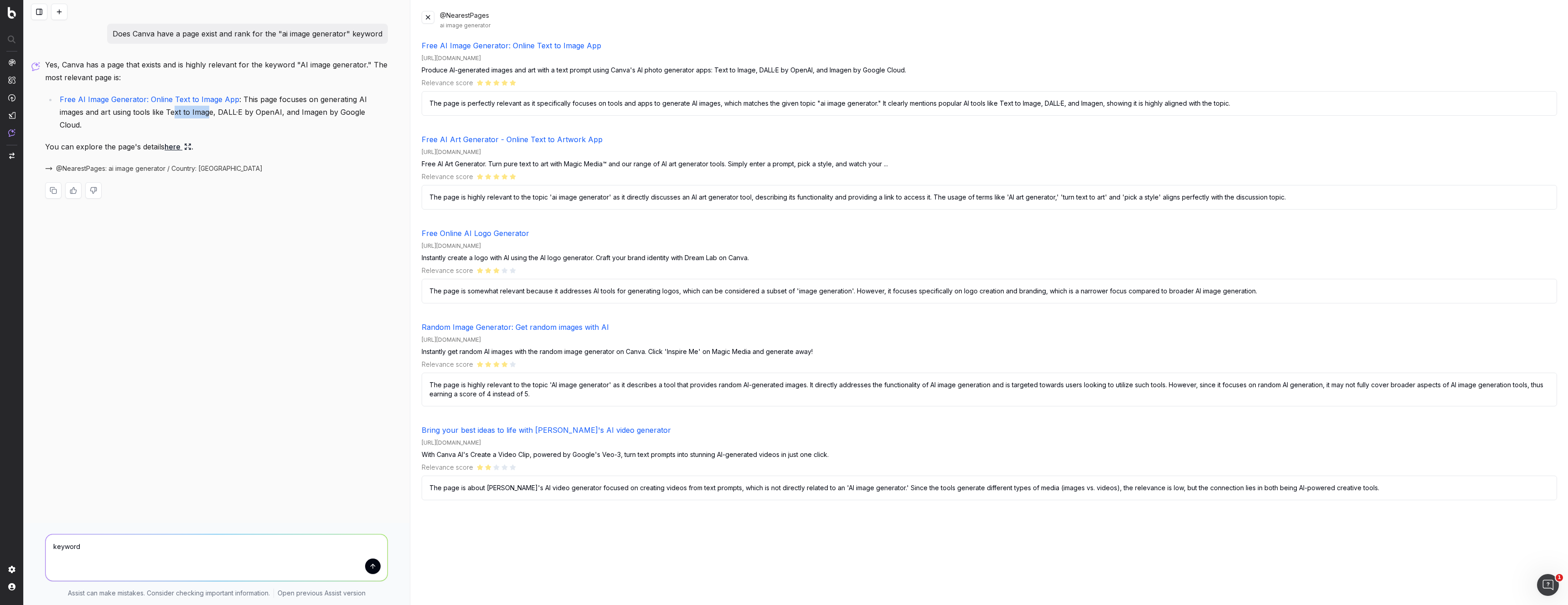
drag, startPoint x: 176, startPoint y: 110, endPoint x: 209, endPoint y: 115, distance: 33.4
click at [209, 115] on li "Free AI Image Generator: Online Text to Image App : This page focuses on genera…" at bounding box center [222, 112] width 331 height 38
click at [267, 122] on div "Yes, Canva has a page that exists and is highly relevant for the keyword "AI im…" at bounding box center [217, 136] width 343 height 155
click at [528, 337] on div "[URL][DOMAIN_NAME]" at bounding box center [989, 340] width 1136 height 7
click at [530, 328] on link "Random Image Generator: Get random images with AI" at bounding box center [515, 327] width 187 height 9
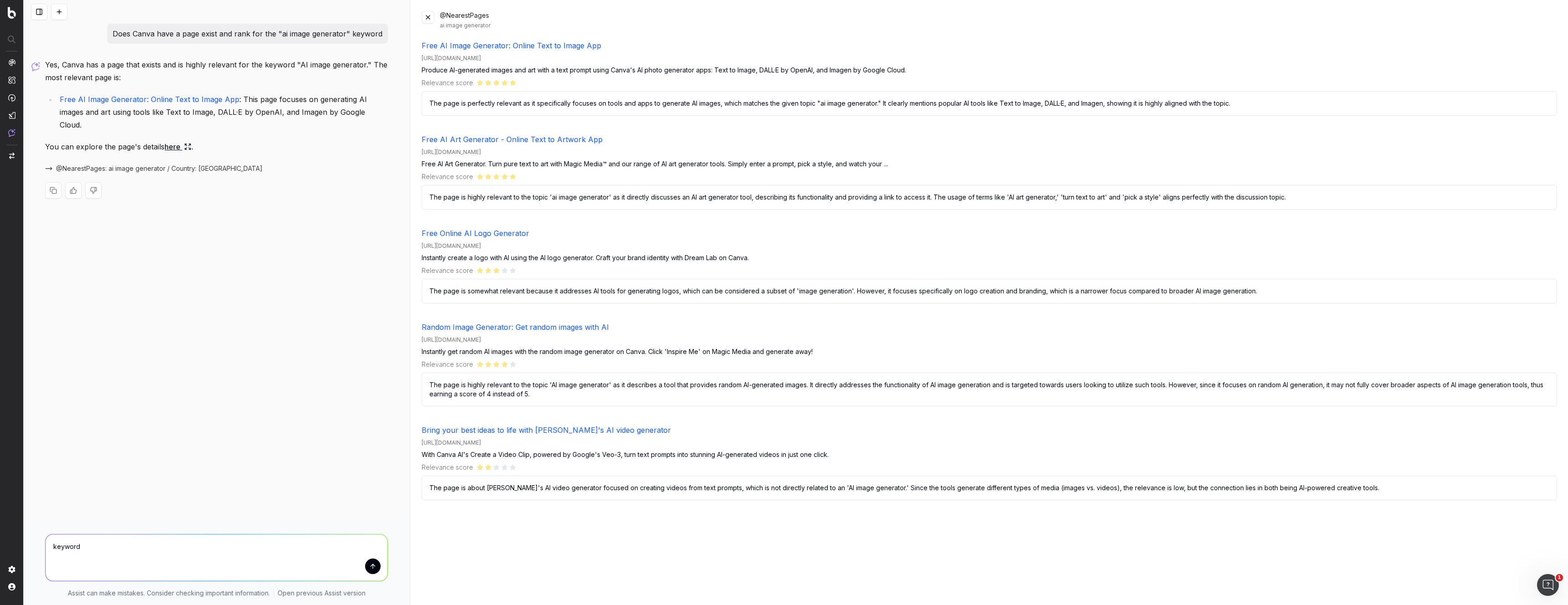
click at [244, 555] on textarea "keyword" at bounding box center [217, 558] width 342 height 47
click at [198, 553] on textarea "keyword" at bounding box center [217, 558] width 342 height 47
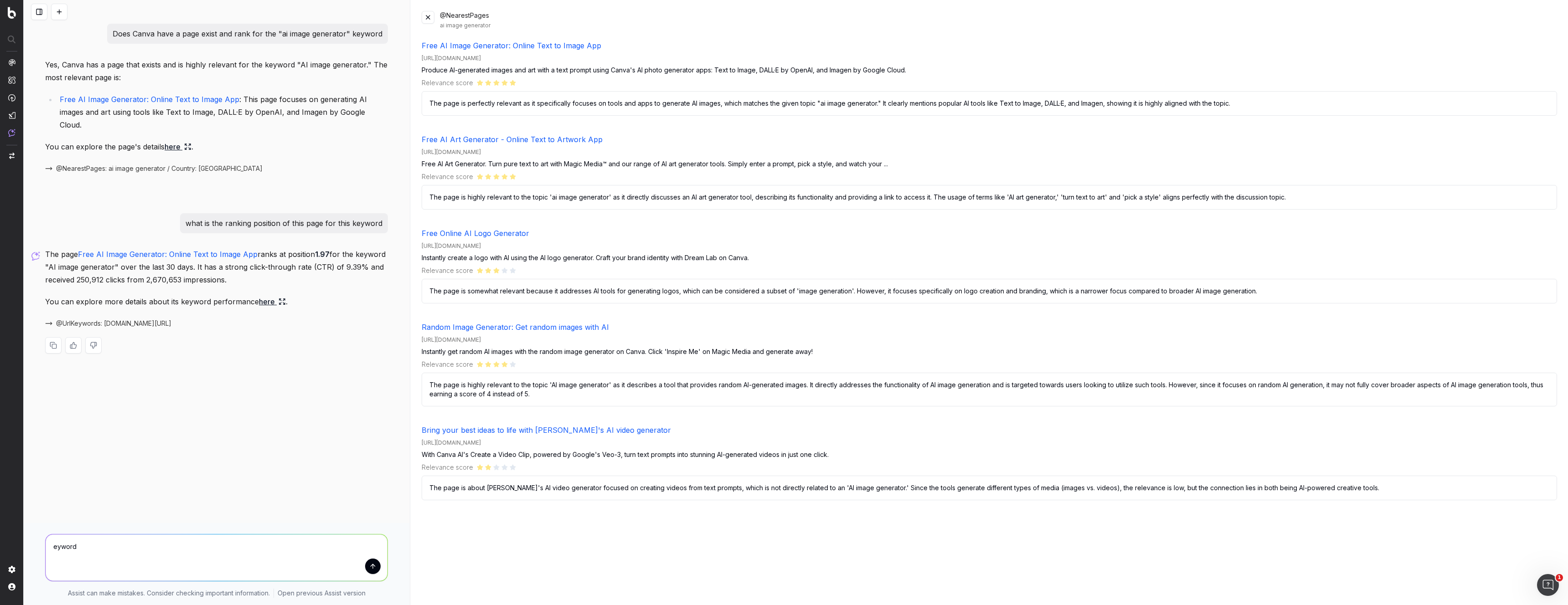
click at [270, 295] on link "here" at bounding box center [273, 302] width 27 height 13
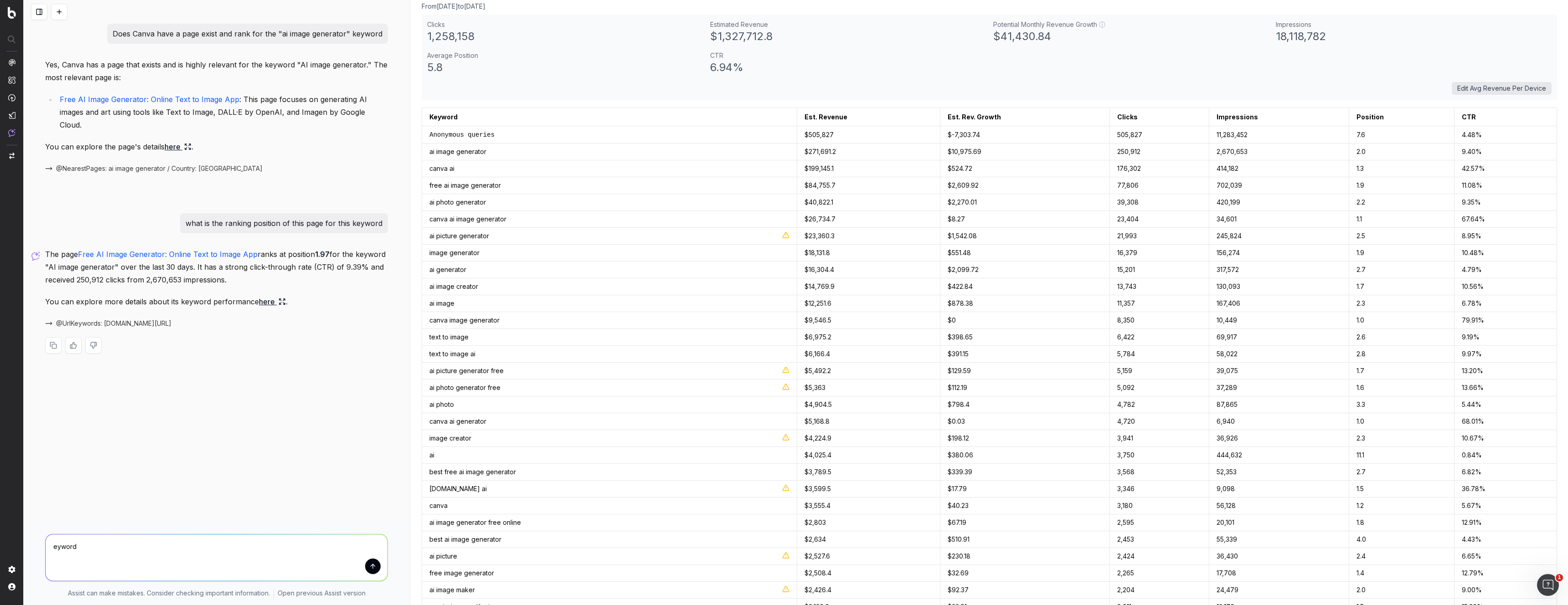
scroll to position [41, 0]
click at [192, 551] on textarea "eyword" at bounding box center [217, 558] width 342 height 47
click at [130, 547] on textarea "can you check the ranking in SEMRush" at bounding box center [217, 558] width 342 height 47
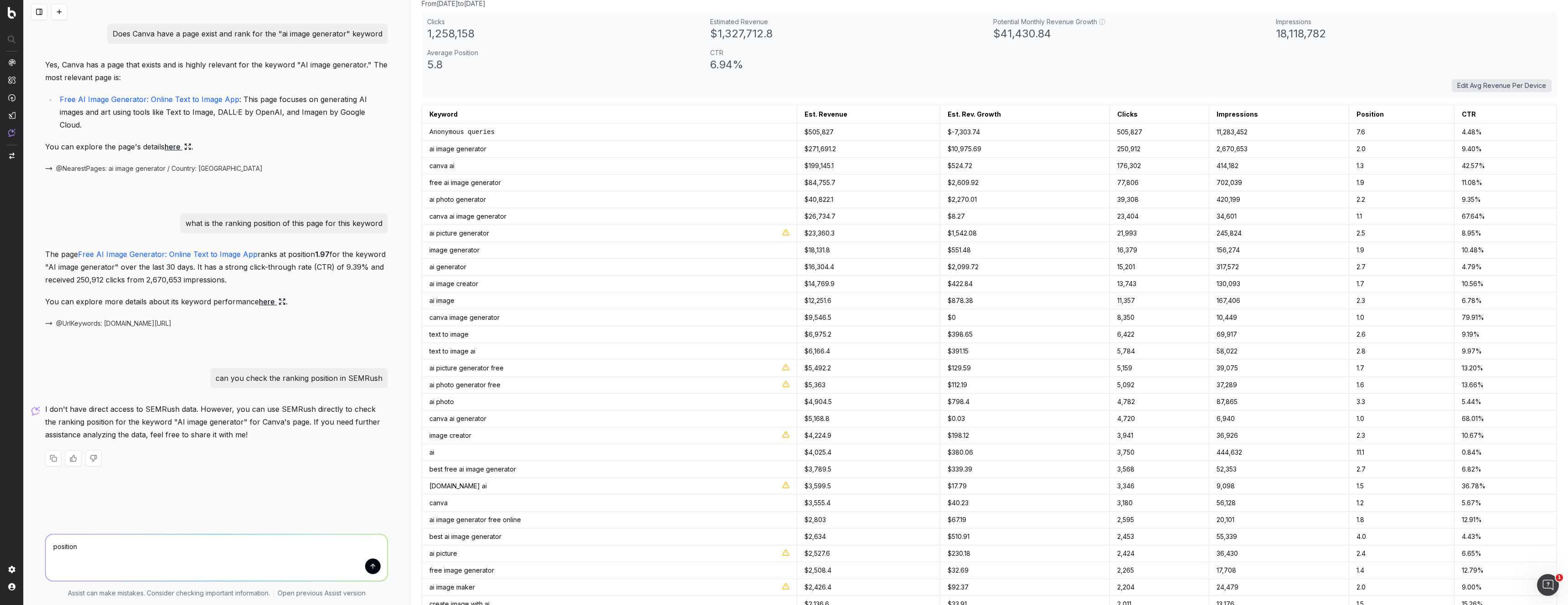
type textarea "position"
click at [43, 15] on button at bounding box center [39, 12] width 17 height 17
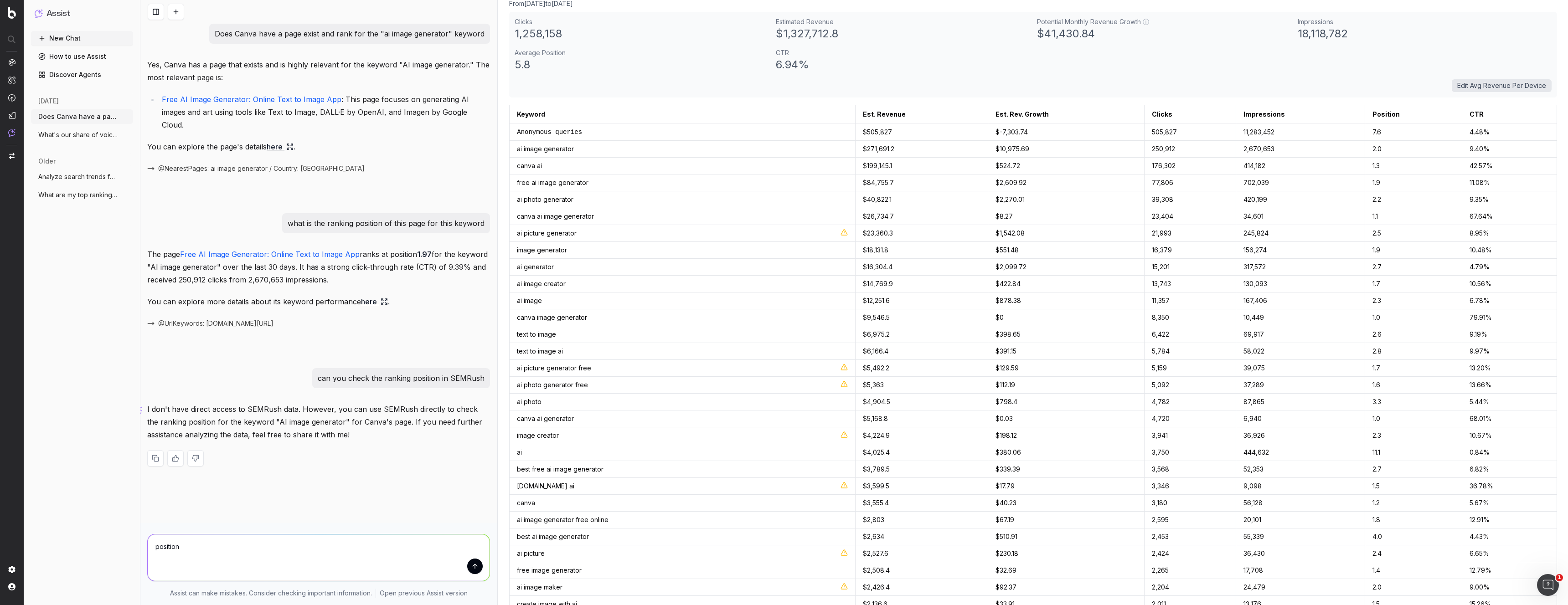
click at [84, 137] on span "What's our share of voice on ChatGPT for" at bounding box center [78, 135] width 81 height 9
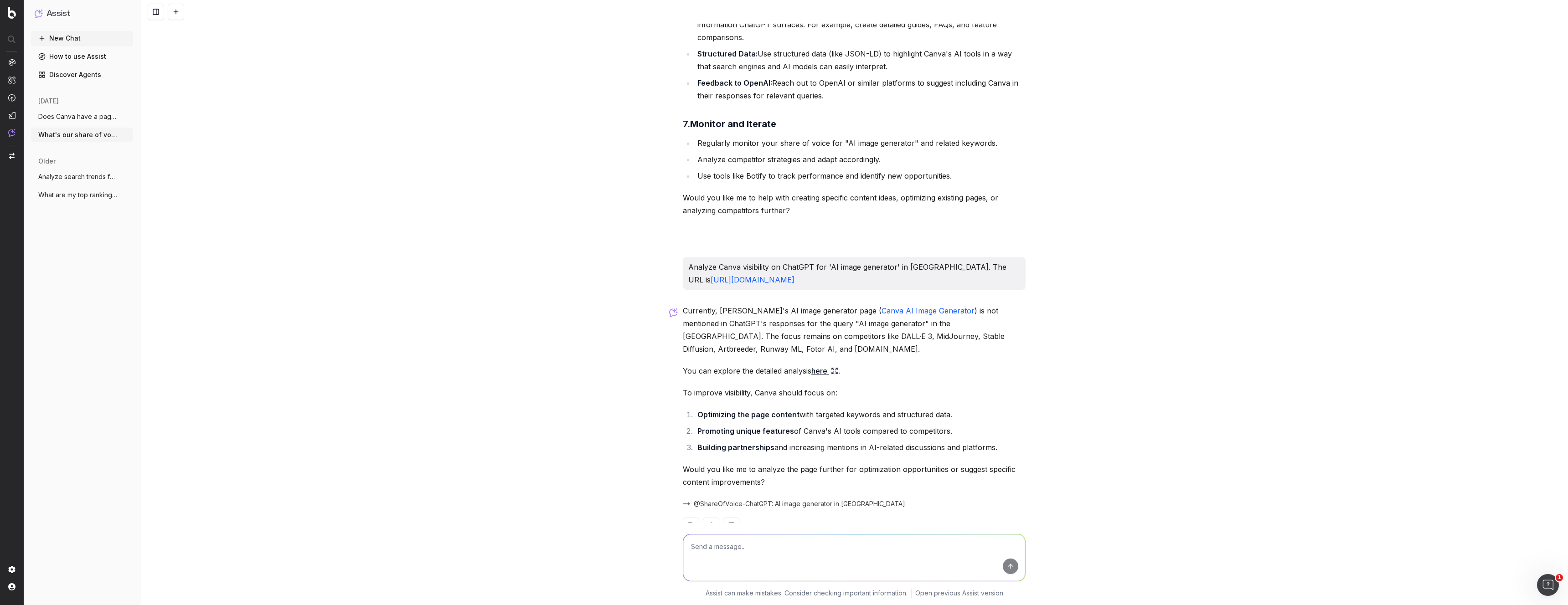
click at [727, 543] on textarea at bounding box center [854, 558] width 342 height 47
click at [809, 553] on textarea "How about Canva's share of voice" at bounding box center [854, 558] width 342 height 47
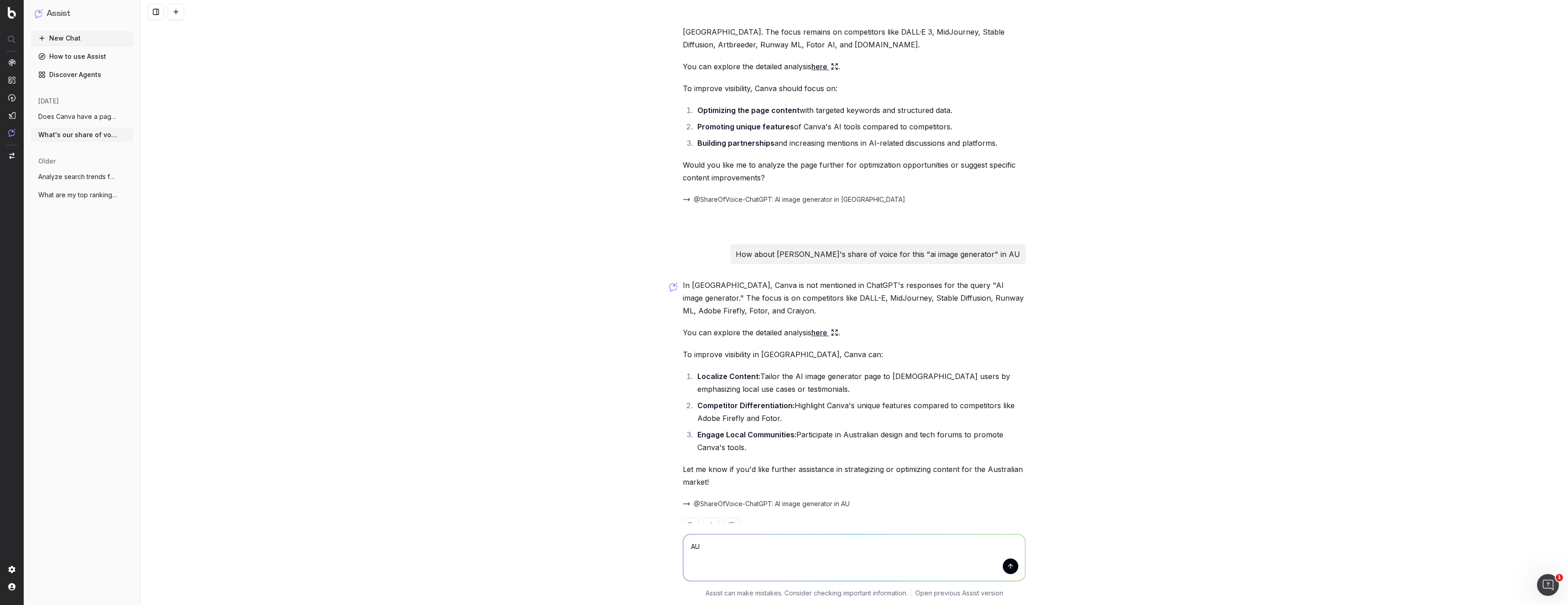
scroll to position [1275, 0]
click at [734, 280] on p "In [GEOGRAPHIC_DATA], Canva is not mentioned in ChatGPT's responses for the que…" at bounding box center [854, 299] width 343 height 38
drag, startPoint x: 680, startPoint y: 258, endPoint x: 767, endPoint y: 290, distance: 92.7
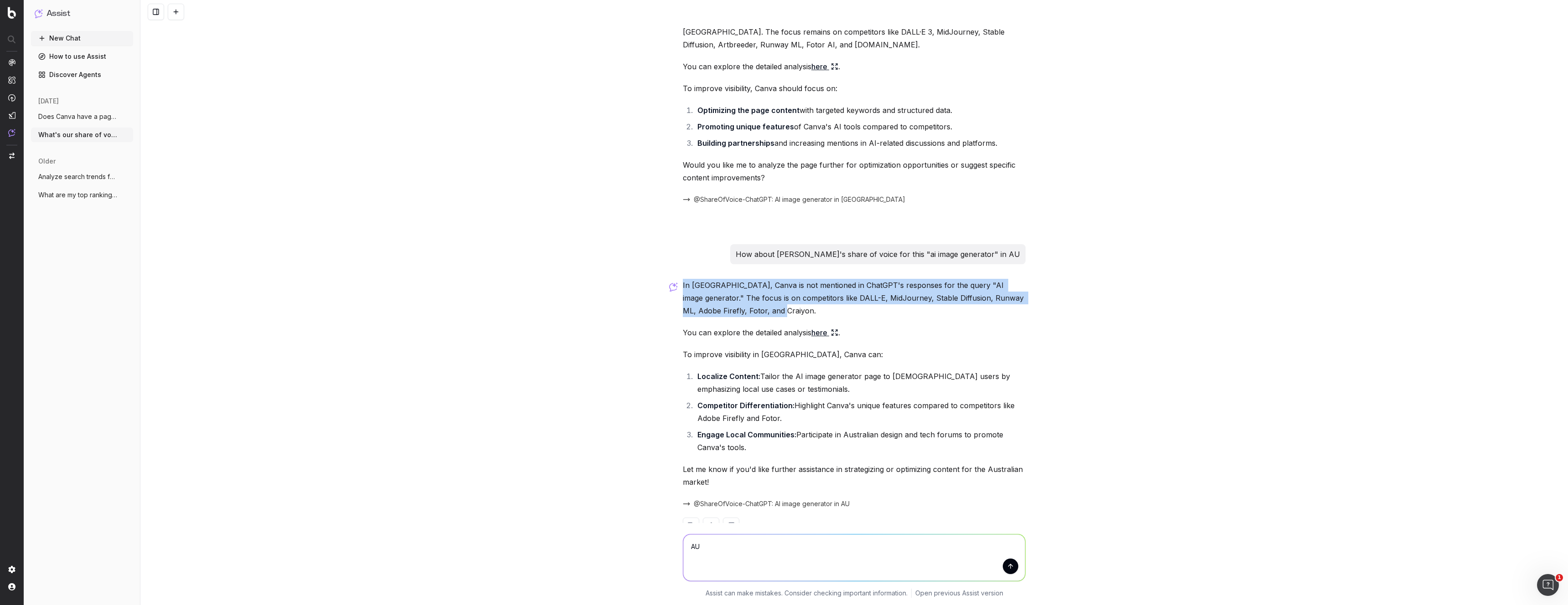
scroll to position [1273, 0]
click at [648, 222] on div "What's our share of voice on ChatGPT for 'AI image generator' in the [GEOGRAPHI…" at bounding box center [854, 302] width 1427 height 605
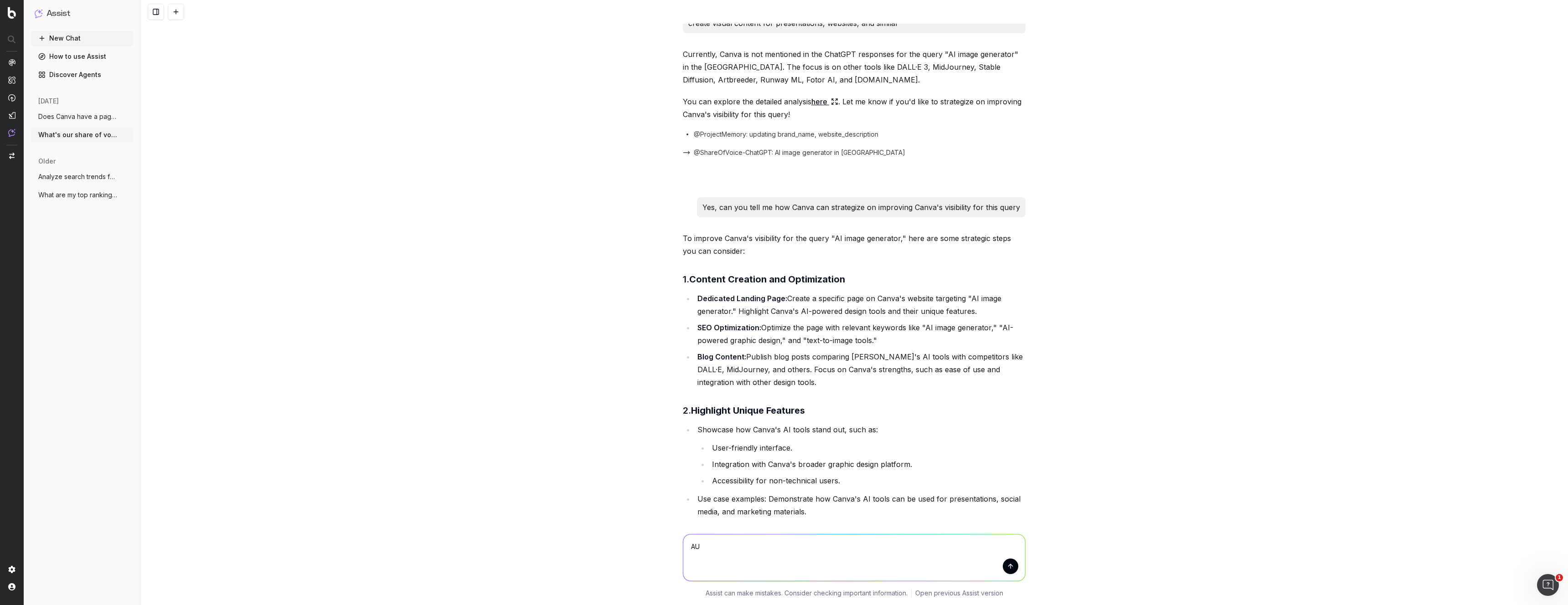
scroll to position [0, 0]
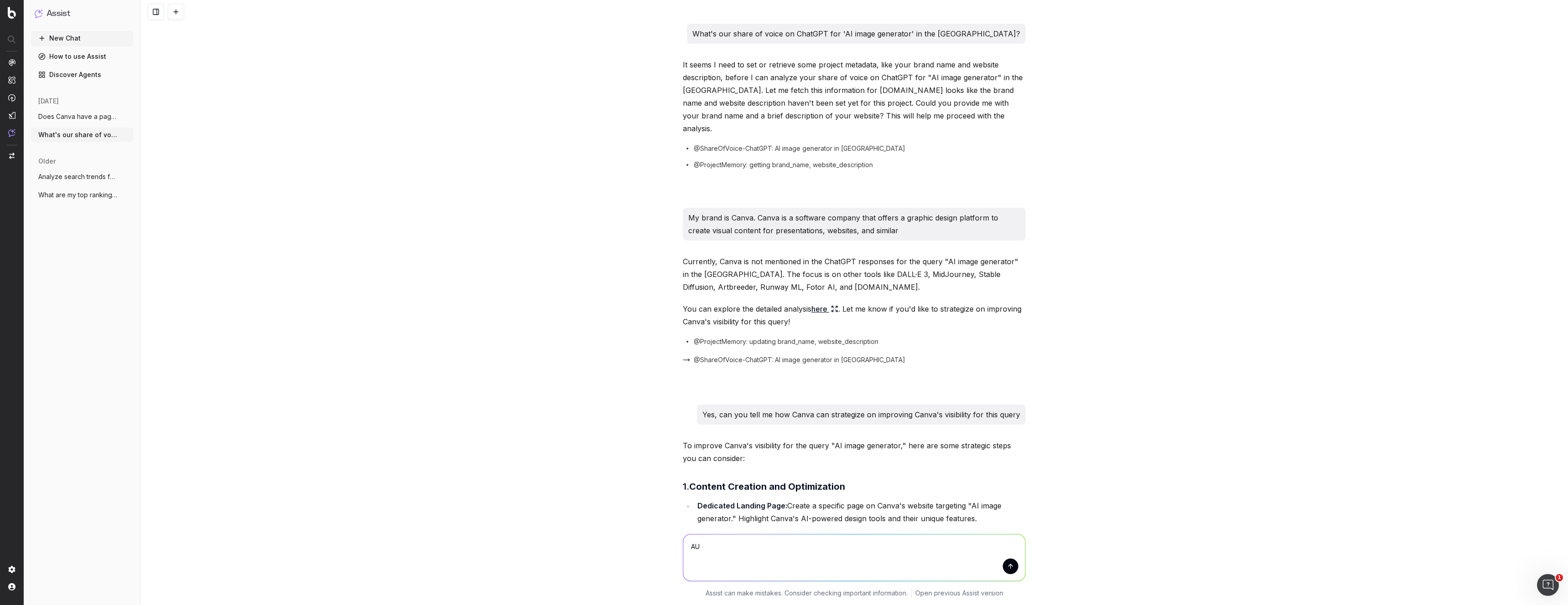
drag, startPoint x: 708, startPoint y: 547, endPoint x: 657, endPoint y: 536, distance: 52.2
click at [657, 536] on div "AU AU Assist can make mistakes. Consider checking important information. Open p…" at bounding box center [854, 564] width 1427 height 82
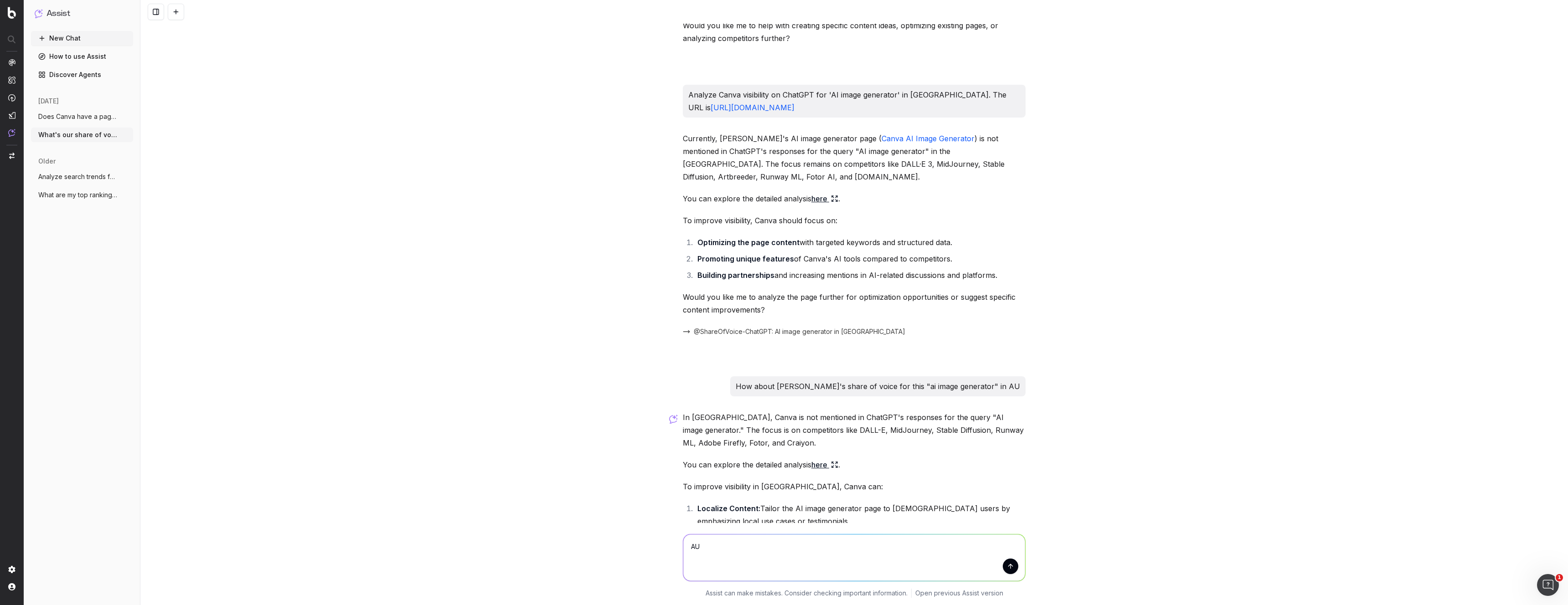
scroll to position [1276, 0]
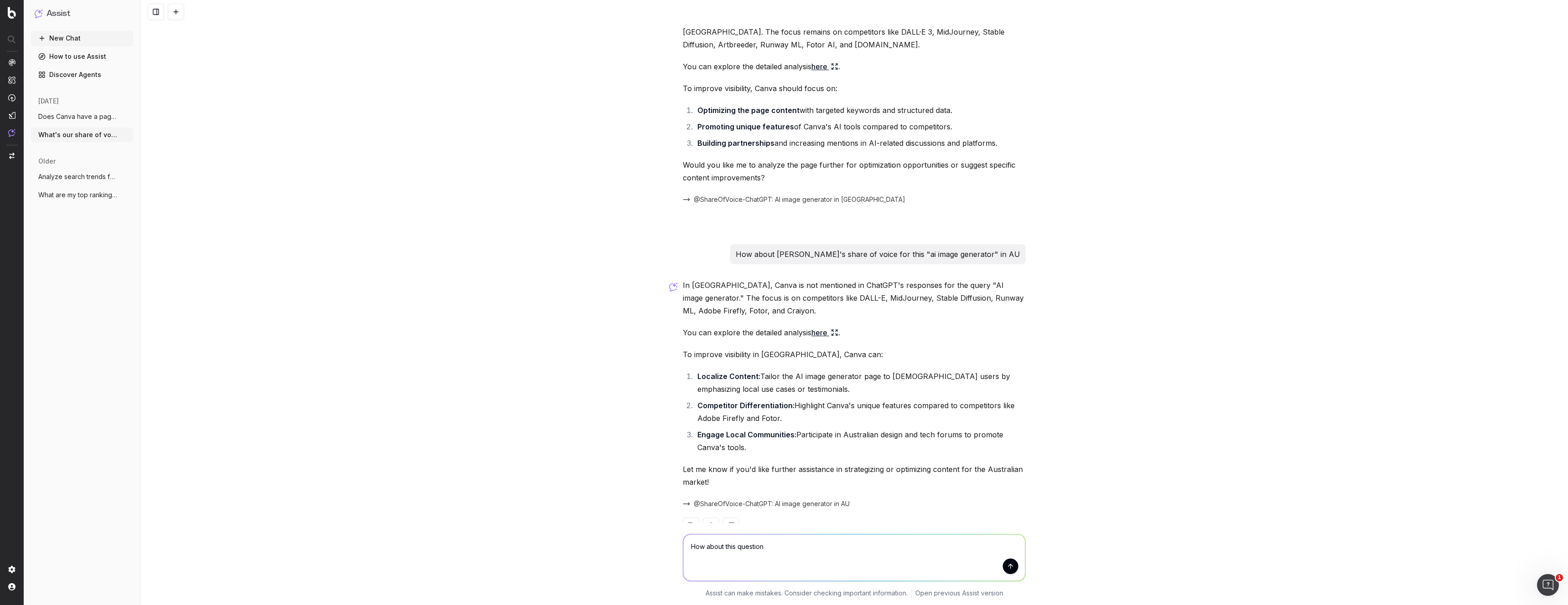
paste textarea "what AI tool can I use to generate images"
click at [764, 547] on textarea "How about this question what AI tool can I use to generate images"" at bounding box center [854, 558] width 342 height 47
click at [915, 544] on textarea "How about this question "what AI tool can I use to generate images"" at bounding box center [854, 558] width 342 height 47
type textarea "How about this question "what AI tool can I use to generate images". Check visi…"
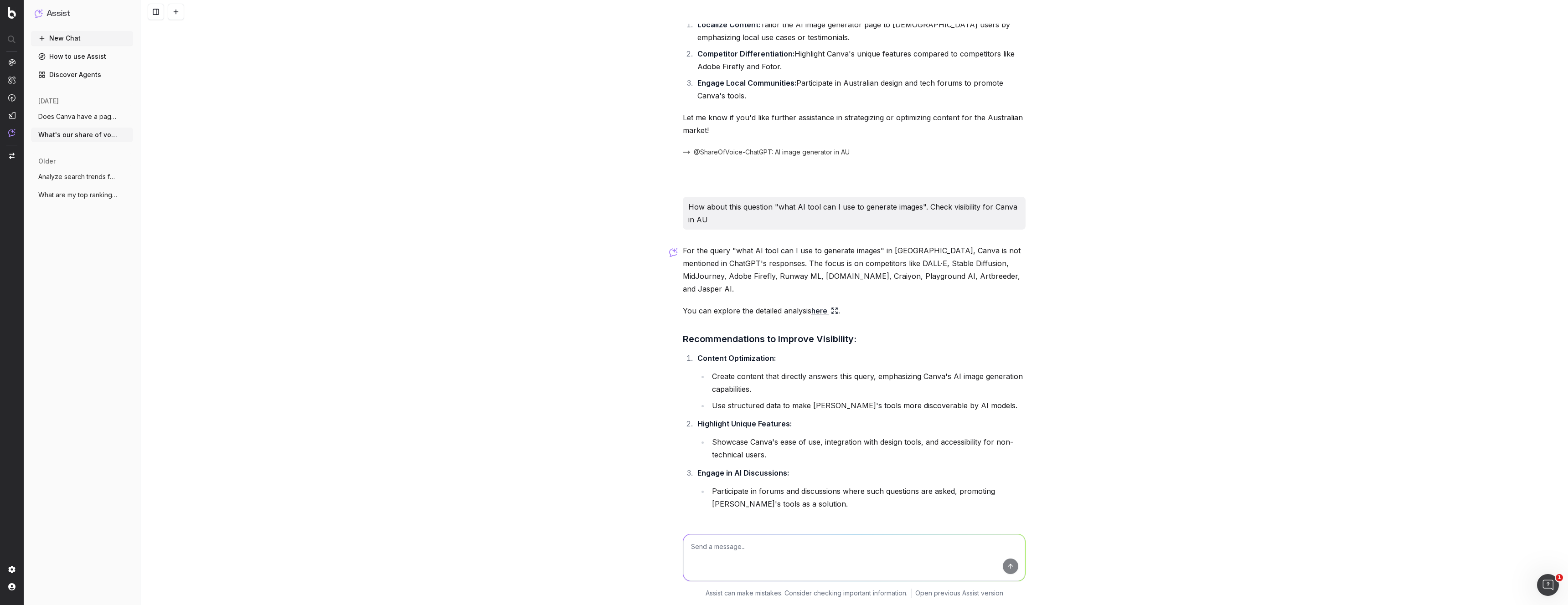
scroll to position [1658, 0]
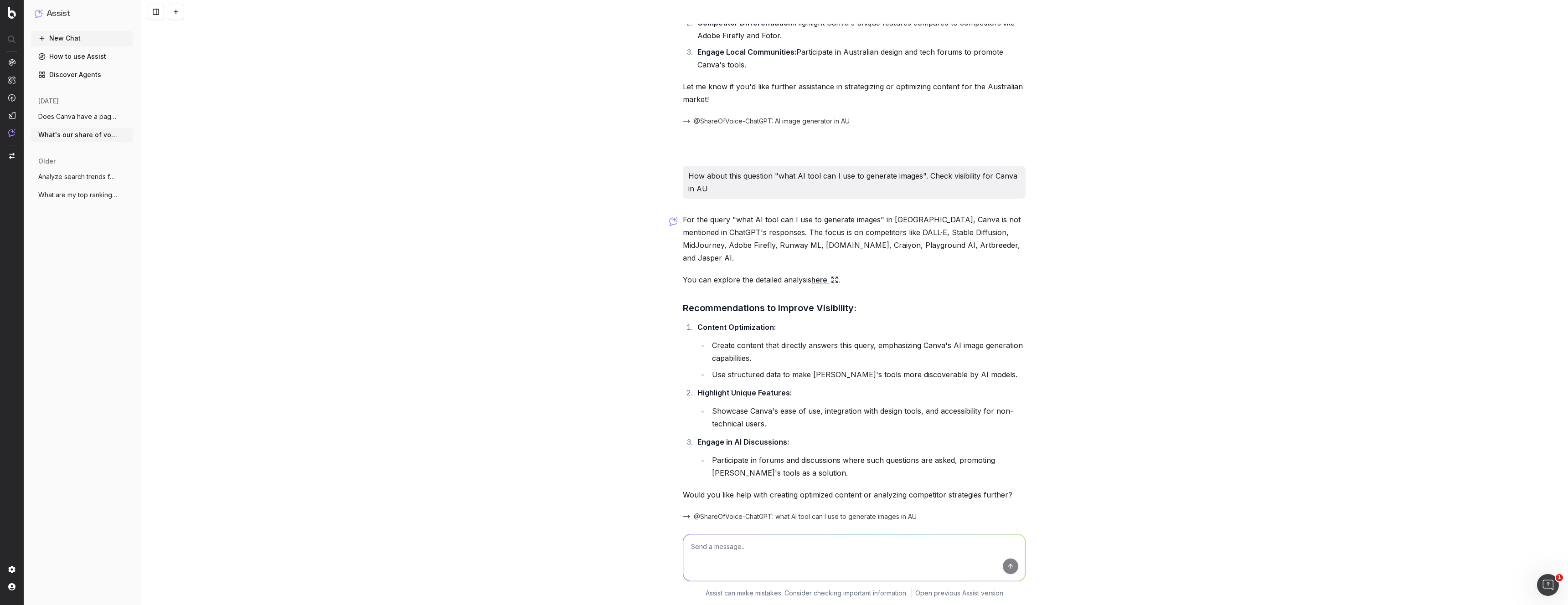
click at [59, 119] on span "Does Canva have a page exist and rank fo" at bounding box center [78, 117] width 81 height 9
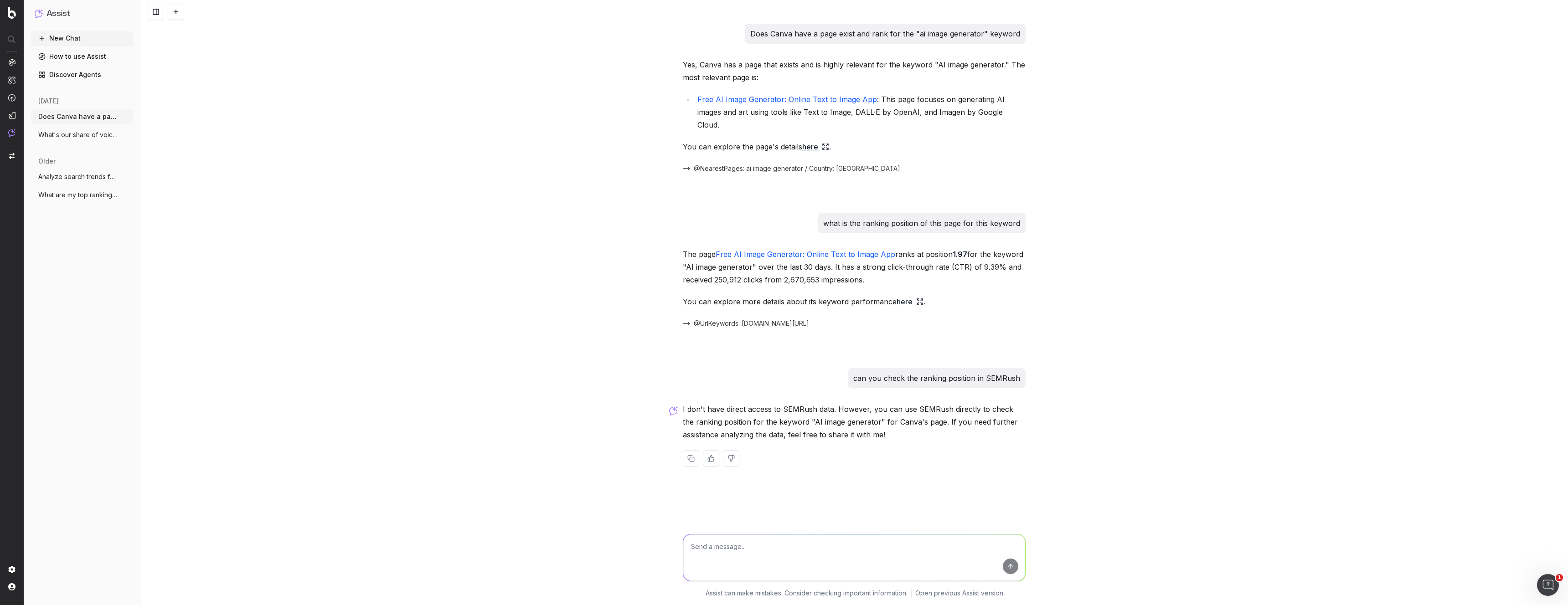
click at [985, 372] on p "can you check the ranking position in SEMRush" at bounding box center [937, 378] width 167 height 13
click at [674, 406] on img at bounding box center [673, 411] width 9 height 9
click at [832, 547] on textarea at bounding box center [854, 558] width 342 height 47
paste textarea "What’s the best SEO page for AI video editing"
click at [798, 547] on textarea "What’s the best SEO page for AI video editing" at bounding box center [854, 558] width 342 height 47
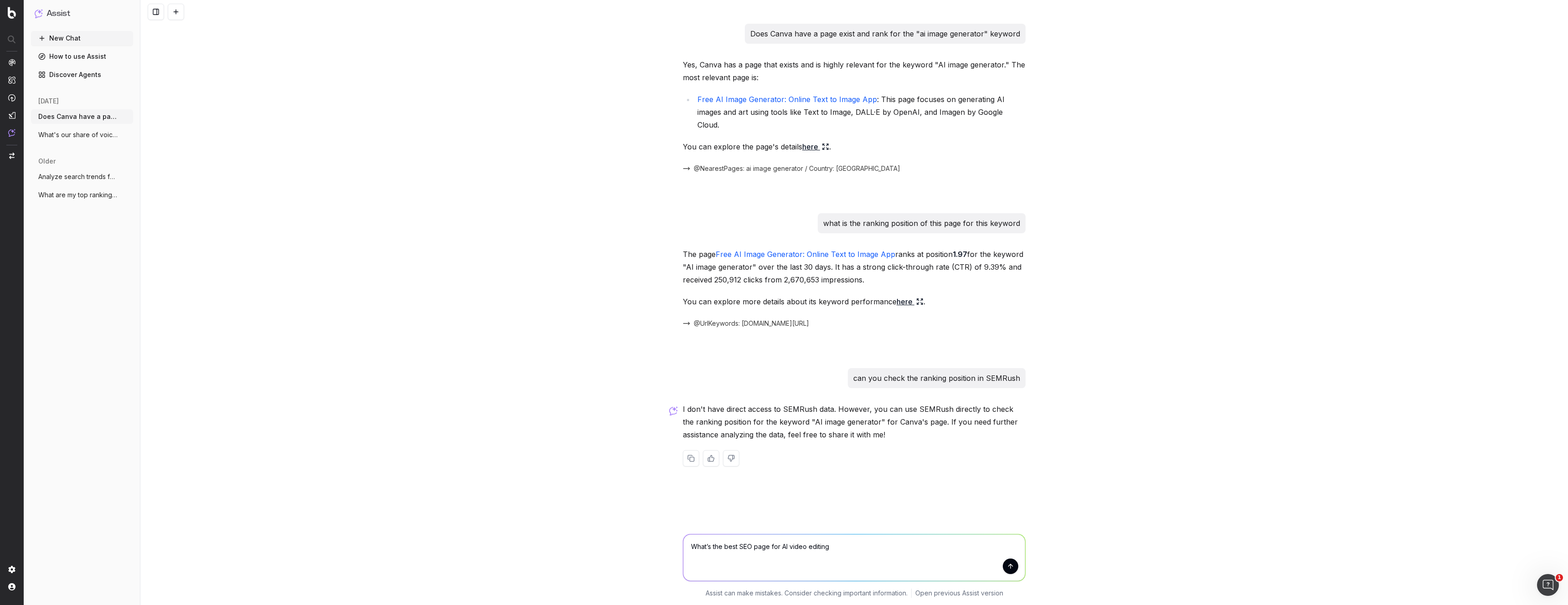
drag, startPoint x: 798, startPoint y: 547, endPoint x: 795, endPoint y: 529, distance: 18.2
click at [797, 545] on textarea "What’s the best SEO page for AI video editing" at bounding box center [854, 558] width 342 height 47
click at [820, 550] on textarea "What’s the best SEO page for AI image editing" at bounding box center [854, 558] width 342 height 47
click at [820, 550] on textarea "What’s the best SEO page for AI image editing" at bounding box center [854, 558] width 342 height 47
click at [741, 547] on textarea "What’s the best SEO page for AI image generator" at bounding box center [854, 558] width 342 height 47
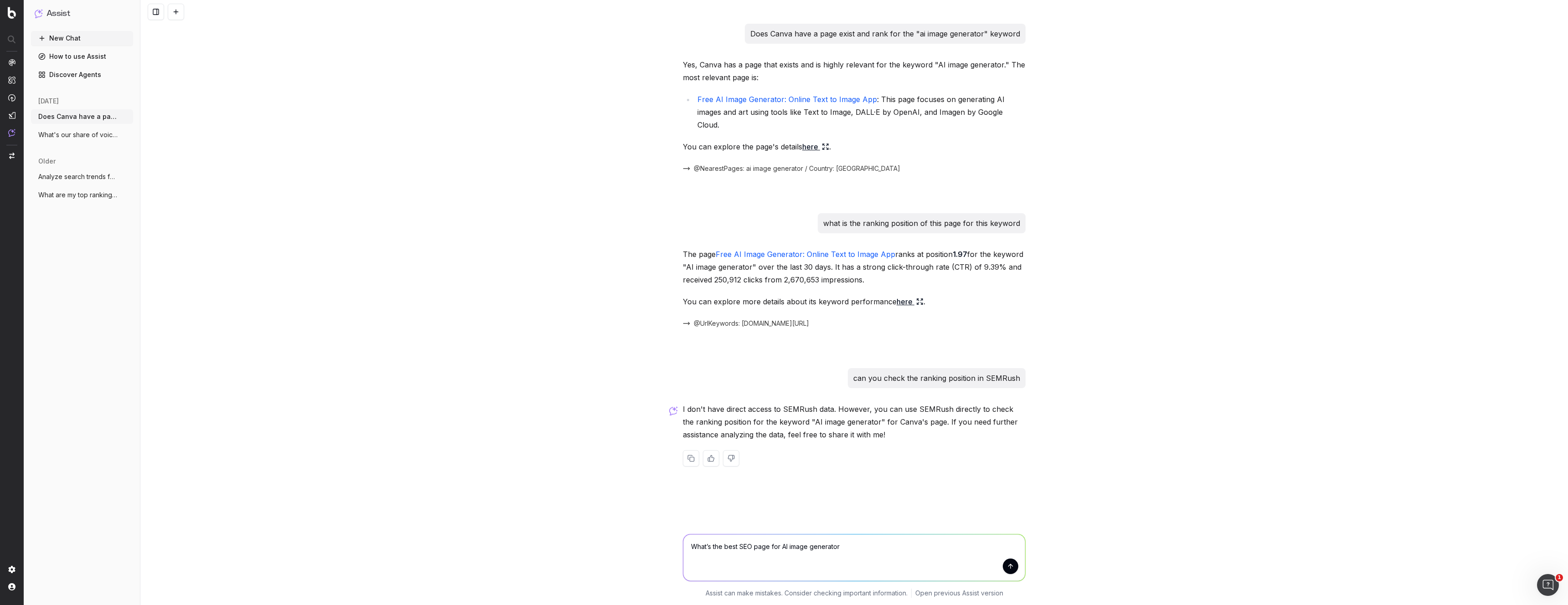
click at [741, 547] on textarea "What’s the best SEO page for AI image generator" at bounding box center [854, 558] width 342 height 47
type textarea "What’s the best page for AI image generator"
drag, startPoint x: 1070, startPoint y: 182, endPoint x: 1058, endPoint y: 181, distance: 12.0
click at [1070, 182] on div "Does Canva have a page exist and rank for the "ai image generator" keyword Yes,…" at bounding box center [854, 302] width 1427 height 605
click at [812, 141] on link "here" at bounding box center [816, 147] width 27 height 13
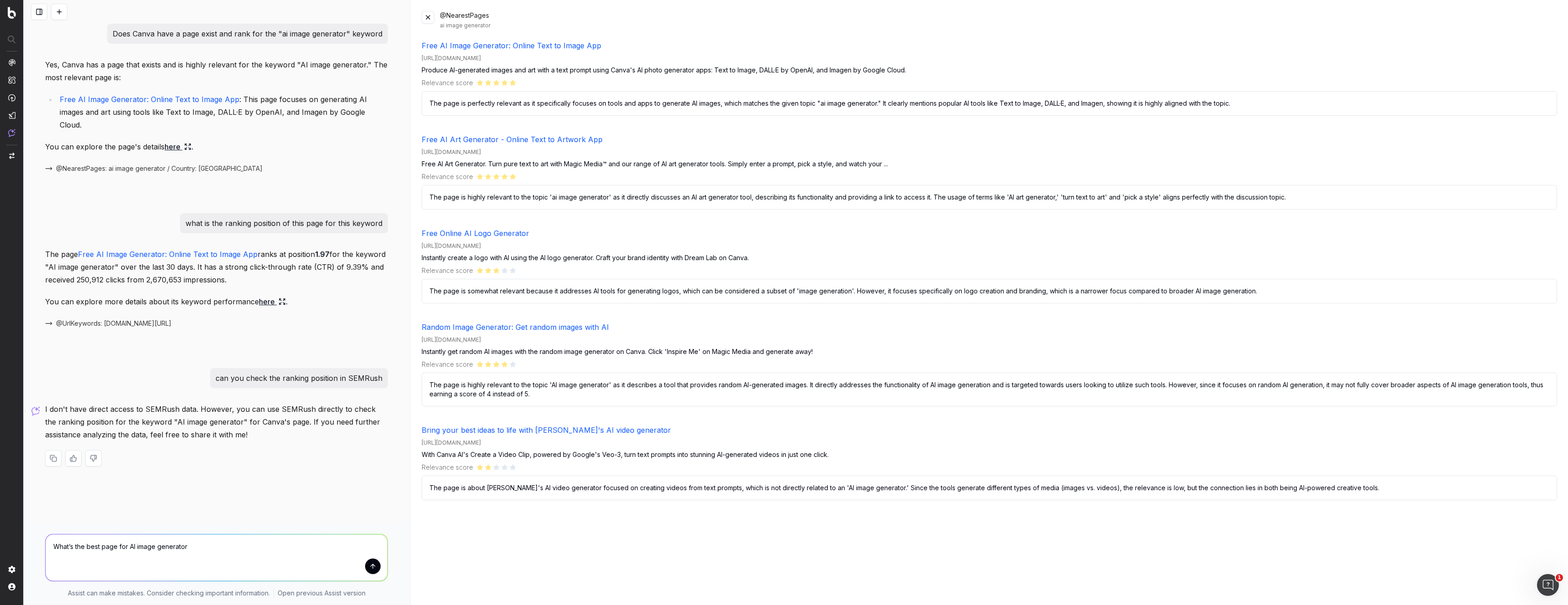
click at [243, 551] on textarea "What’s the best page for AI image generator" at bounding box center [217, 558] width 342 height 47
click at [371, 565] on button "submit" at bounding box center [373, 566] width 16 height 16
click at [597, 329] on link "Random Image Generator: Get random images with AI" at bounding box center [515, 327] width 187 height 9
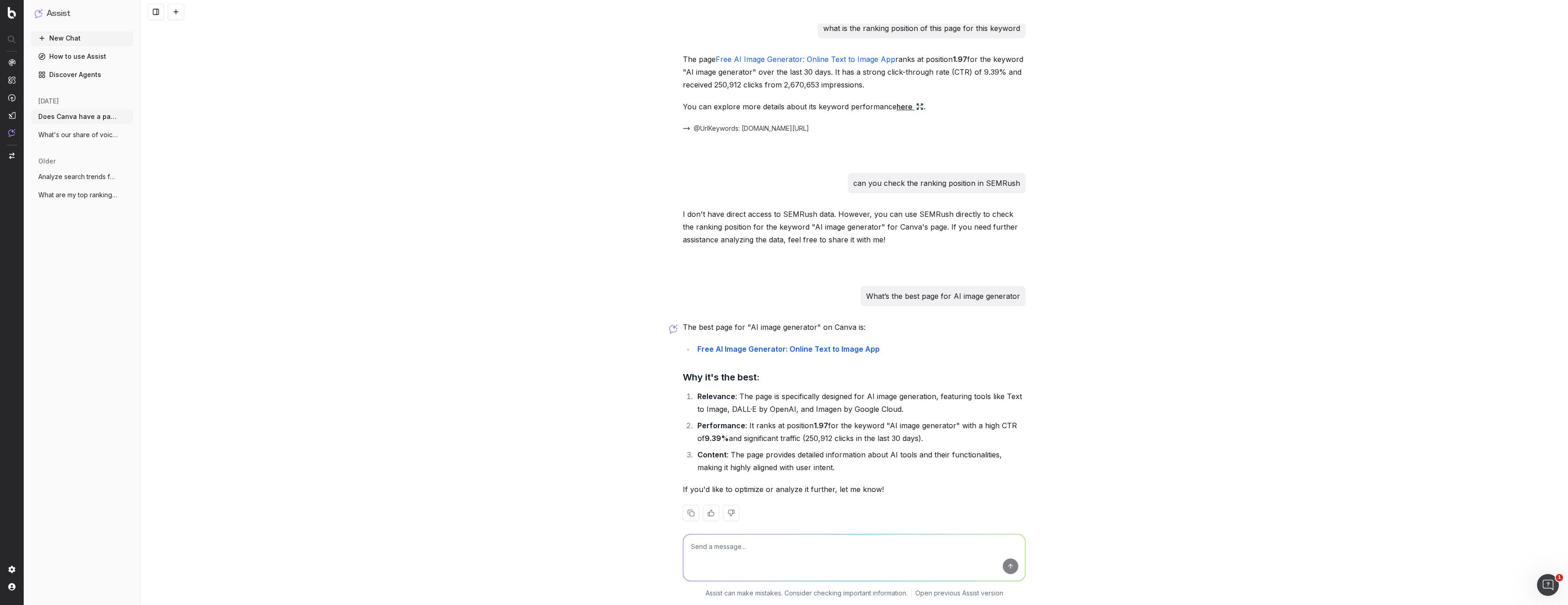
click at [63, 37] on button "New Chat" at bounding box center [81, 38] width 102 height 14
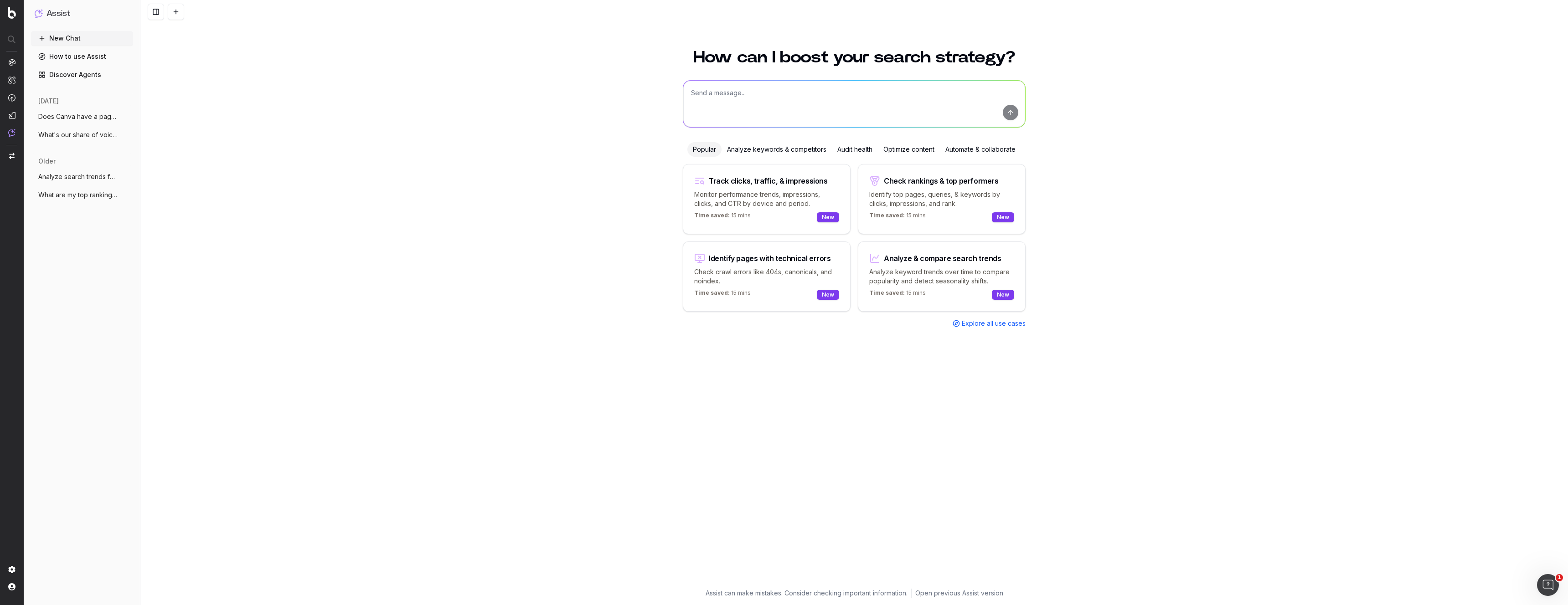
click at [793, 152] on div "Analyze keywords & competitors" at bounding box center [777, 149] width 111 height 14
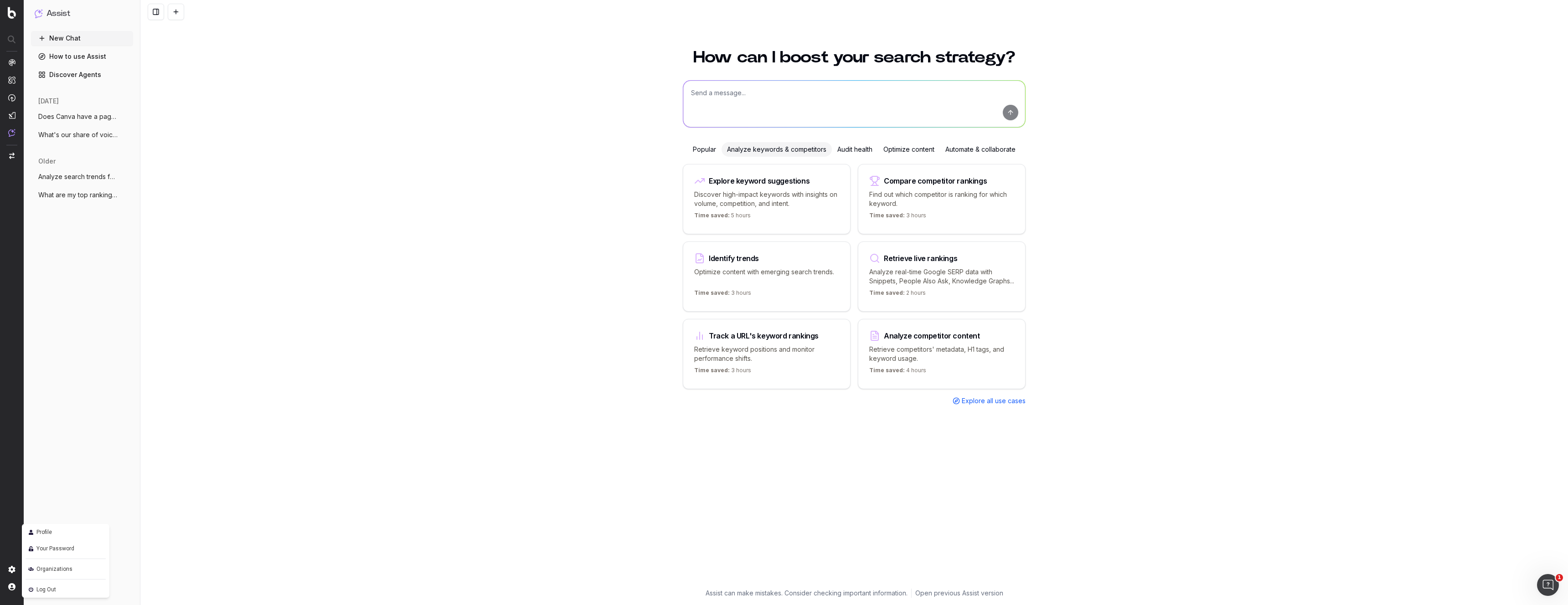
click at [11, 584] on img at bounding box center [11, 586] width 7 height 7
click at [13, 587] on img at bounding box center [11, 586] width 7 height 7
click at [9, 590] on img at bounding box center [11, 586] width 7 height 7
click at [13, 584] on img at bounding box center [11, 586] width 7 height 7
click at [2, 582] on nav at bounding box center [12, 302] width 24 height 605
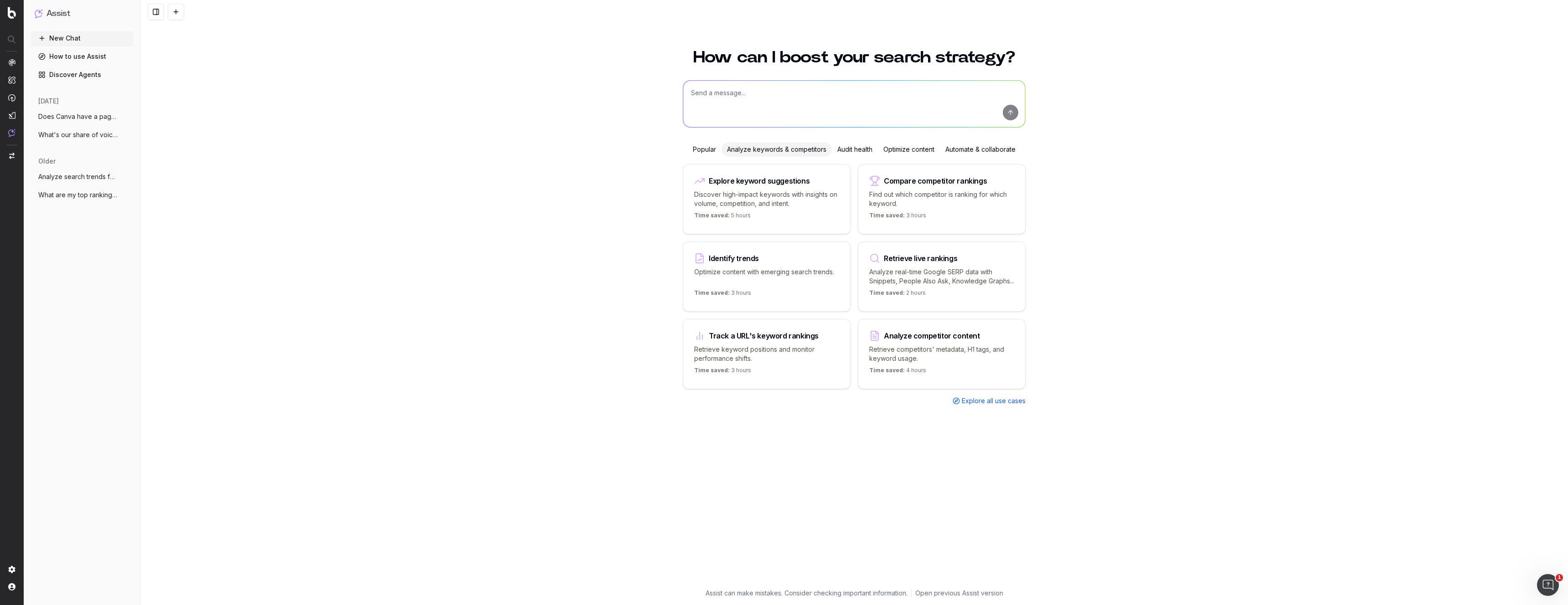
click at [11, 585] on img at bounding box center [11, 586] width 7 height 7
click at [64, 568] on span "Organizations" at bounding box center [55, 569] width 36 height 11
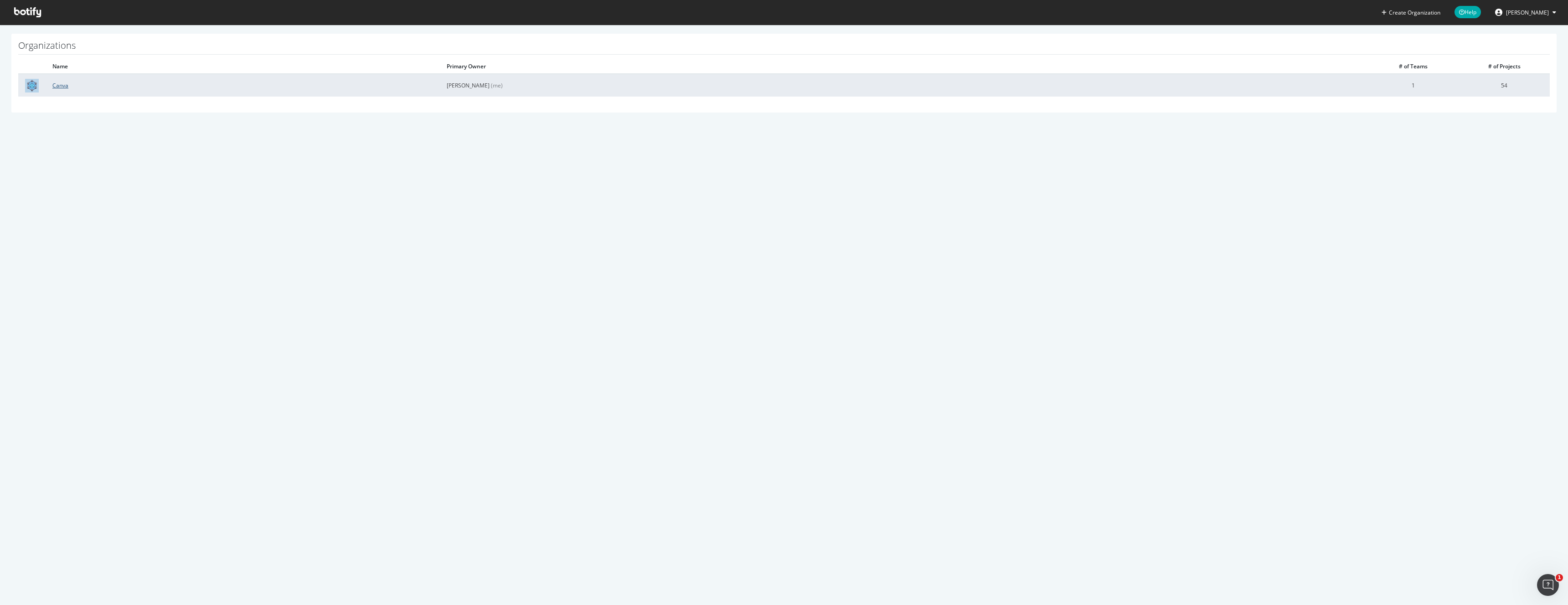
click at [60, 85] on link "Canva" at bounding box center [60, 85] width 16 height 8
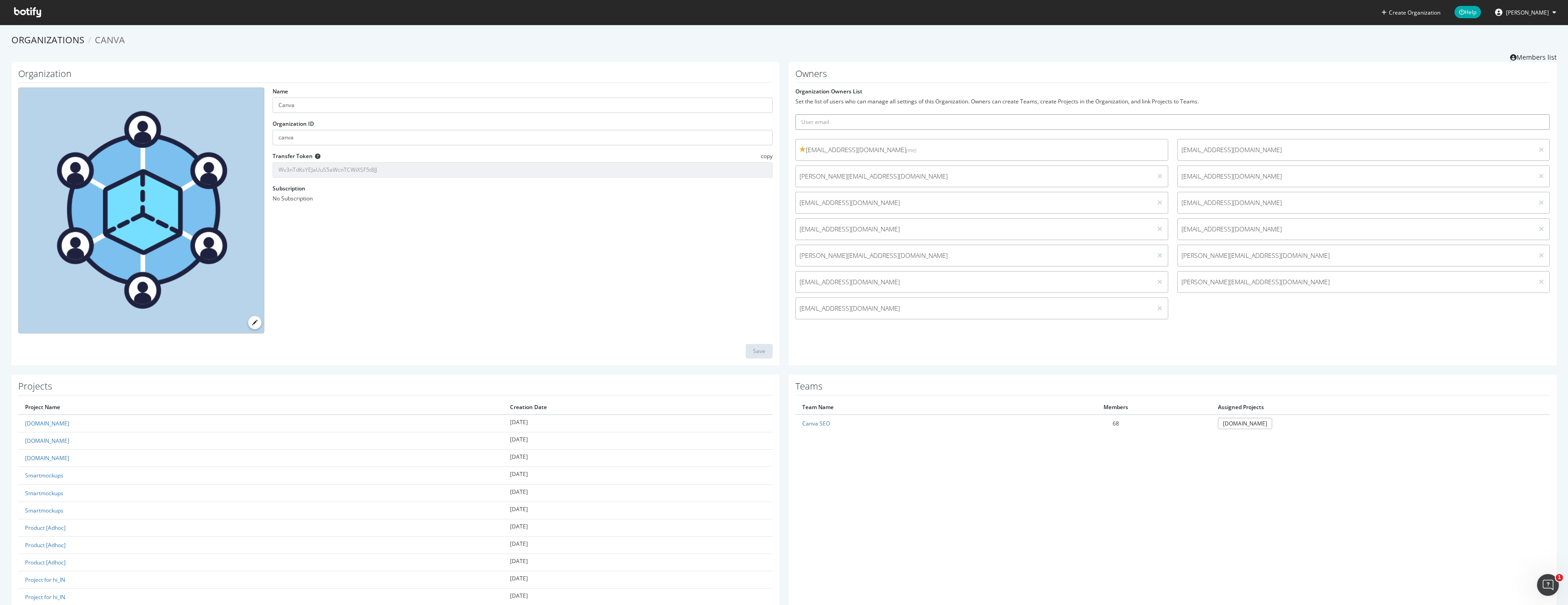
click at [933, 122] on input "text" at bounding box center [1172, 122] width 755 height 16
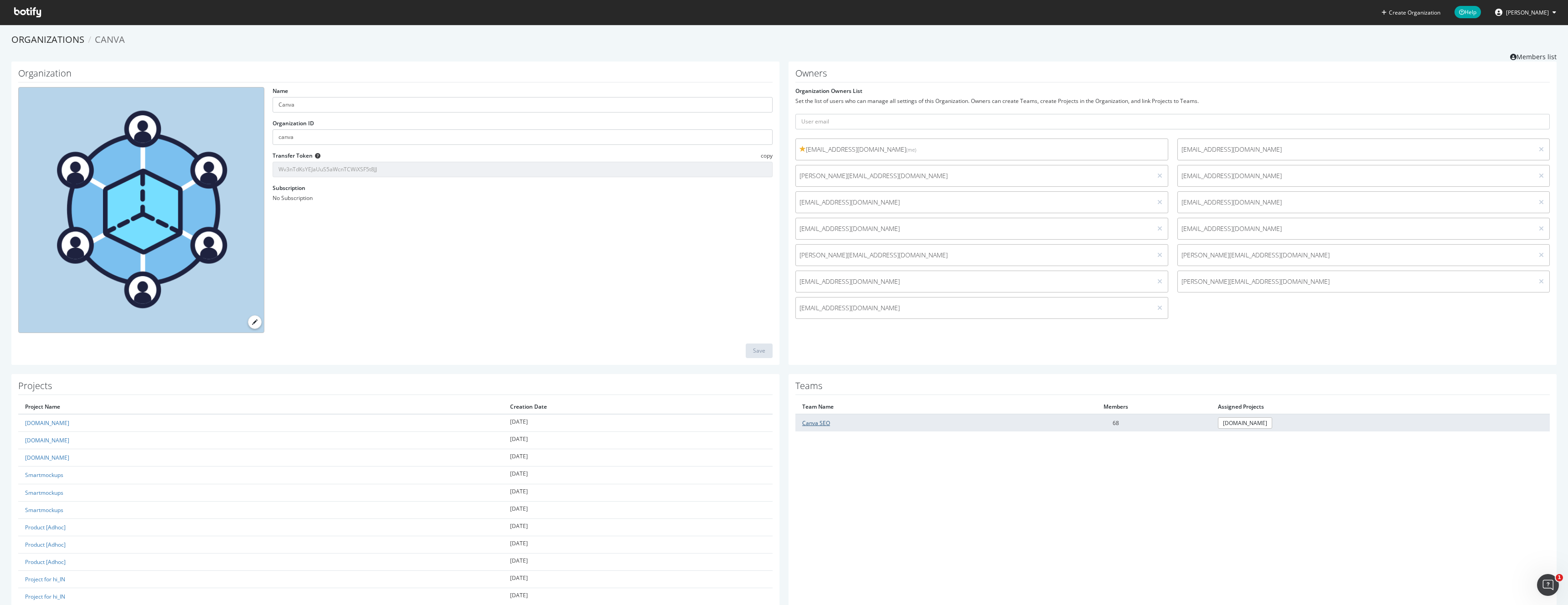
click at [815, 422] on link "Canva SEO" at bounding box center [816, 423] width 28 height 8
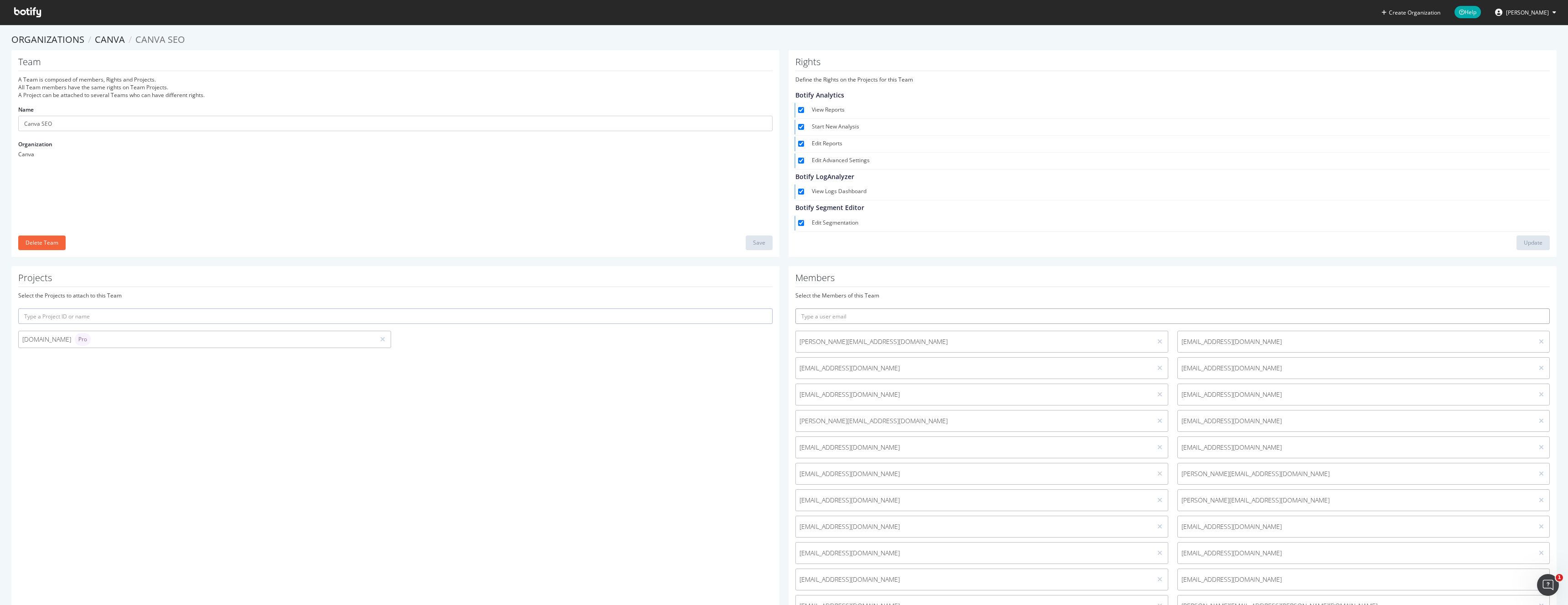
click at [896, 317] on input "text" at bounding box center [1172, 316] width 755 height 16
paste input "[EMAIL_ADDRESS][DOMAIN_NAME]"
type input "[EMAIL_ADDRESS][DOMAIN_NAME]"
click at [895, 313] on input "text" at bounding box center [1172, 317] width 755 height 16
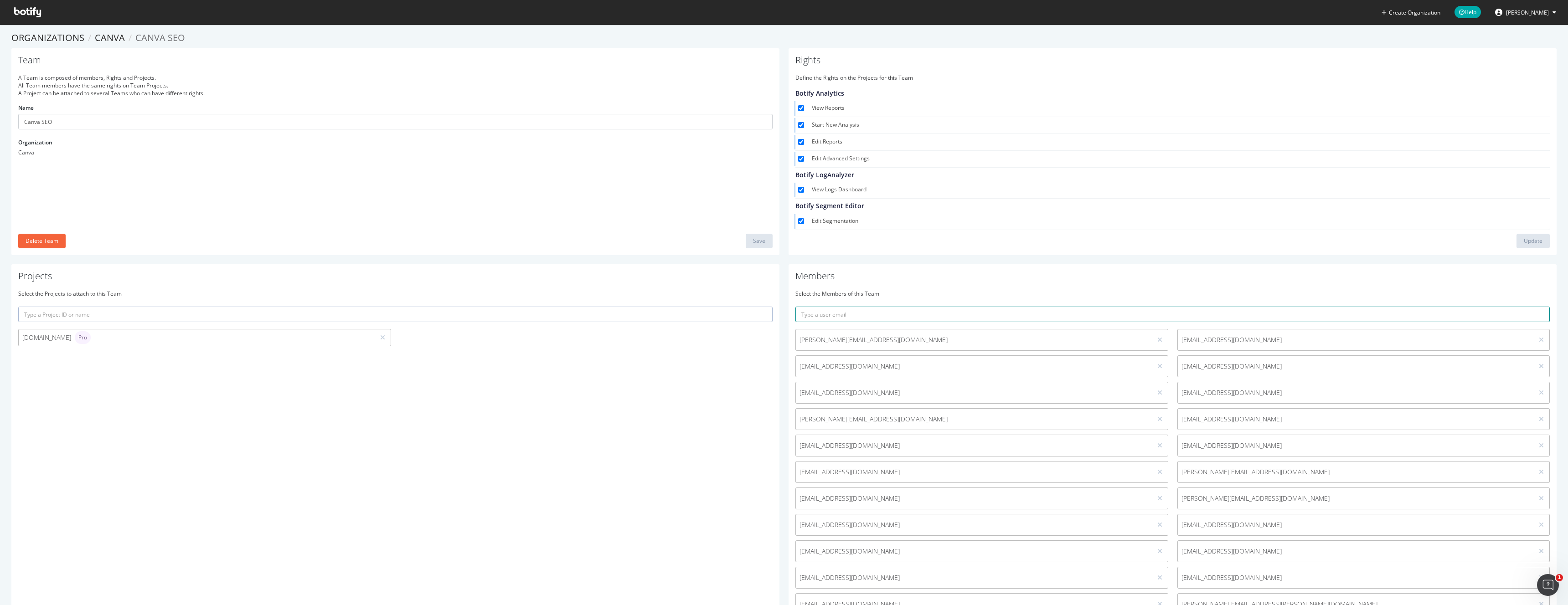
paste input "[EMAIL_ADDRESS][DOMAIN_NAME]"
type input "[EMAIL_ADDRESS][DOMAIN_NAME]"
click at [1541, 314] on icon "submit" at bounding box center [1543, 315] width 6 height 5
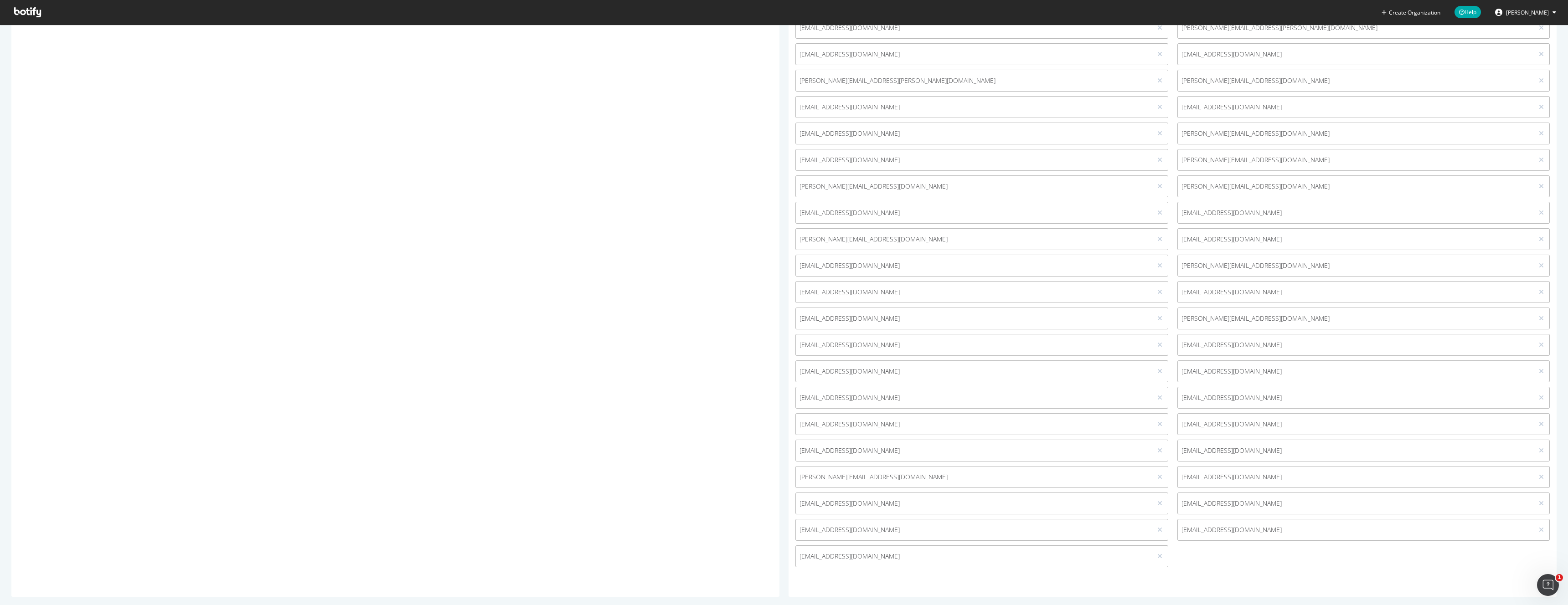
scroll to position [0, 0]
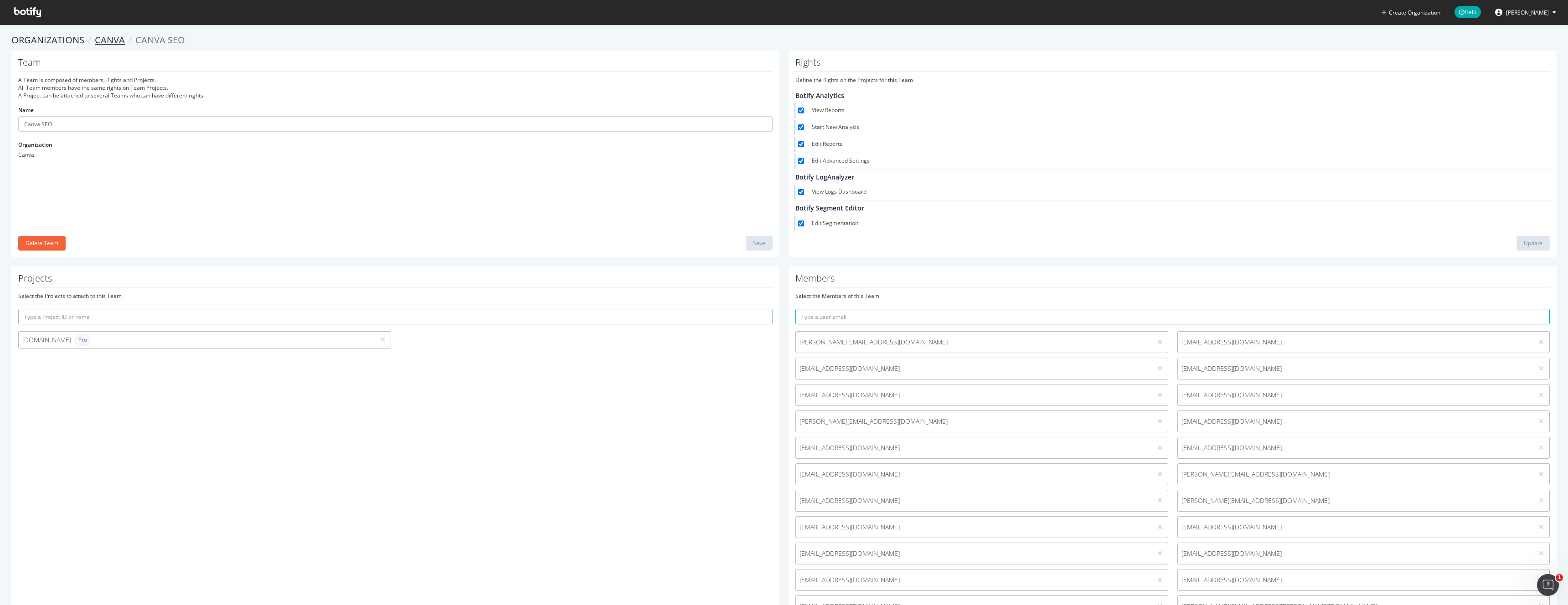
click at [107, 41] on link "Canva" at bounding box center [110, 40] width 30 height 13
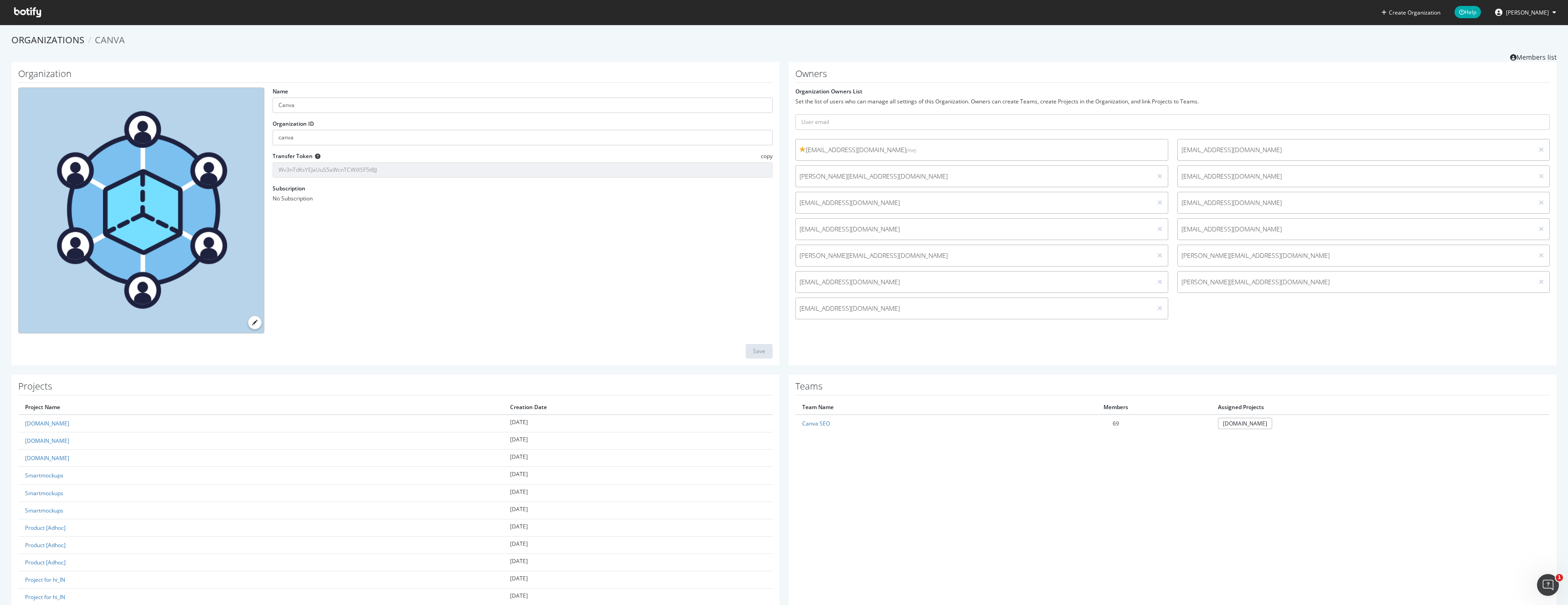
click at [36, 13] on icon at bounding box center [28, 12] width 27 height 10
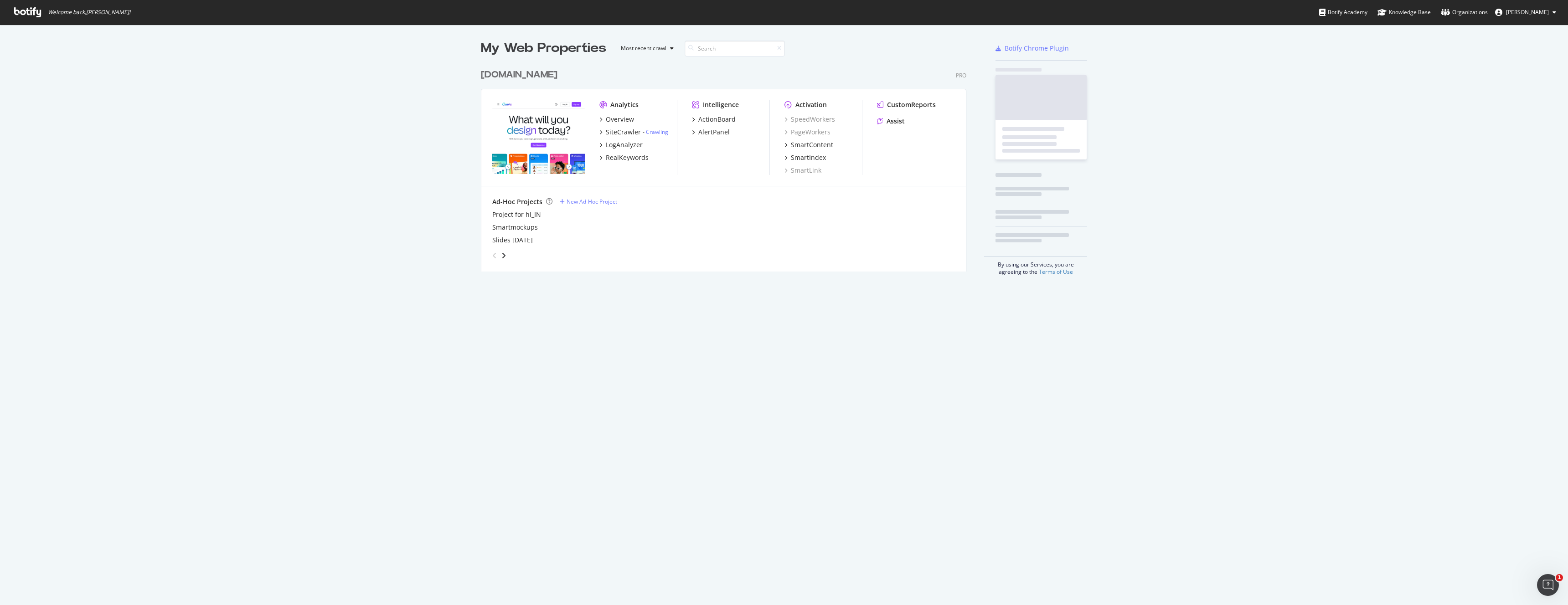
scroll to position [214, 492]
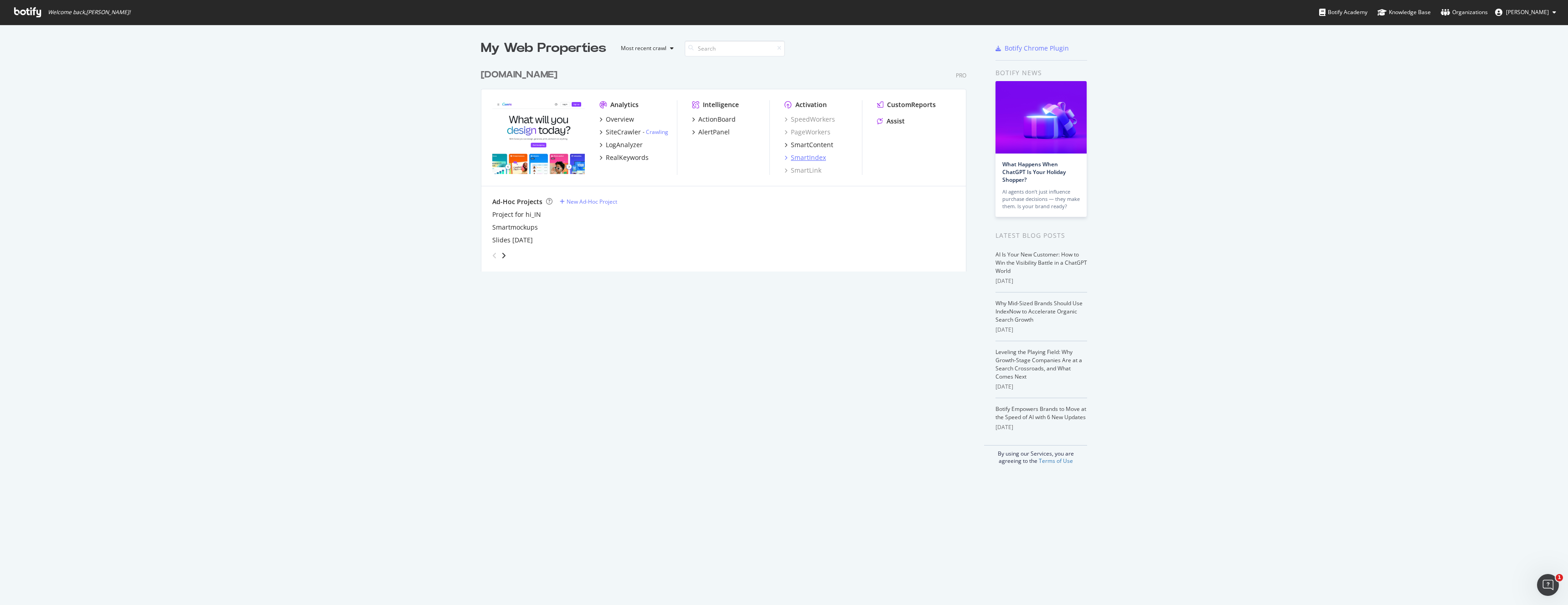
click at [818, 160] on div "SmartIndex" at bounding box center [808, 158] width 35 height 9
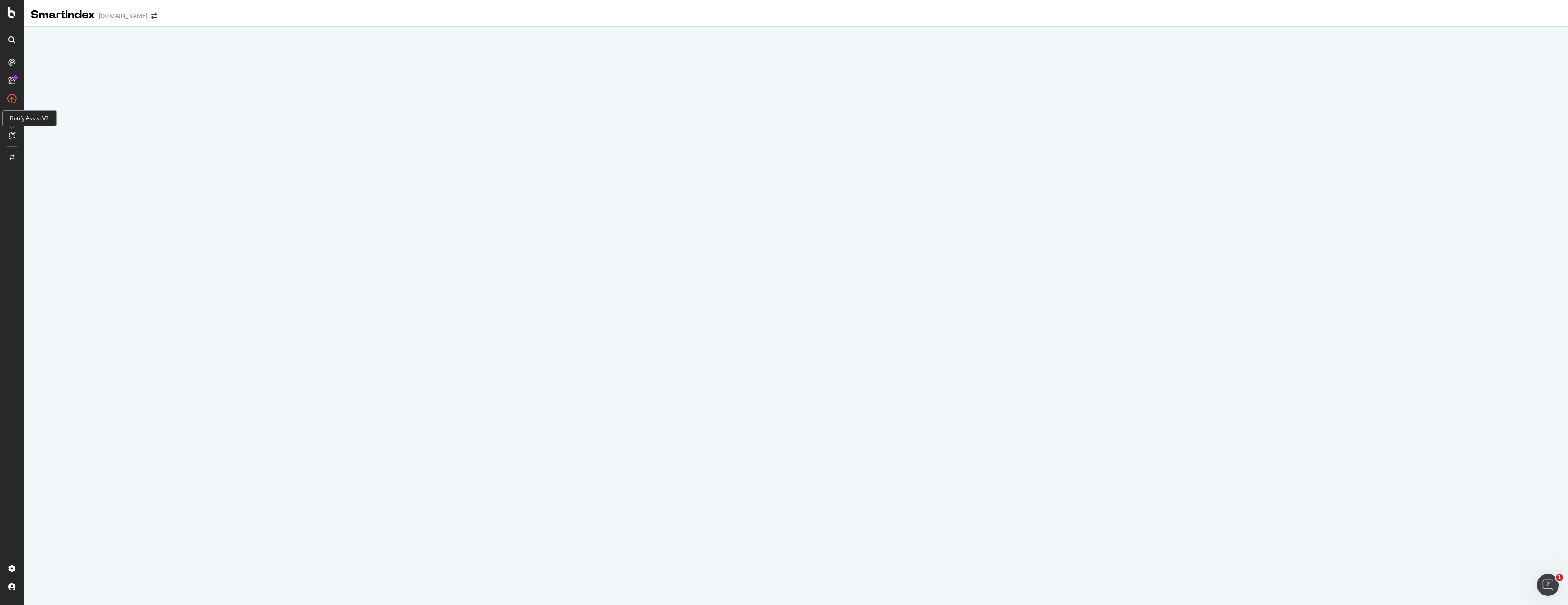
click at [9, 133] on icon at bounding box center [12, 135] width 7 height 7
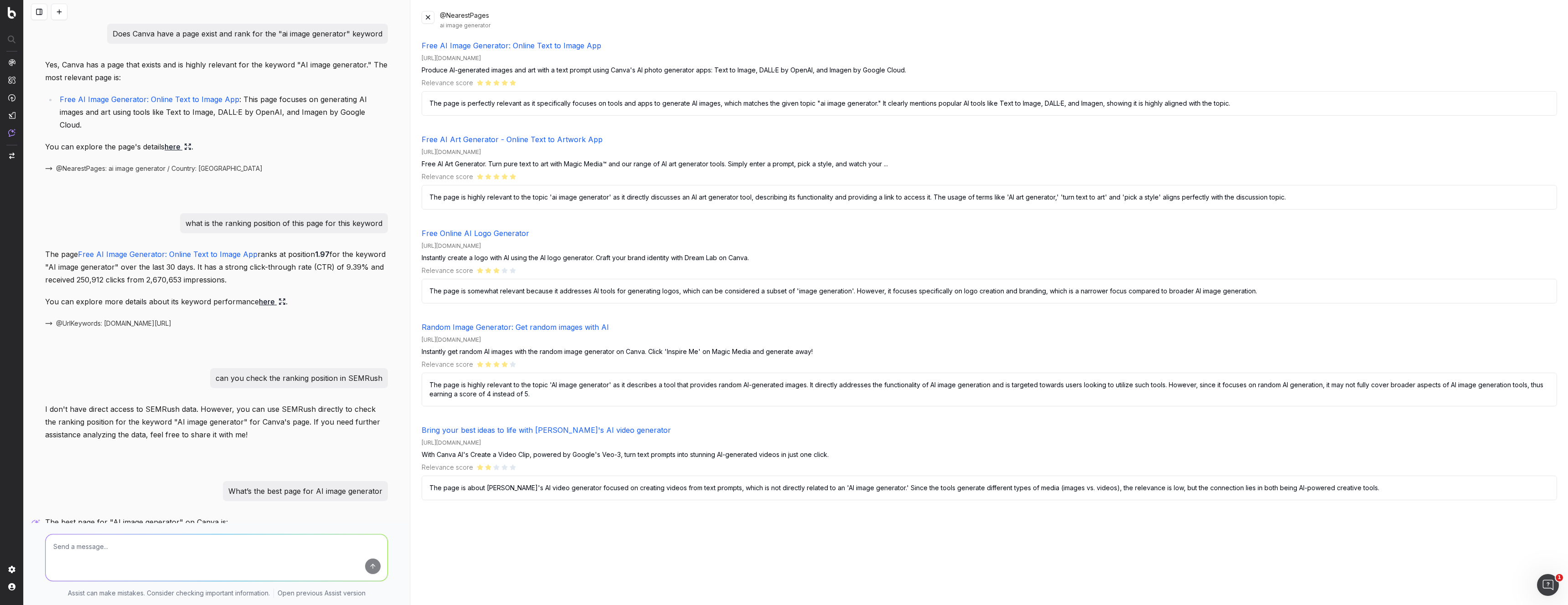
scroll to position [195, 0]
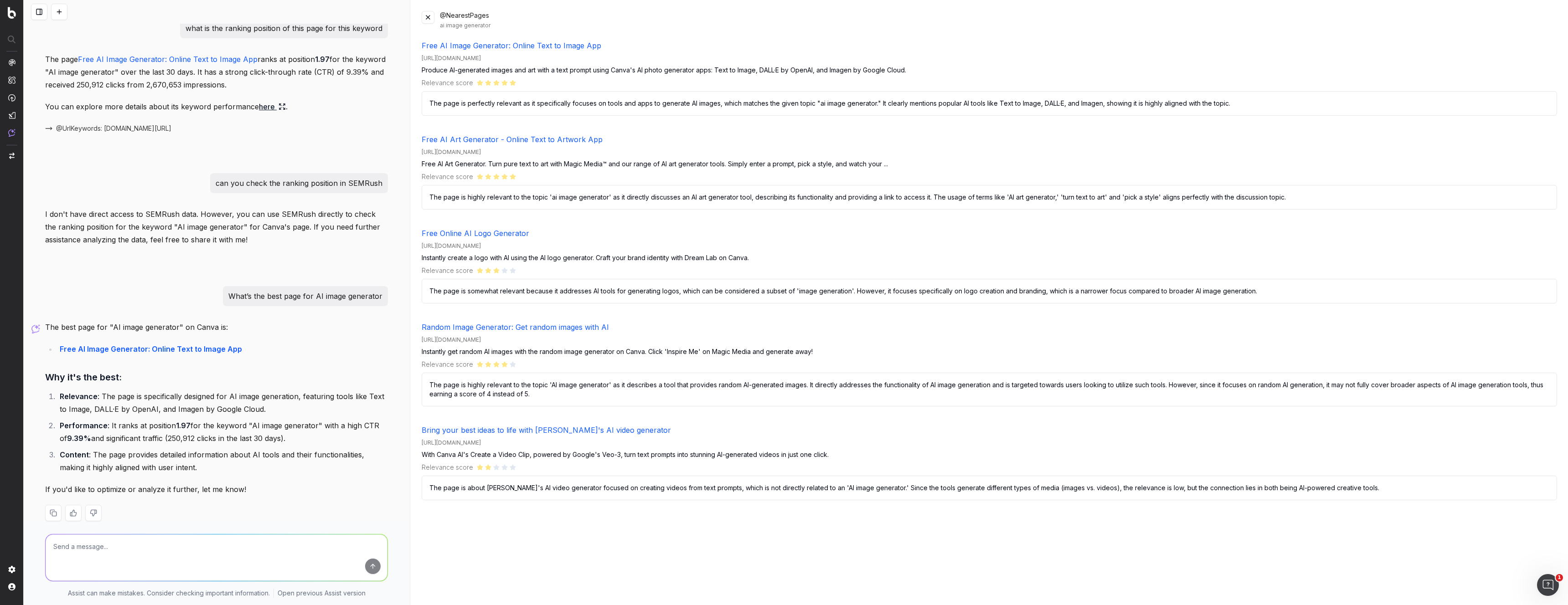
click at [212, 560] on textarea at bounding box center [217, 558] width 342 height 47
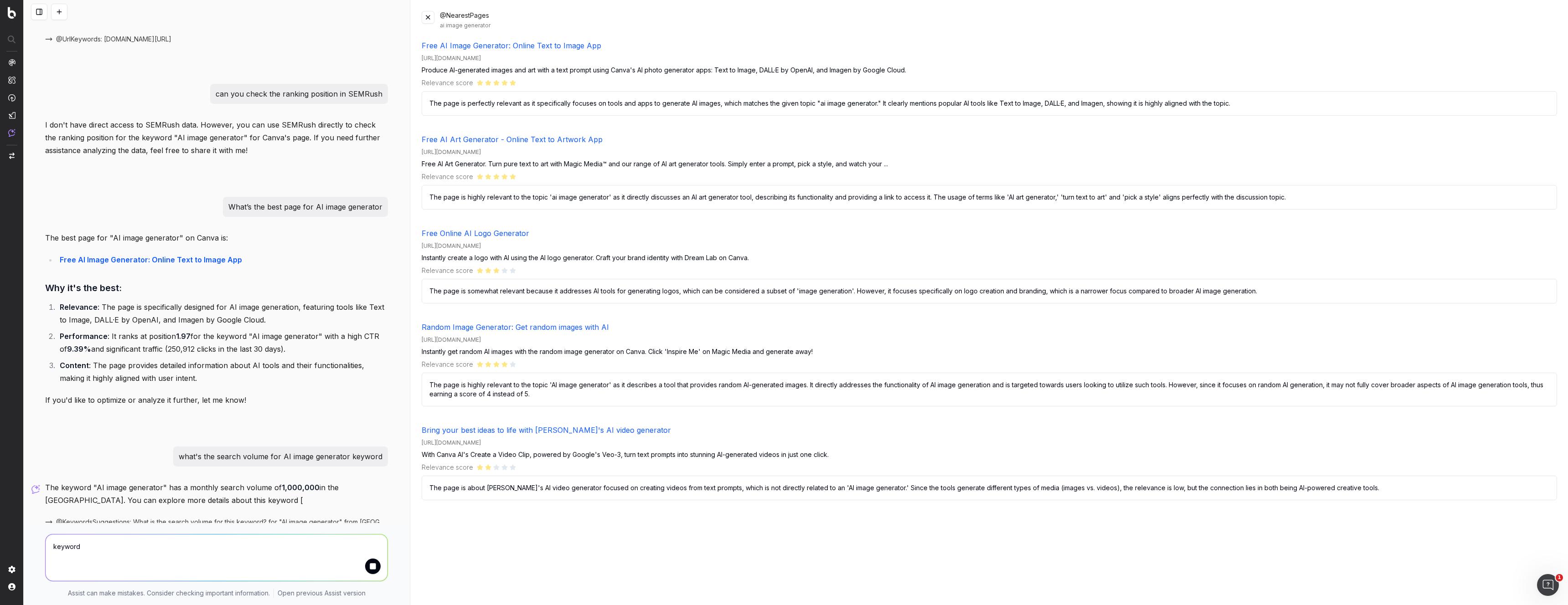
scroll to position [315, 0]
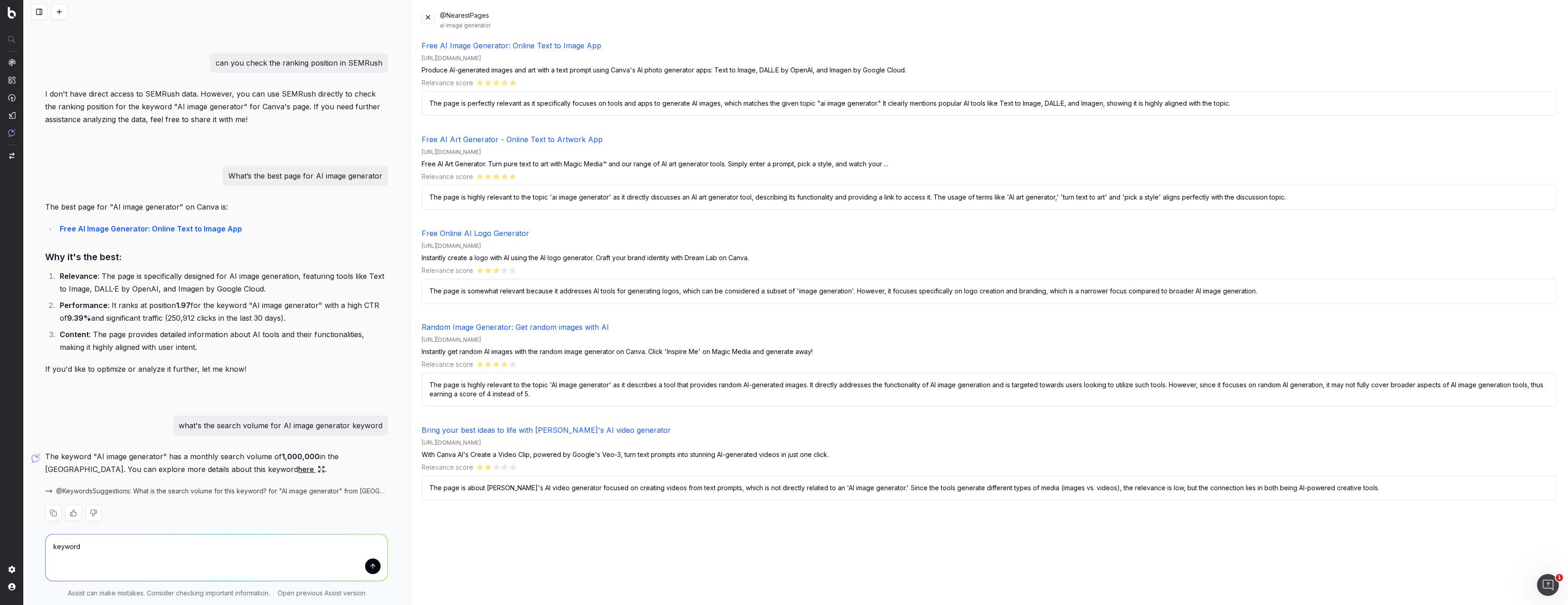
click at [292, 452] on strong "1,000,000" at bounding box center [300, 457] width 38 height 9
drag, startPoint x: 276, startPoint y: 444, endPoint x: 305, endPoint y: 450, distance: 29.6
click at [305, 450] on p "The keyword "AI image generator" has a monthly search volume of 1,000,000 in th…" at bounding box center [217, 463] width 343 height 25
click at [298, 463] on link "here" at bounding box center [311, 469] width 27 height 13
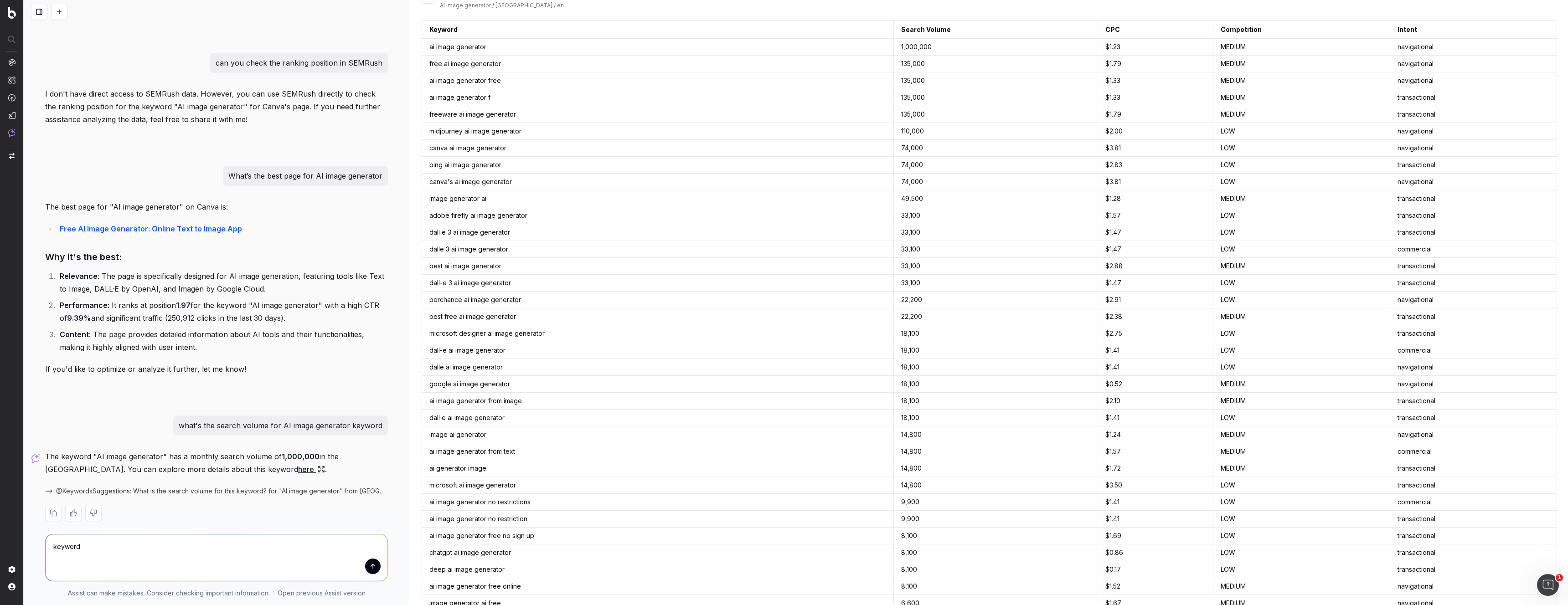
scroll to position [24, 0]
click at [1544, 218] on td "transactional" at bounding box center [1473, 212] width 167 height 17
click at [1171, 188] on td "$ 1.28" at bounding box center [1155, 194] width 115 height 17
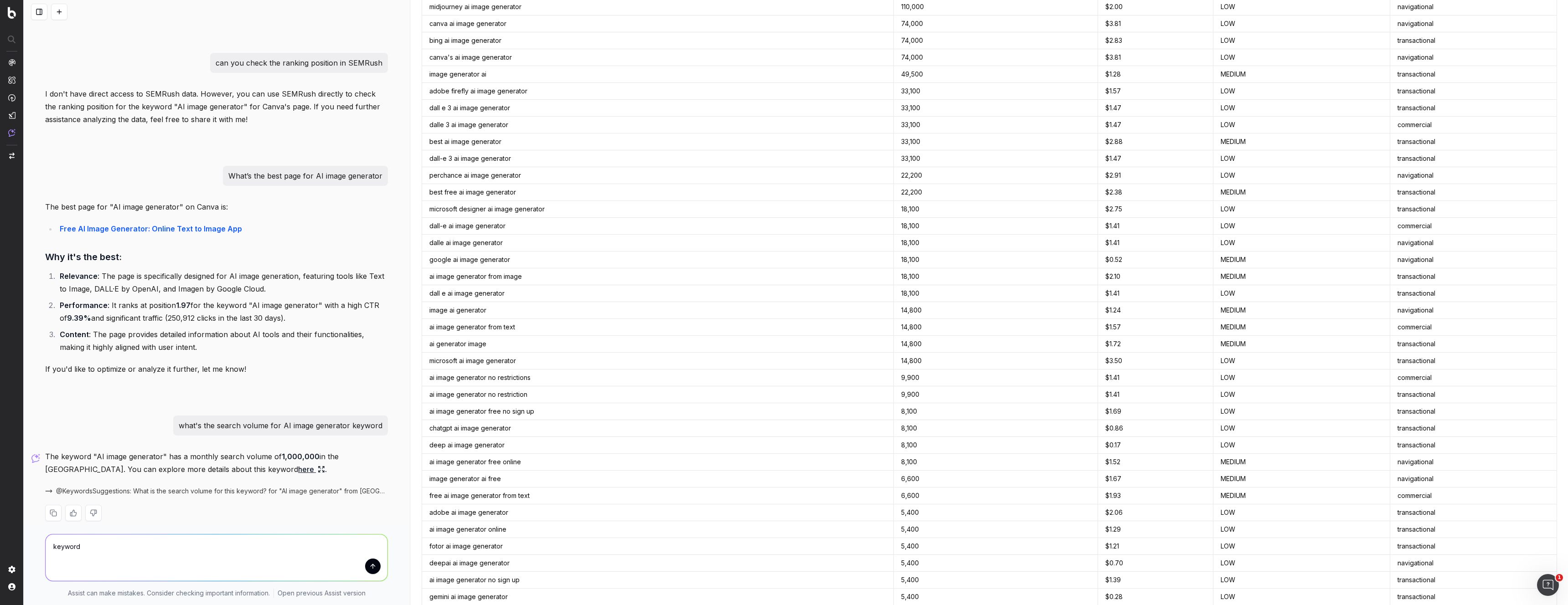
scroll to position [0, 0]
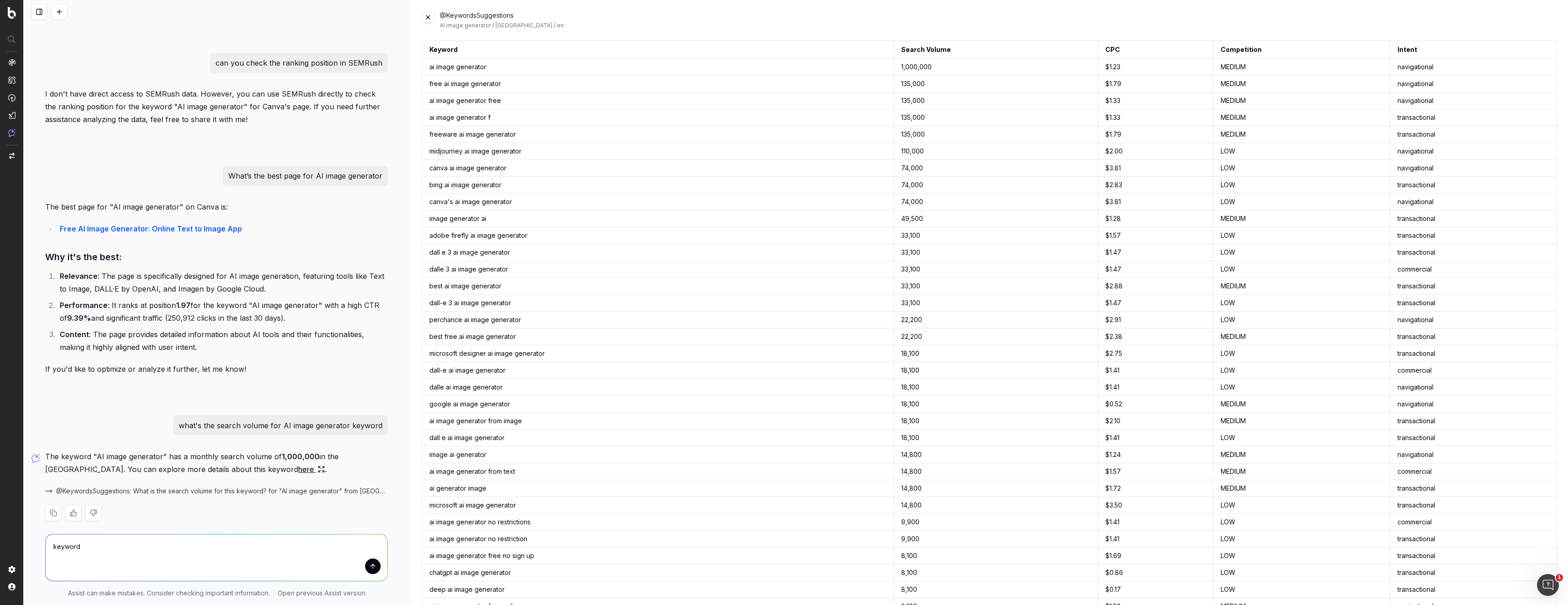
click at [254, 550] on textarea "keyword" at bounding box center [217, 558] width 342 height 47
click at [247, 550] on textarea "keyword" at bounding box center [217, 558] width 342 height 47
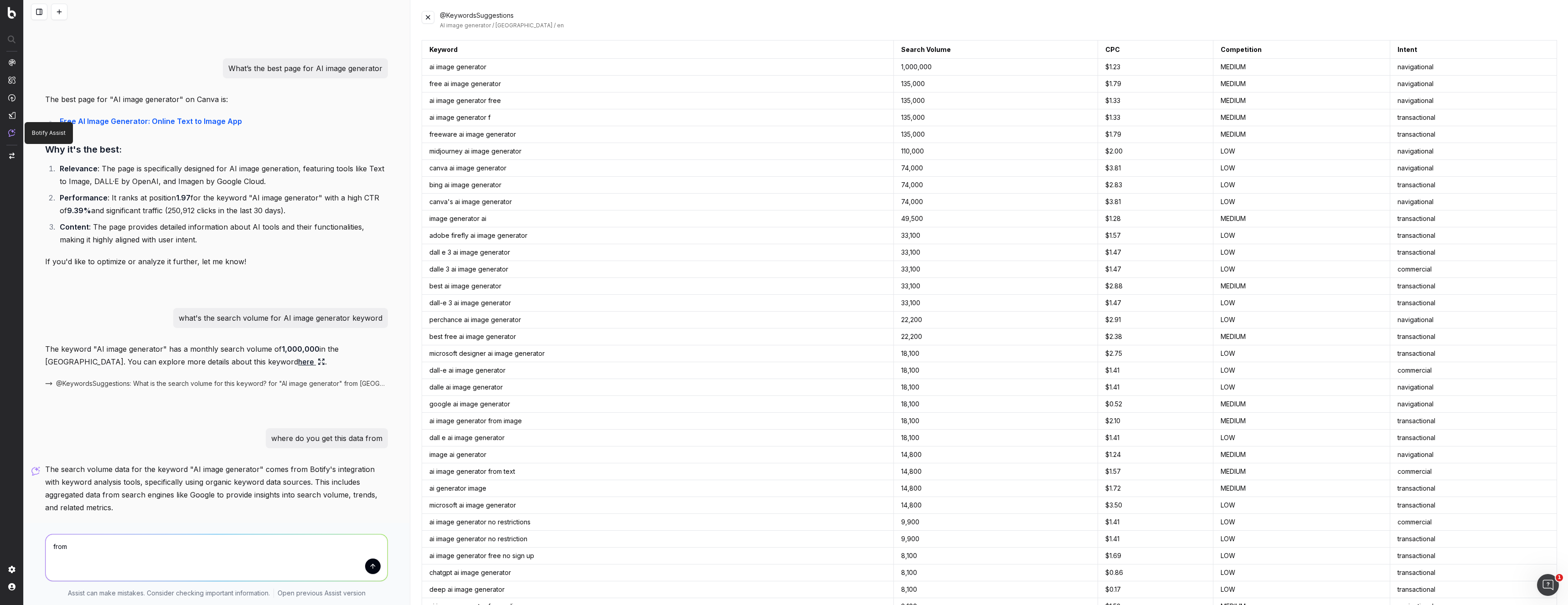
scroll to position [463, 0]
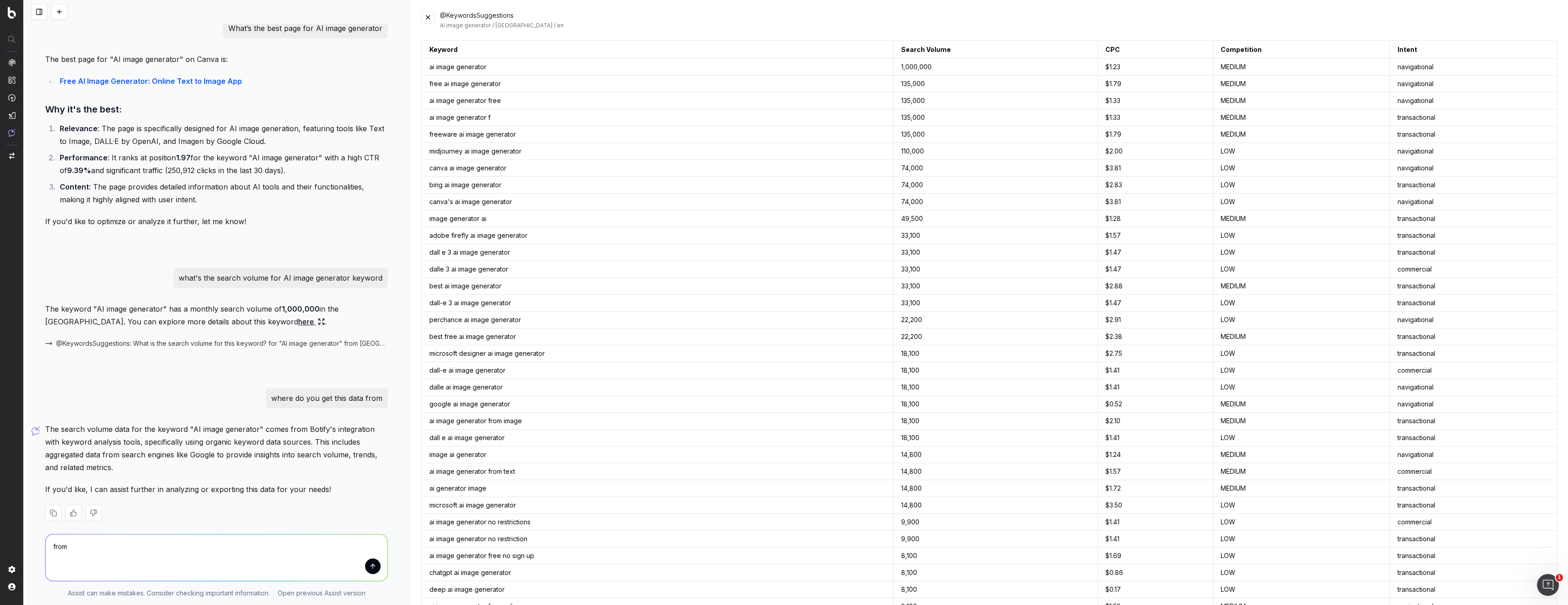
type textarea "from"
click at [119, 435] on p "The search volume data for the keyword "AI image generator" comes from Botify's…" at bounding box center [217, 448] width 343 height 51
click at [136, 441] on p "The search volume data for the keyword "AI image generator" comes from Botify's…" at bounding box center [217, 448] width 343 height 51
click at [40, 14] on button at bounding box center [39, 12] width 17 height 17
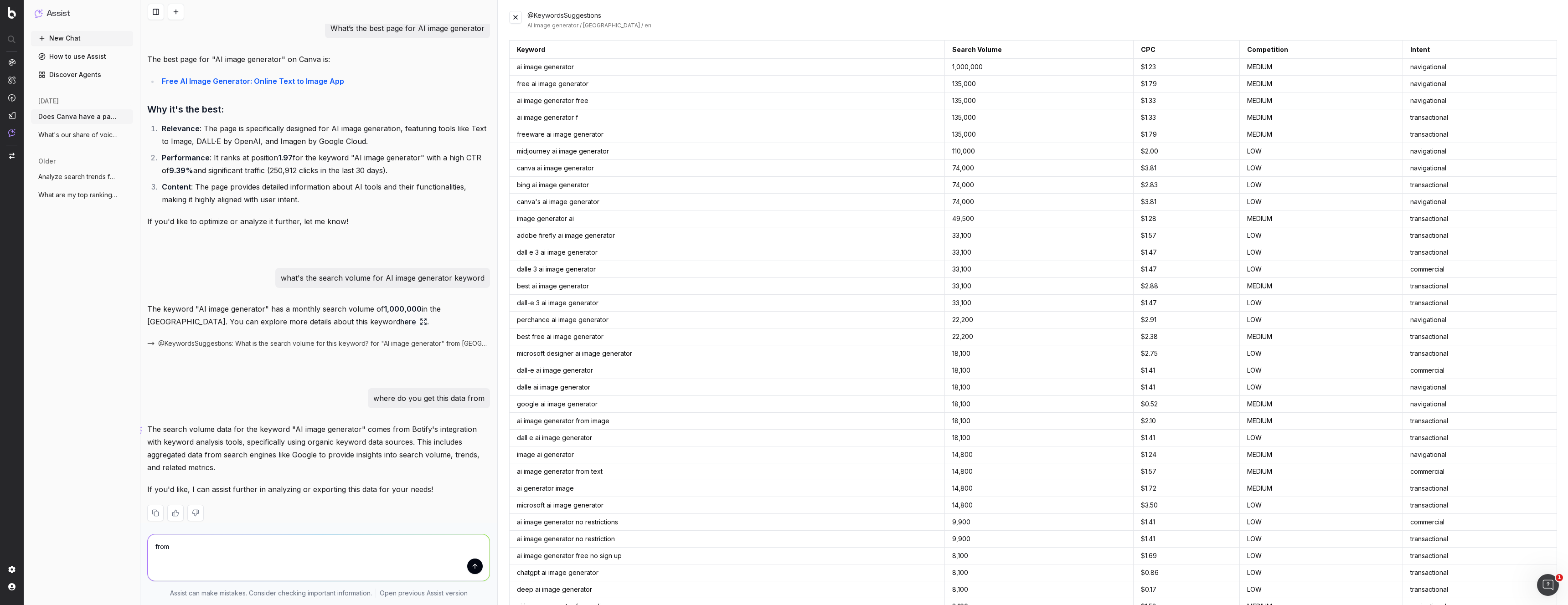
click at [80, 57] on link "How to use Assist" at bounding box center [81, 56] width 102 height 14
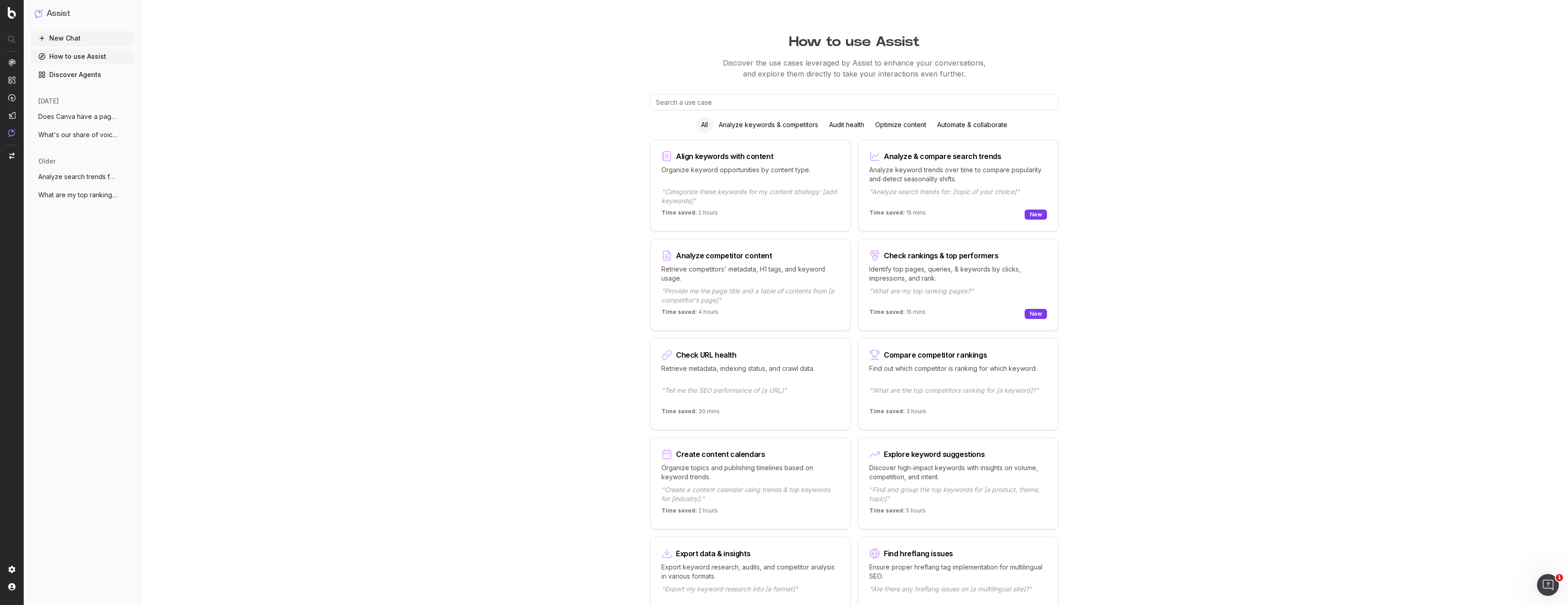
click at [78, 76] on link "Discover Agents" at bounding box center [81, 74] width 102 height 14
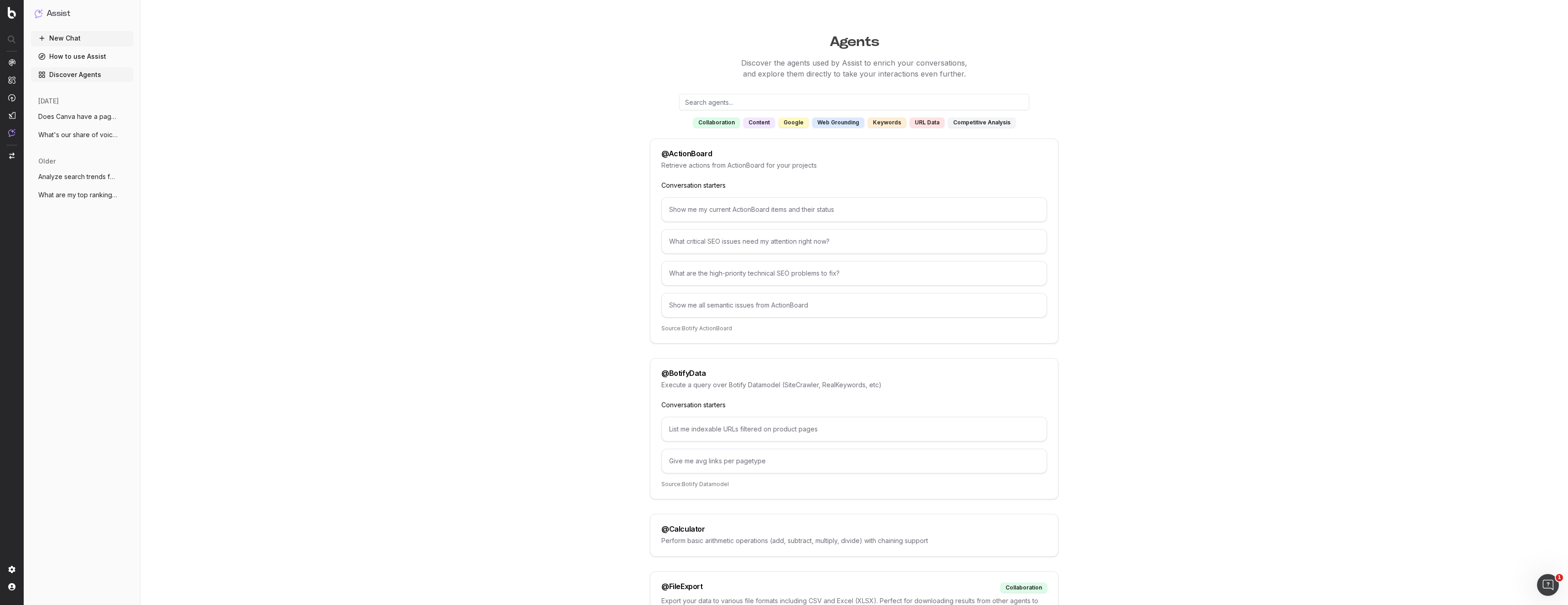
click at [976, 123] on div "competitive analysis" at bounding box center [982, 122] width 67 height 10
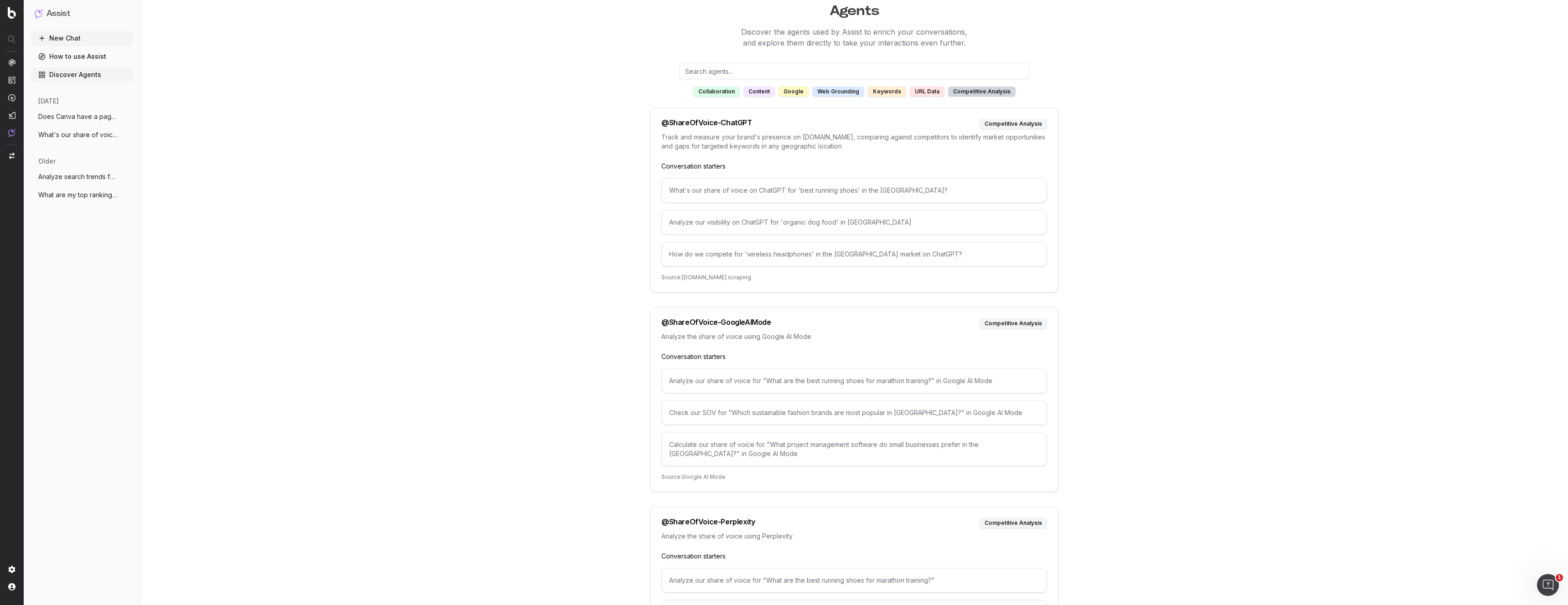
scroll to position [32, 0]
click at [72, 134] on span "What's our share of voice on ChatGPT for" at bounding box center [78, 135] width 81 height 9
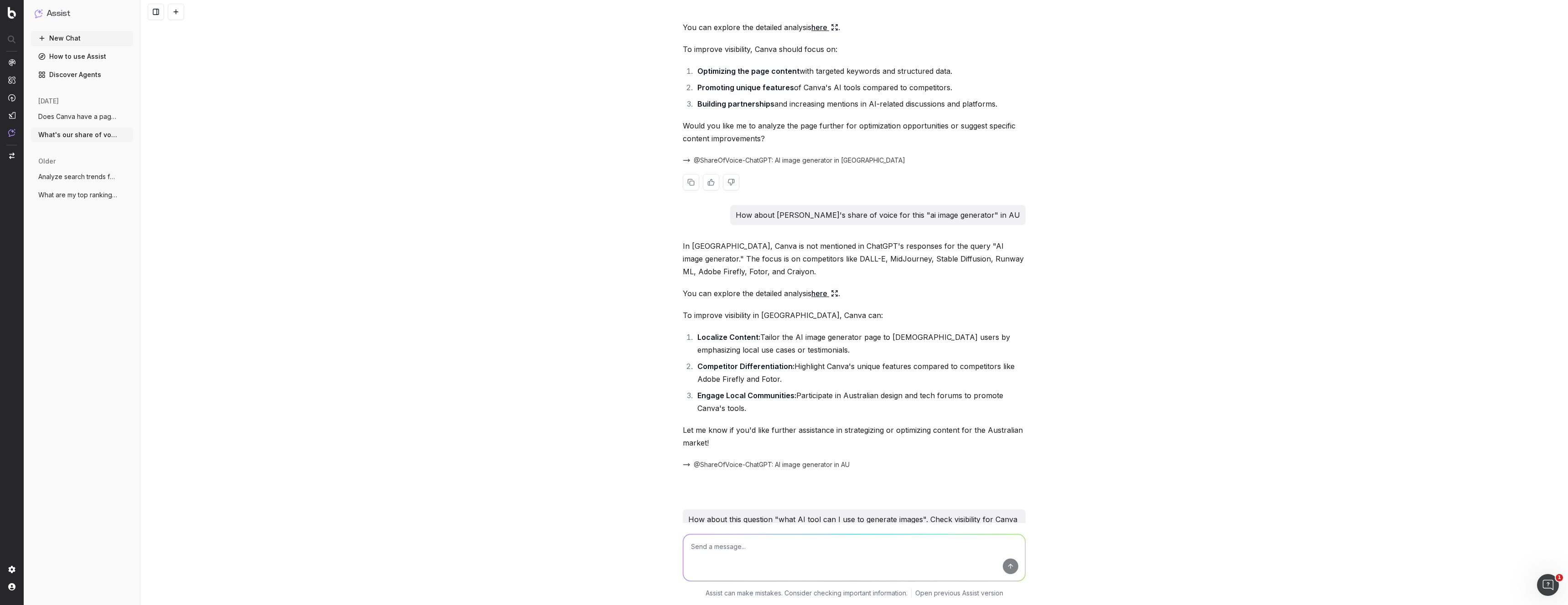
scroll to position [1204, 0]
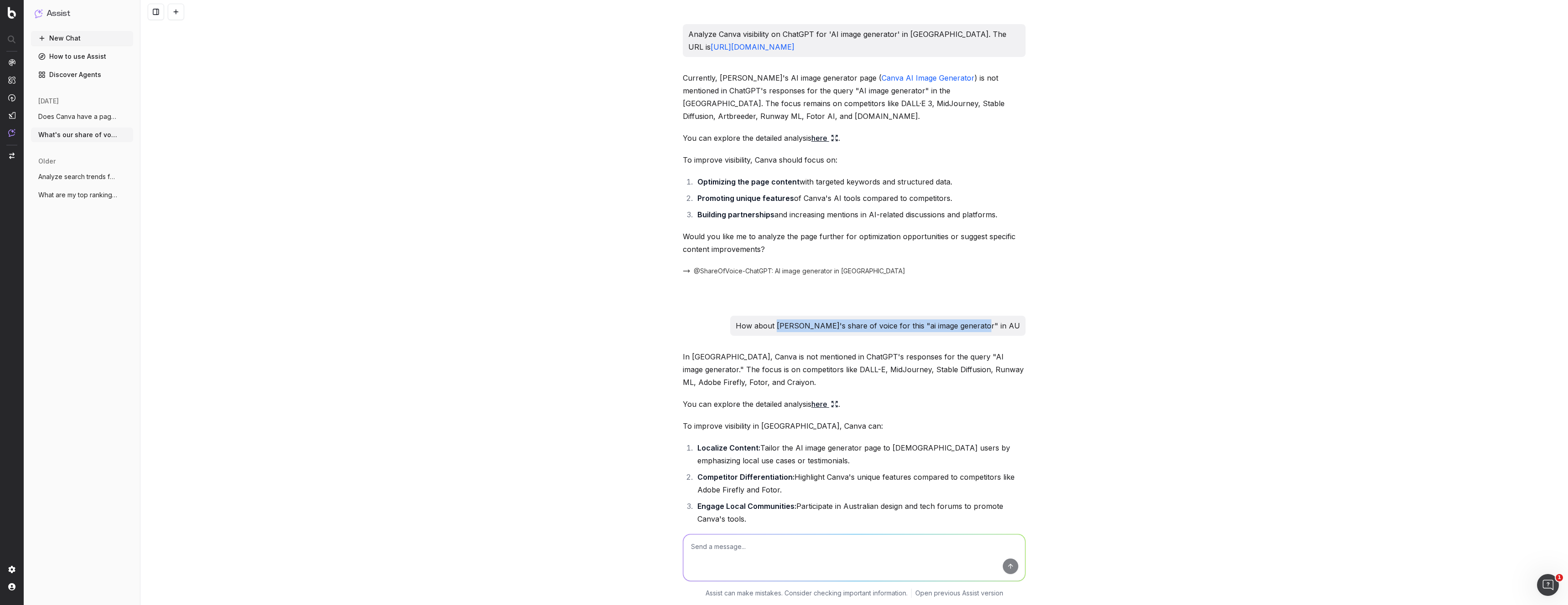
drag, startPoint x: 824, startPoint y: 303, endPoint x: 1098, endPoint y: 306, distance: 274.0
click at [1098, 306] on div "What's our share of voice on ChatGPT for 'AI image generator' in the [GEOGRAPHI…" at bounding box center [854, 302] width 1427 height 605
click at [946, 319] on p "How about [PERSON_NAME]'s share of voice for this "ai image generator" in AU" at bounding box center [878, 325] width 285 height 13
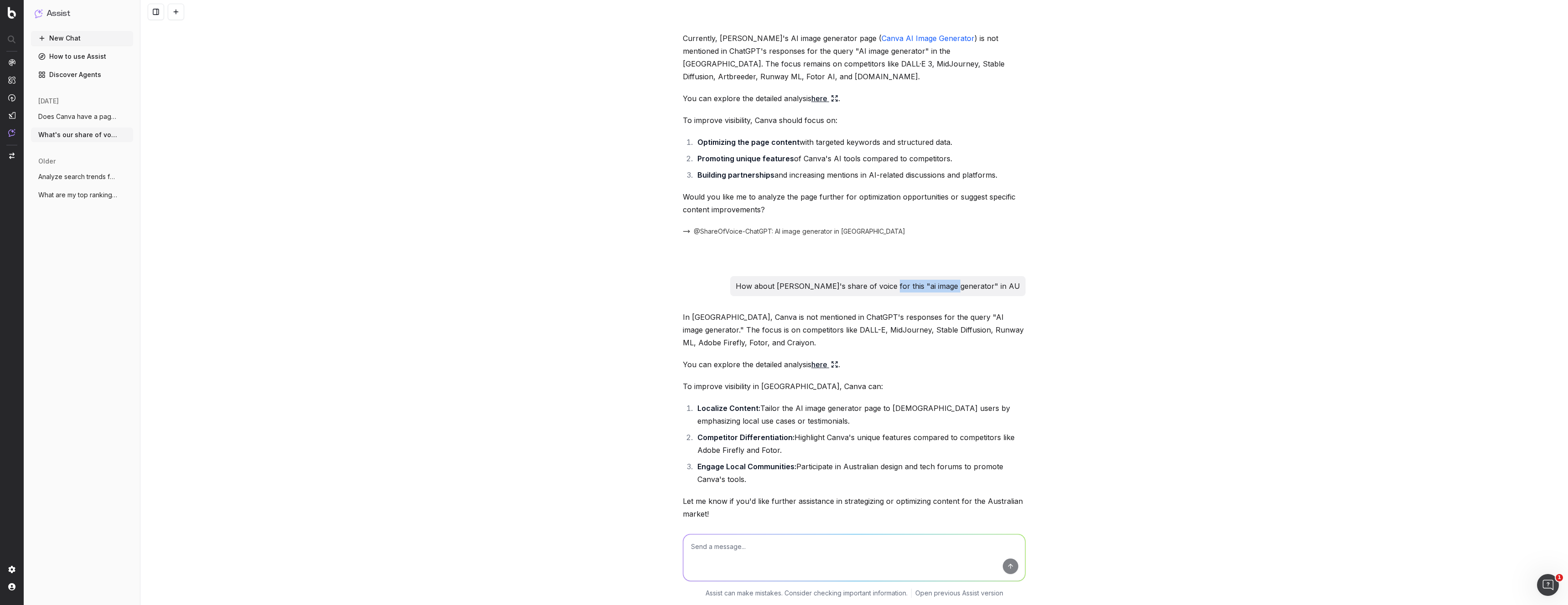
drag, startPoint x: 971, startPoint y: 258, endPoint x: 991, endPoint y: 259, distance: 20.0
click at [991, 280] on p "How about [PERSON_NAME]'s share of voice for this "ai image generator" in AU" at bounding box center [878, 286] width 285 height 13
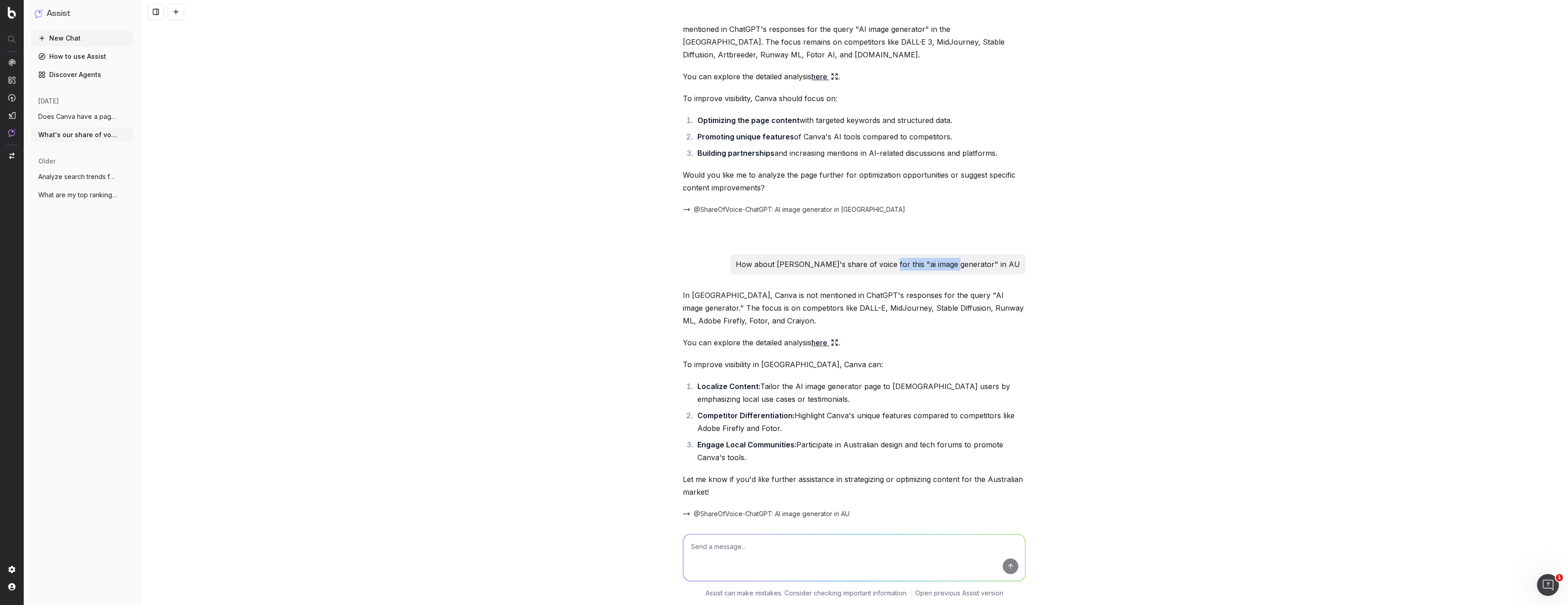
scroll to position [1270, 0]
click at [765, 435] on strong "Engage Local Communities:" at bounding box center [746, 440] width 99 height 9
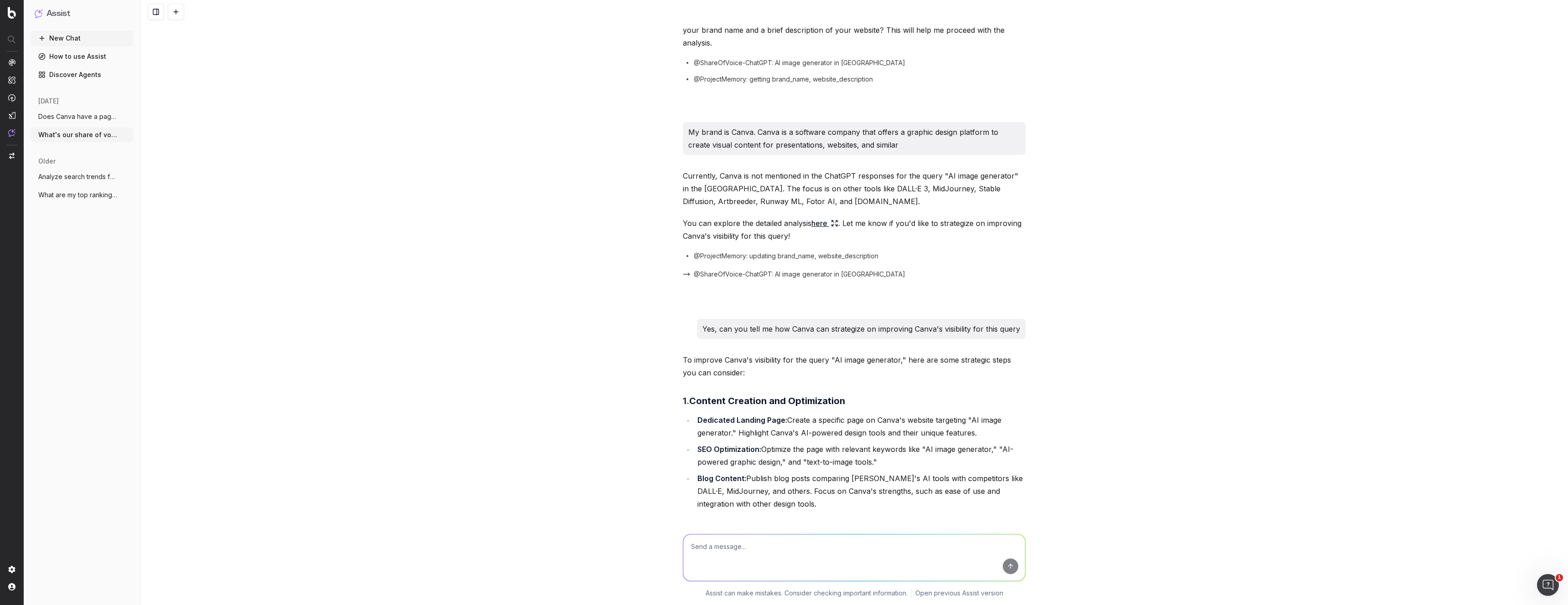
scroll to position [90, 0]
drag, startPoint x: 267, startPoint y: 87, endPoint x: 138, endPoint y: 28, distance: 141.9
click at [247, 80] on div "What's our share of voice on ChatGPT for 'AI image generator' in the [GEOGRAPHI…" at bounding box center [854, 302] width 1427 height 605
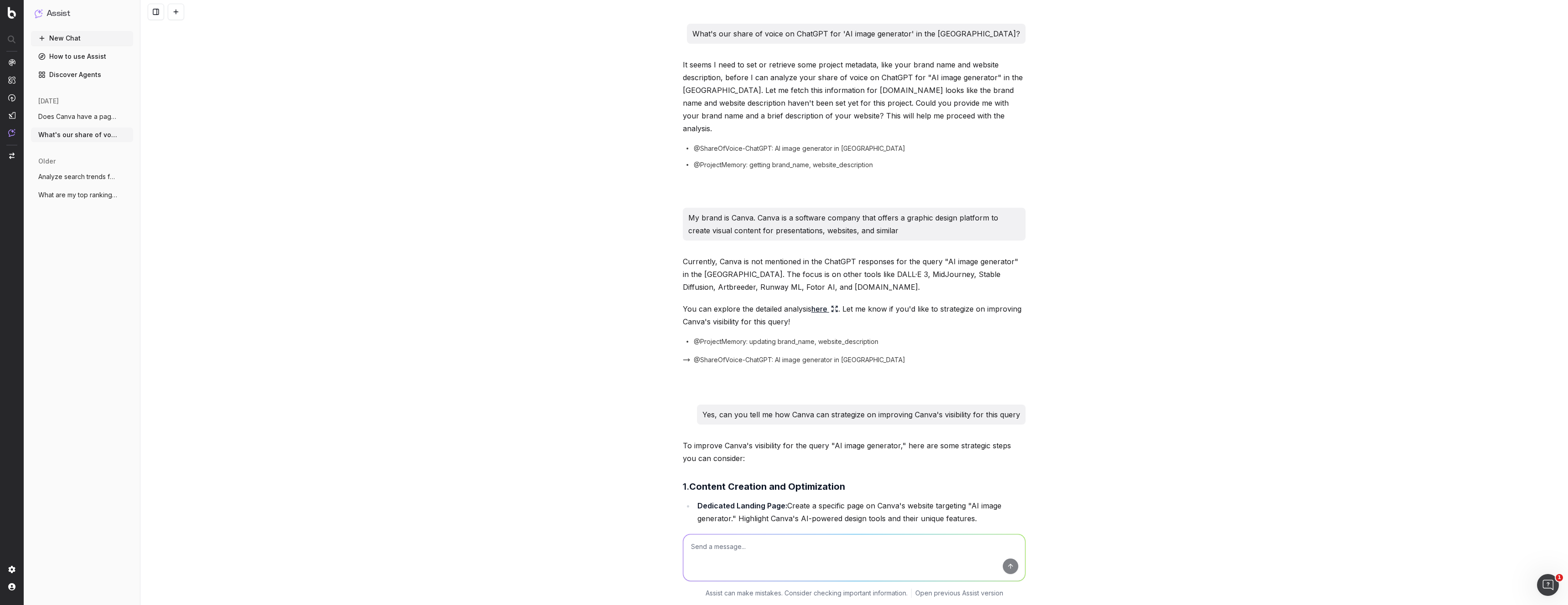
click at [88, 58] on link "How to use Assist" at bounding box center [81, 56] width 102 height 14
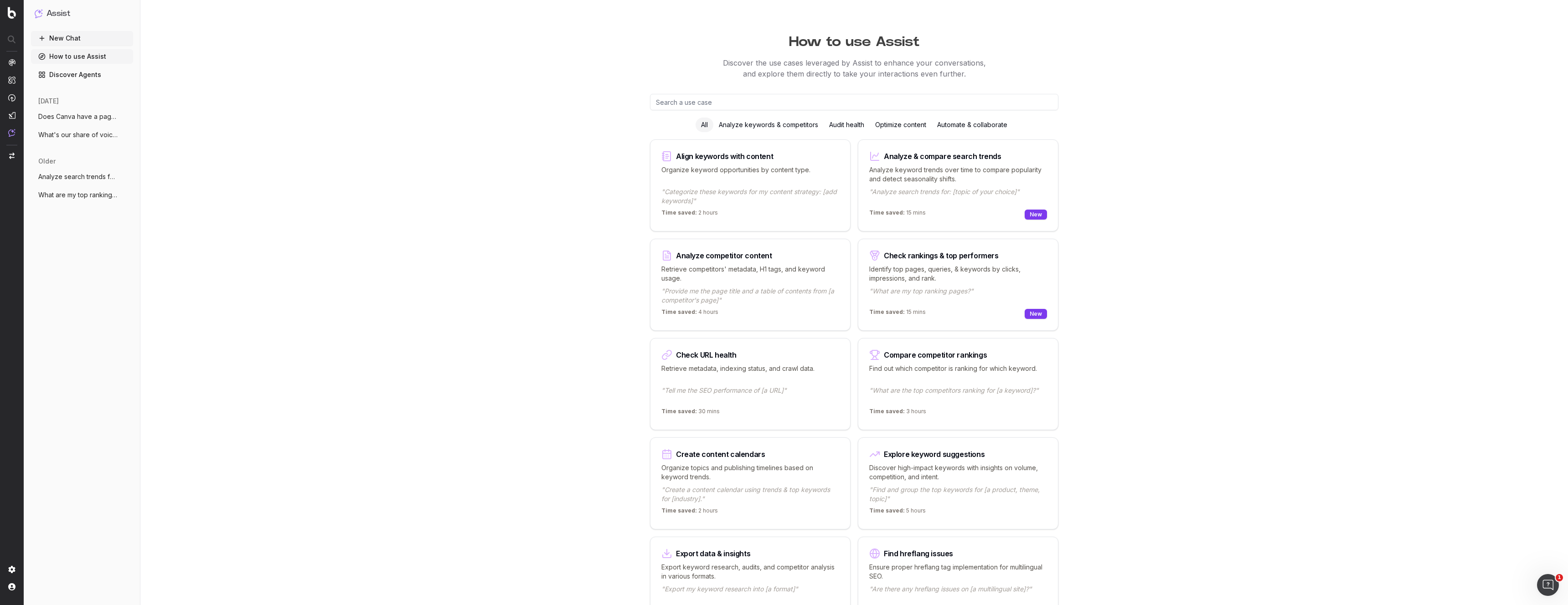
click at [73, 61] on link "How to use Assist" at bounding box center [81, 56] width 102 height 14
